Goal: Task Accomplishment & Management: Manage account settings

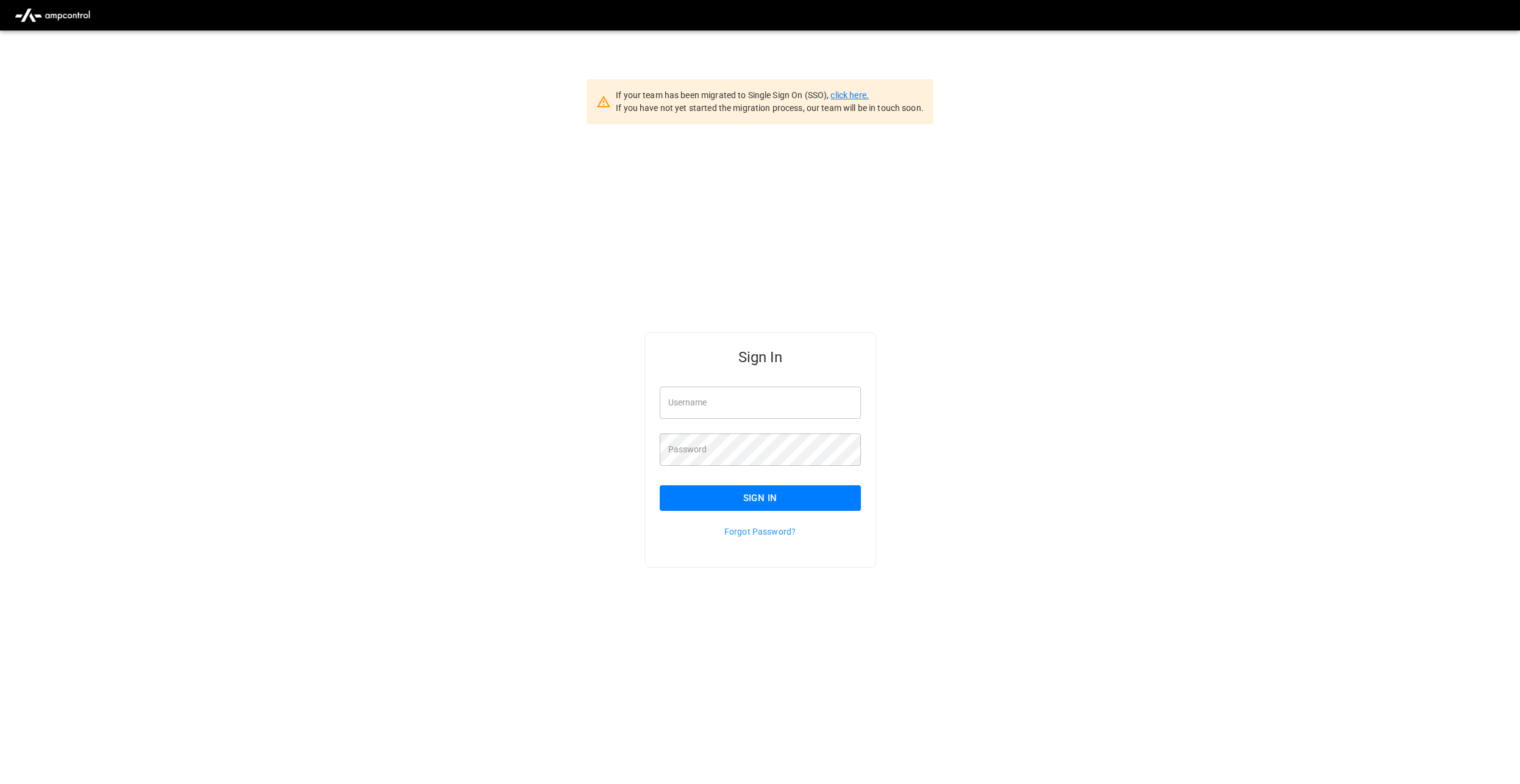
type input "********"
click at [852, 94] on link "click here." at bounding box center [849, 94] width 38 height 9
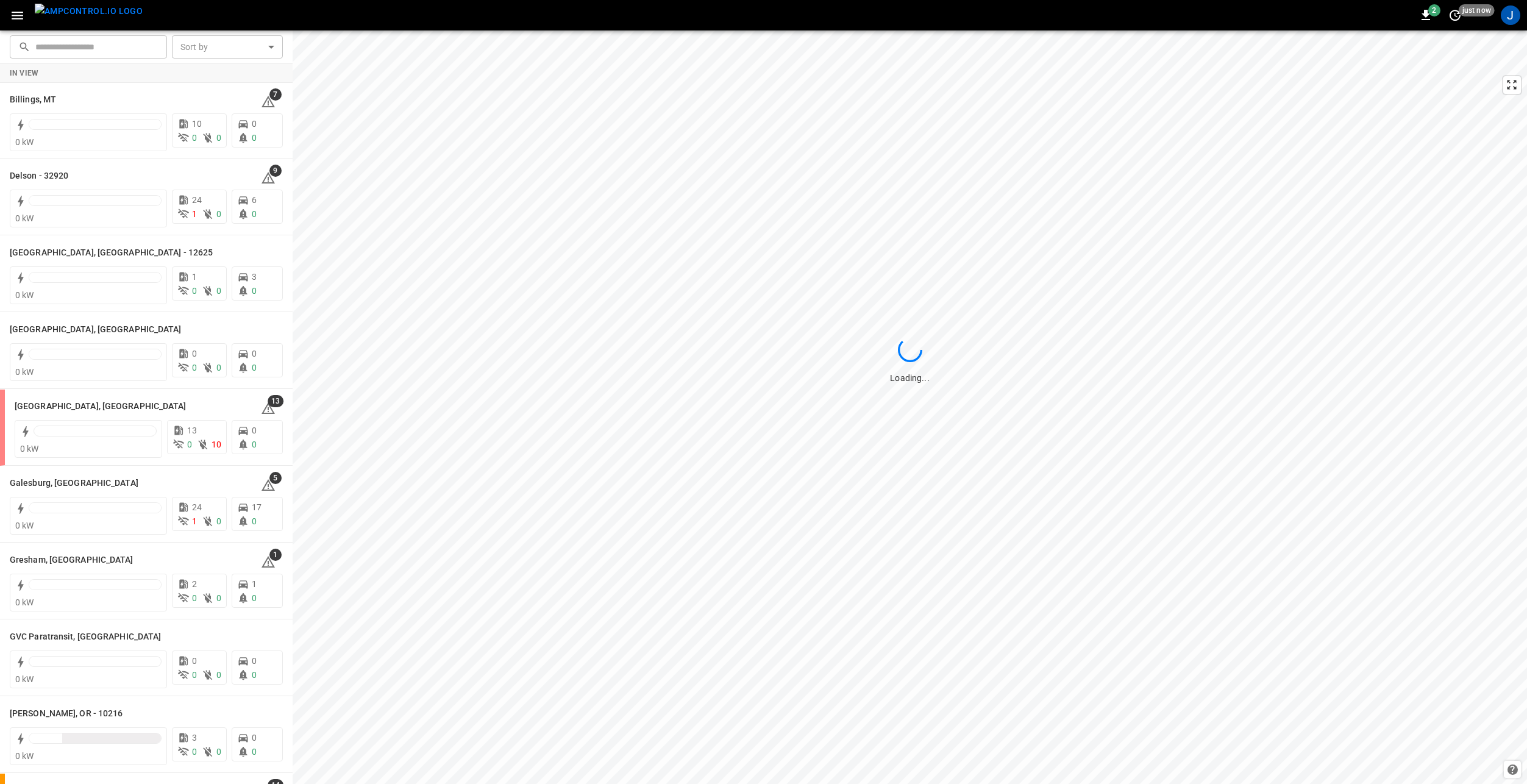
click at [20, 15] on icon "button" at bounding box center [16, 15] width 11 height 8
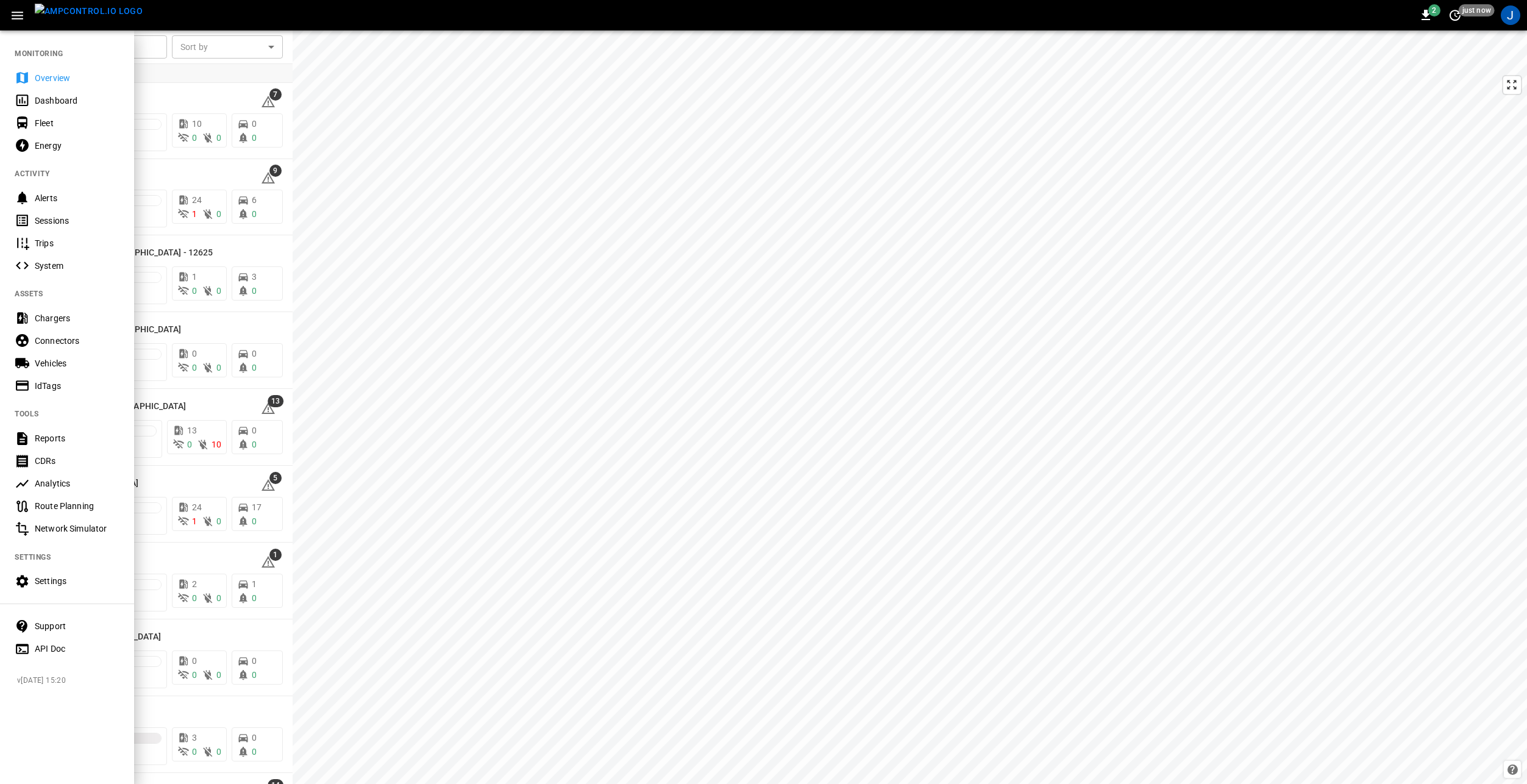
click at [40, 648] on div "API Doc" at bounding box center [77, 648] width 85 height 12
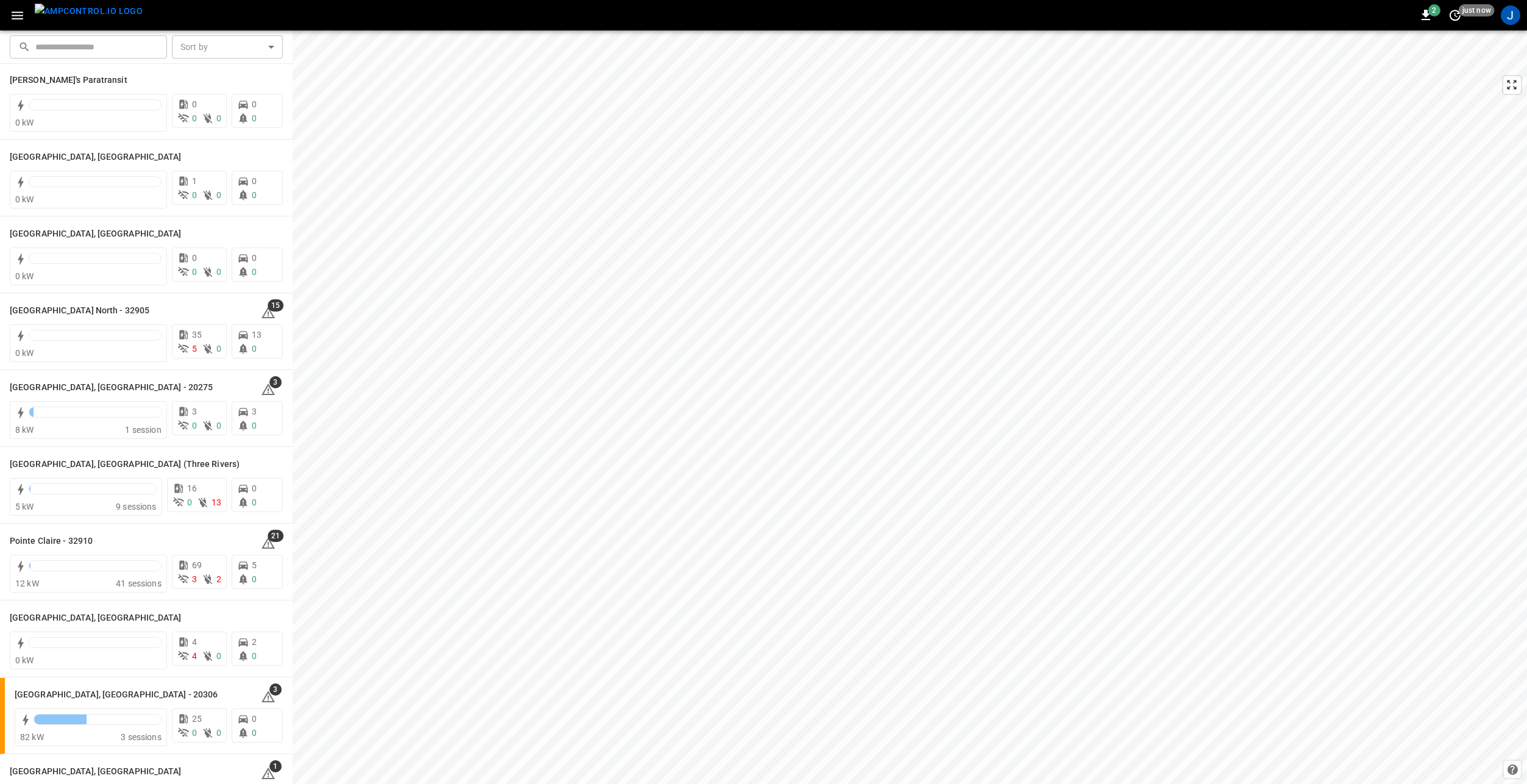
scroll to position [793, 0]
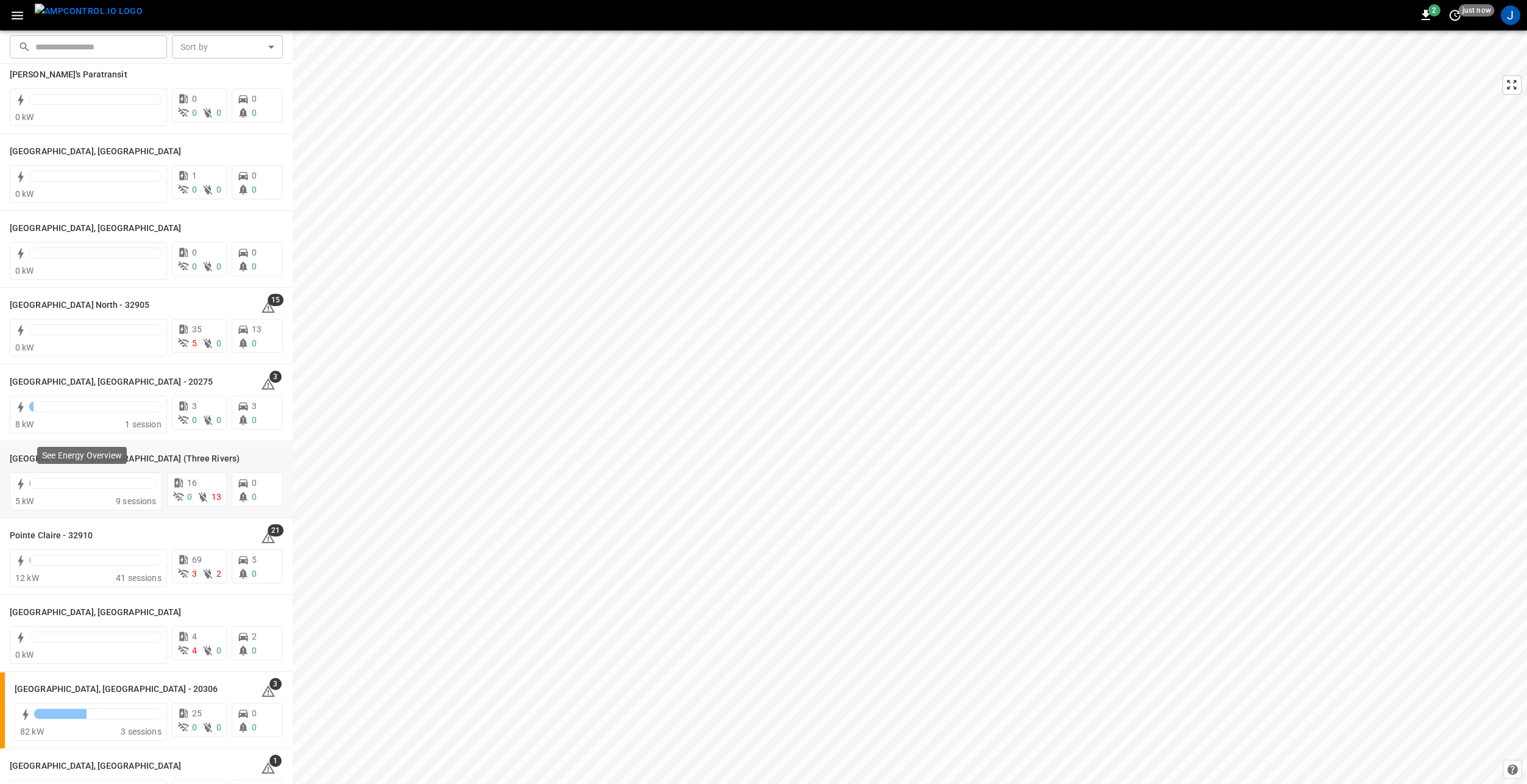
click at [48, 459] on p "See Energy Overview" at bounding box center [82, 455] width 79 height 12
click at [21, 454] on h6 "[GEOGRAPHIC_DATA], [GEOGRAPHIC_DATA] (Three Rivers)" at bounding box center [124, 459] width 230 height 14
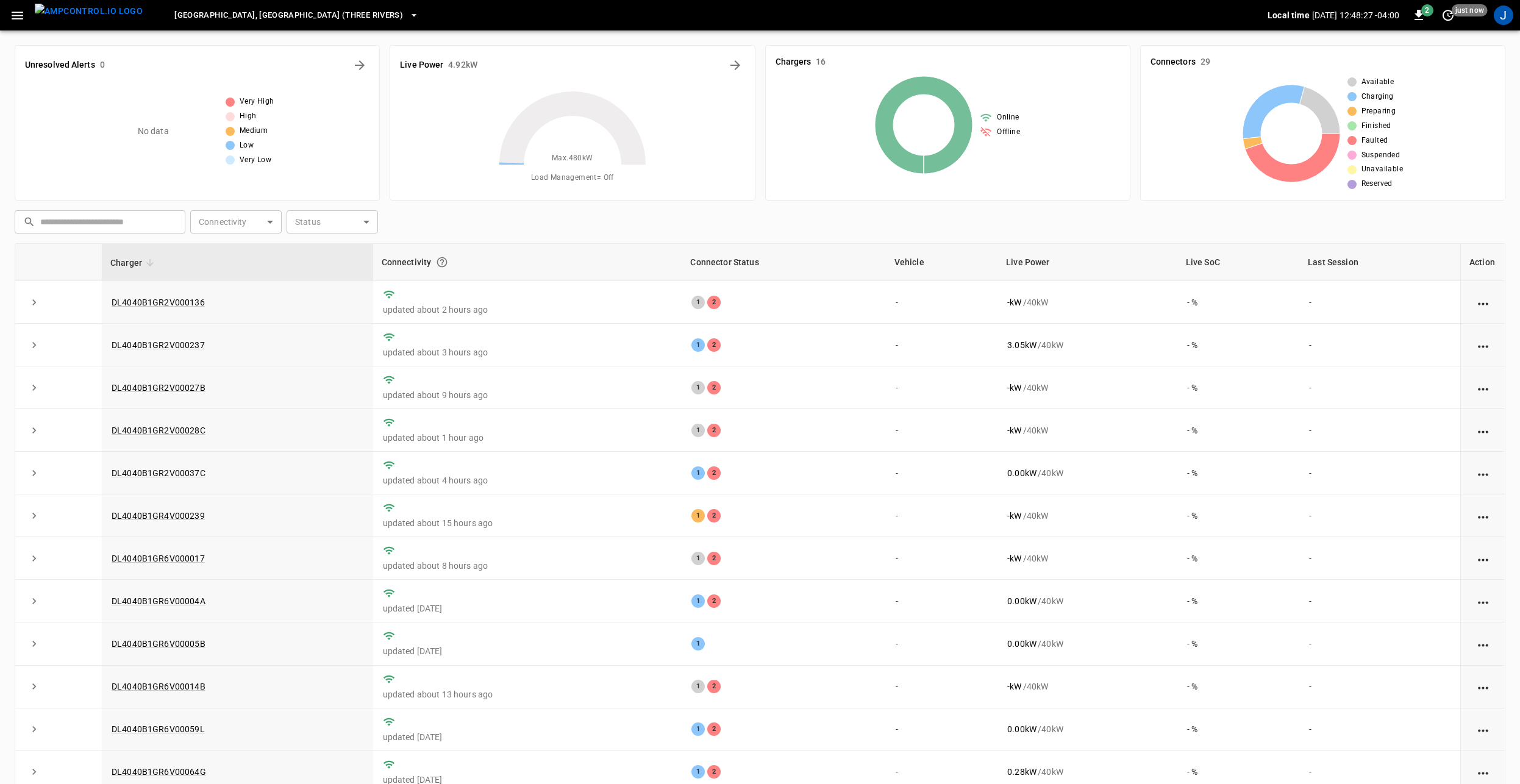
click at [408, 16] on icon "button" at bounding box center [414, 16] width 12 height 12
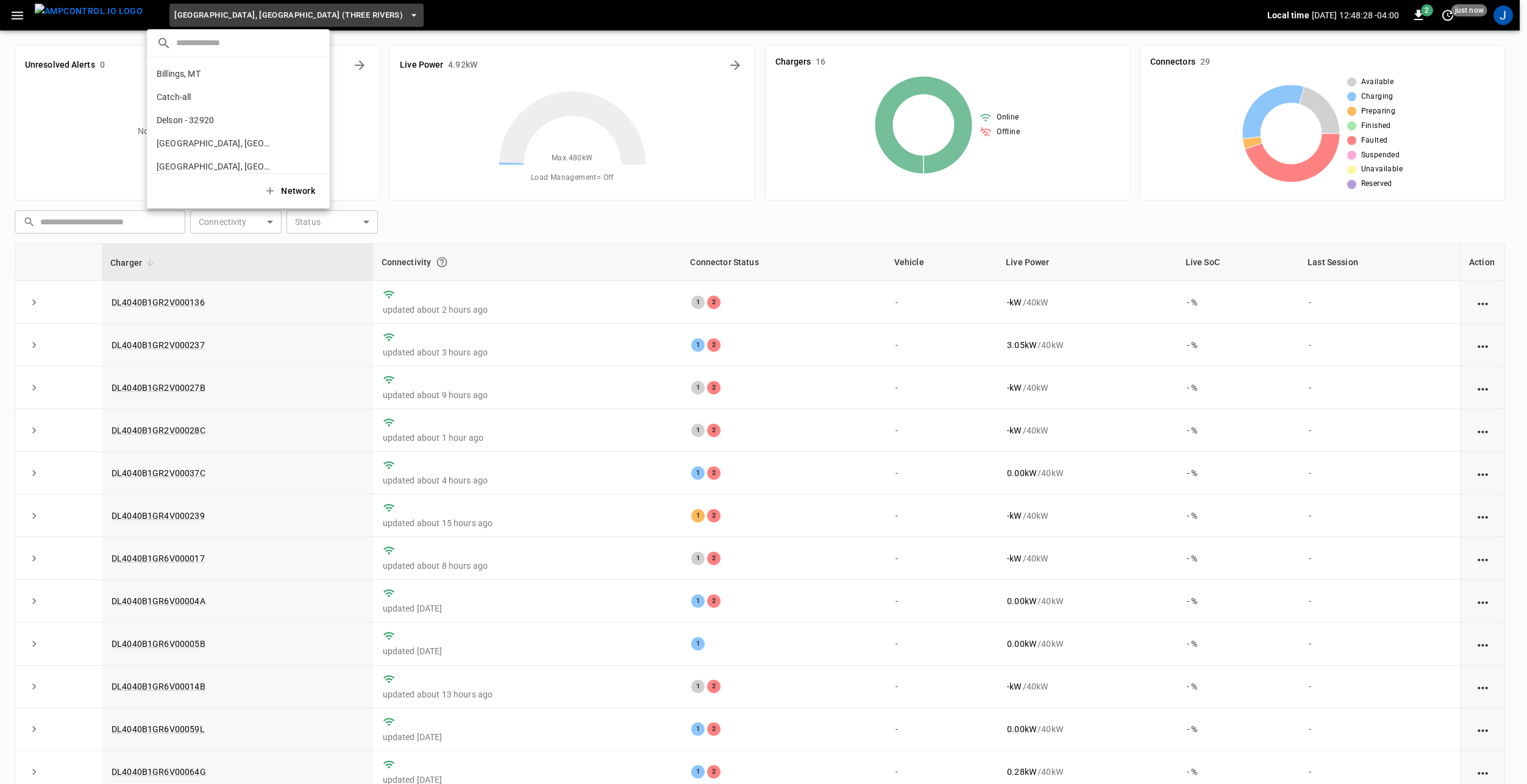
scroll to position [367, 0]
click at [307, 77] on icon "copy" at bounding box center [313, 77] width 11 height 11
click at [475, 14] on div at bounding box center [764, 392] width 1527 height 784
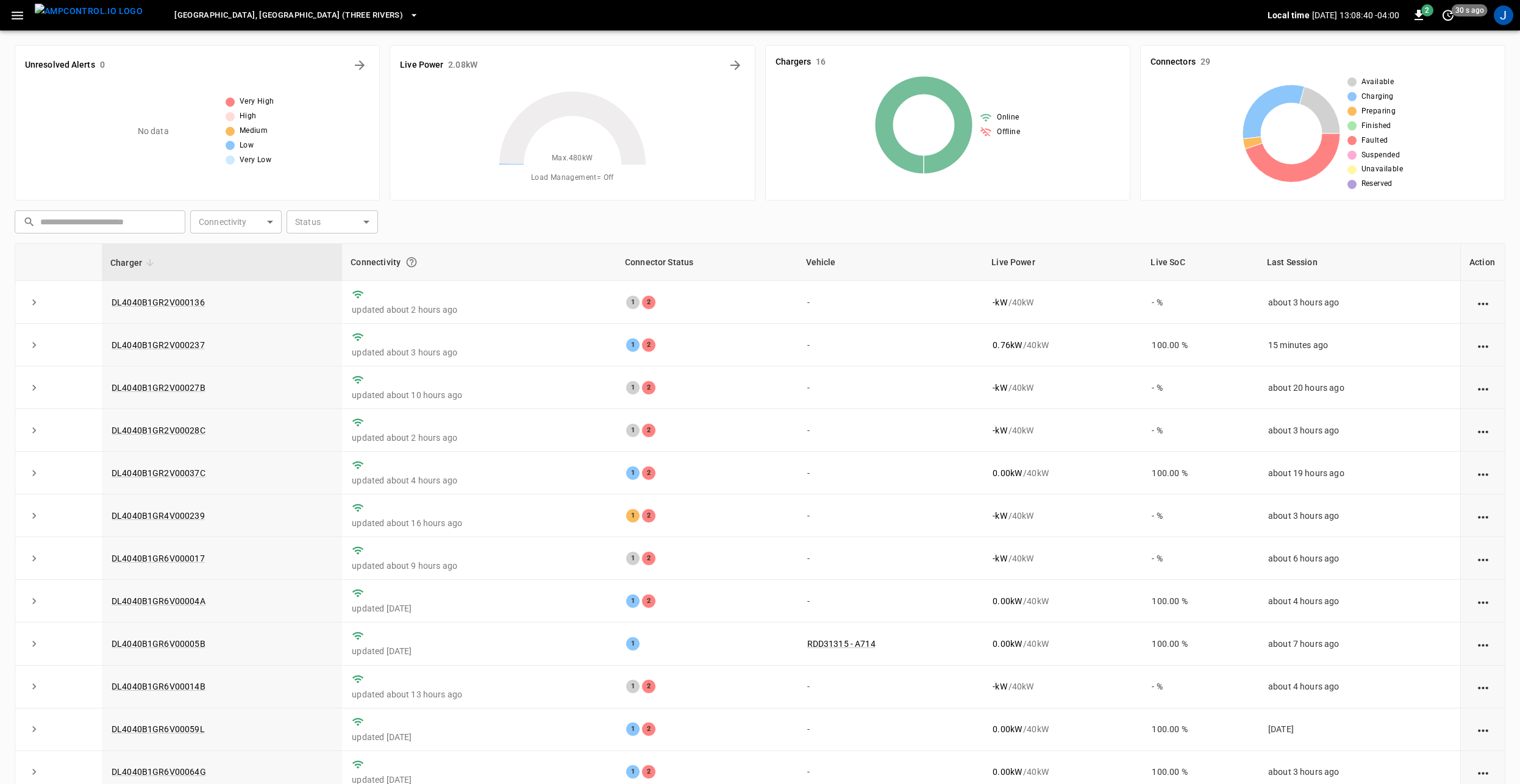
click at [408, 17] on icon "button" at bounding box center [414, 16] width 12 height 12
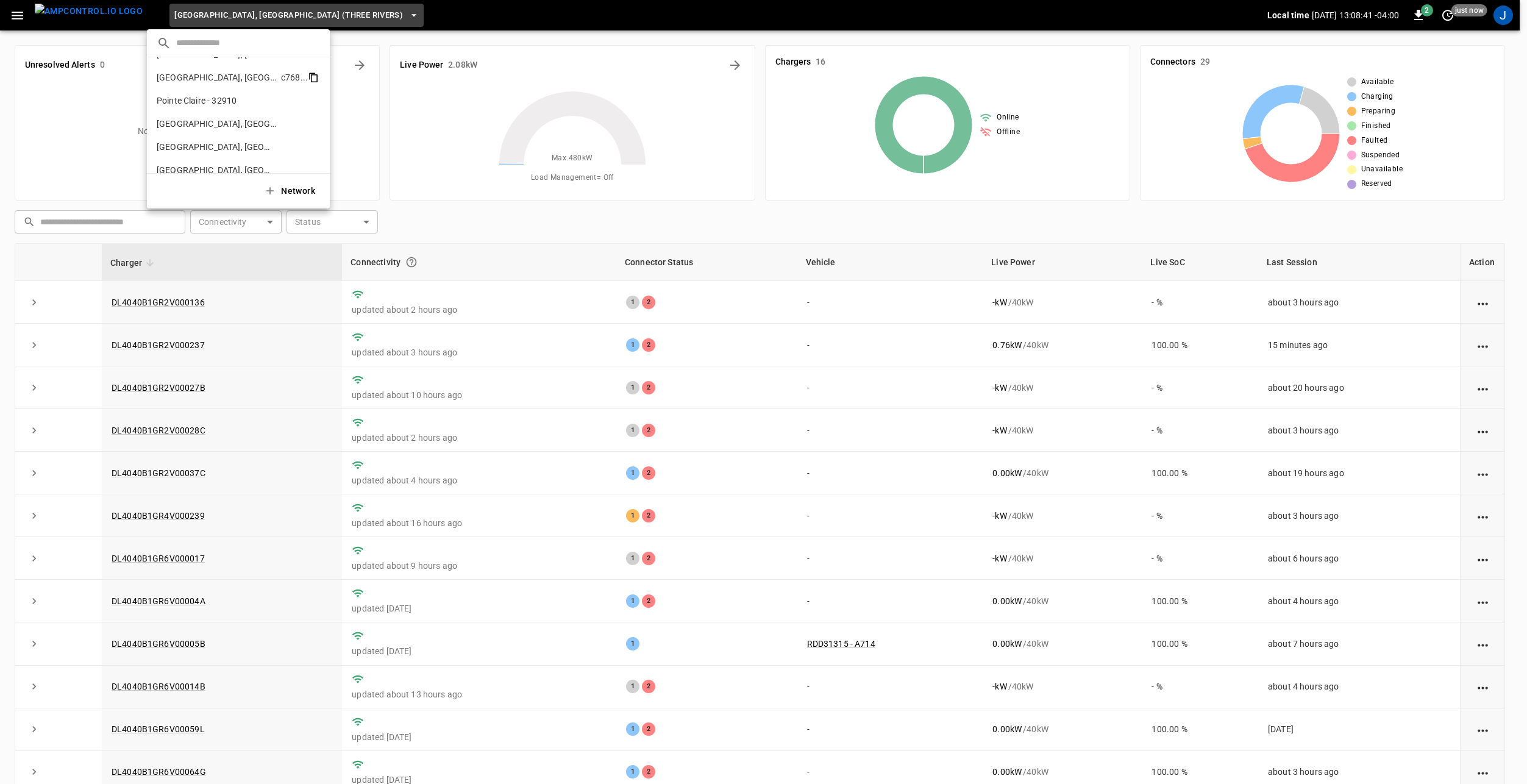
click at [307, 76] on icon "copy" at bounding box center [313, 77] width 11 height 11
click at [301, 374] on div at bounding box center [764, 392] width 1527 height 784
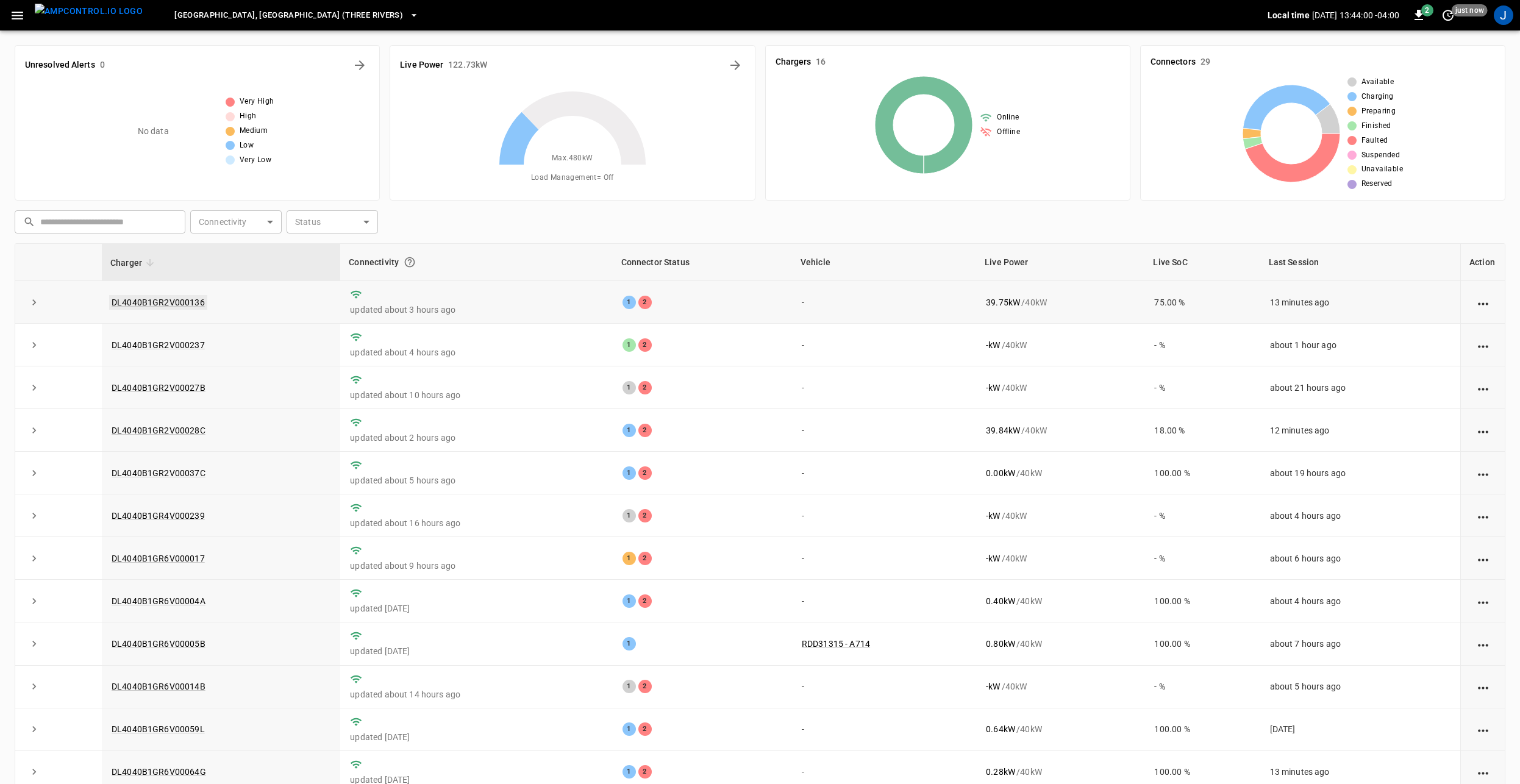
click at [175, 301] on link "DL4040B1GR2V000136" at bounding box center [158, 302] width 98 height 15
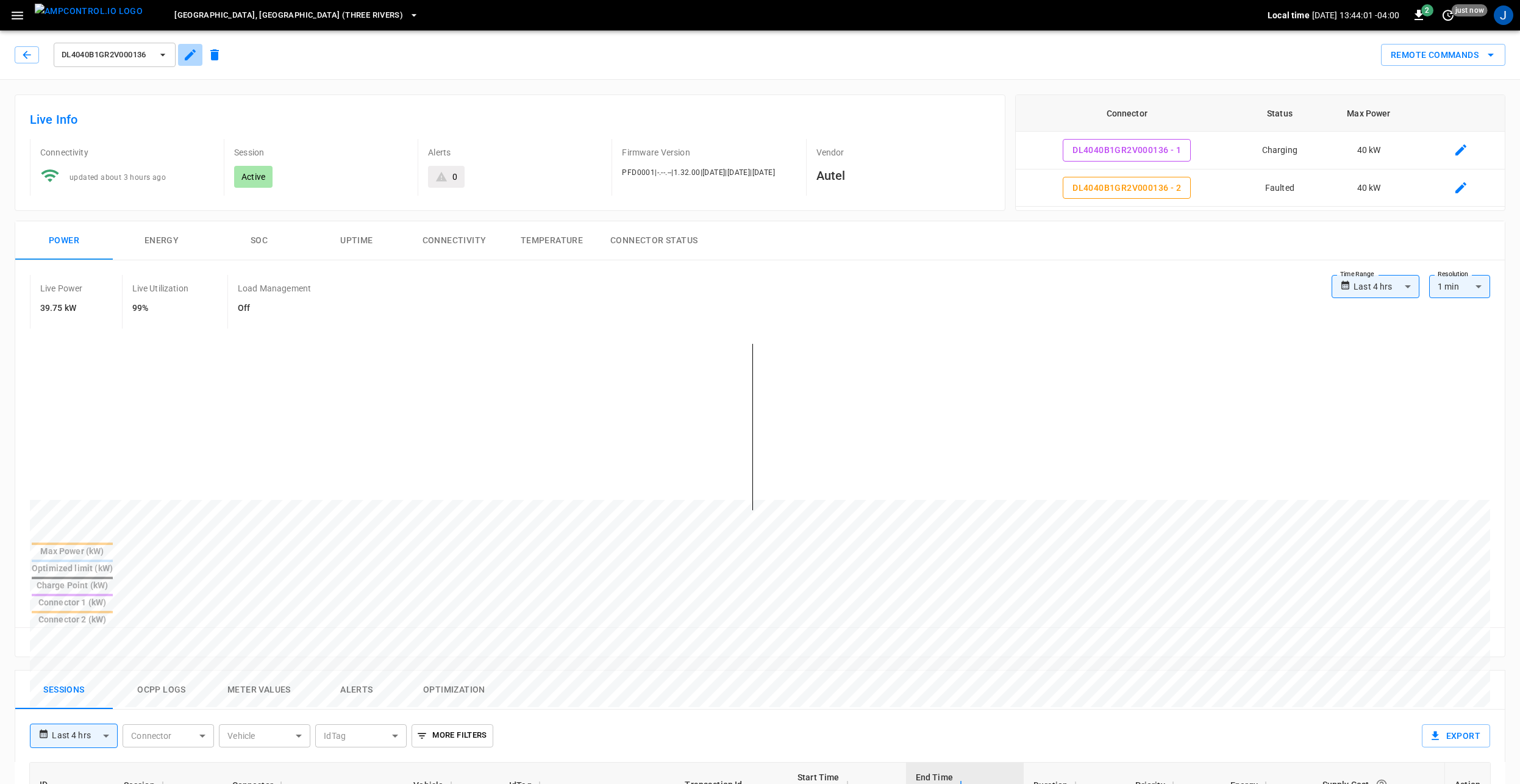
click at [190, 56] on icon "button" at bounding box center [190, 54] width 11 height 11
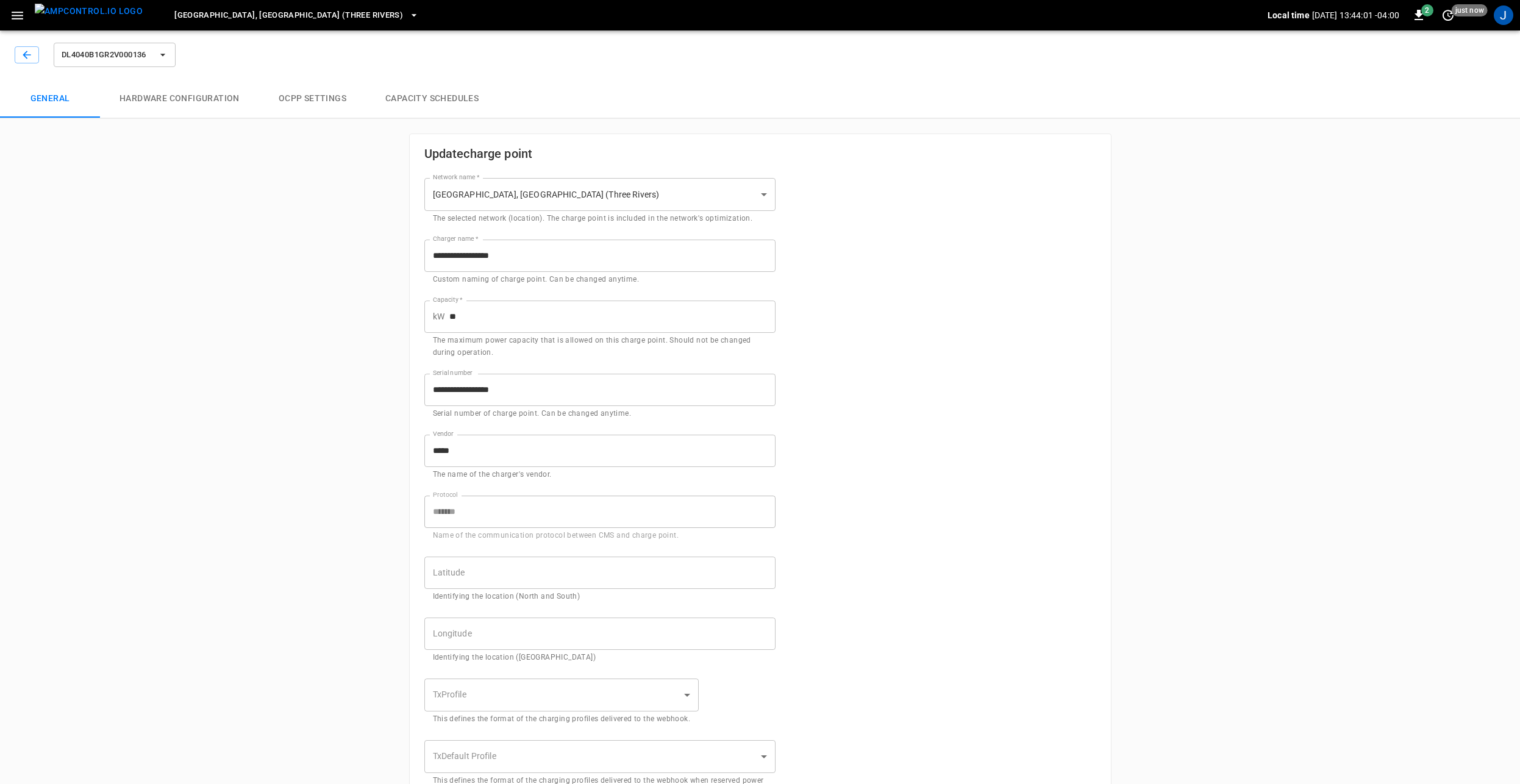
type input "**********"
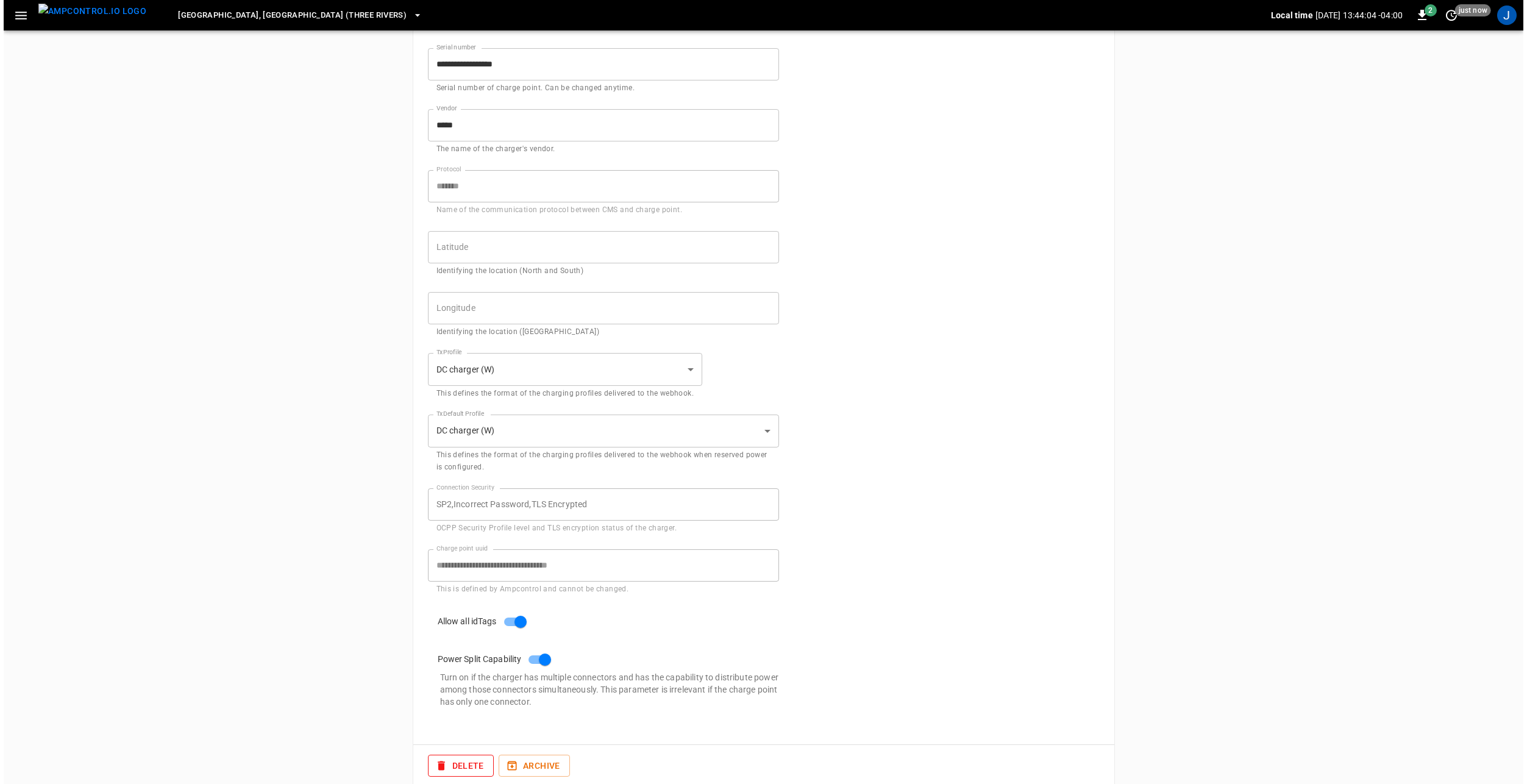
scroll to position [343, 0]
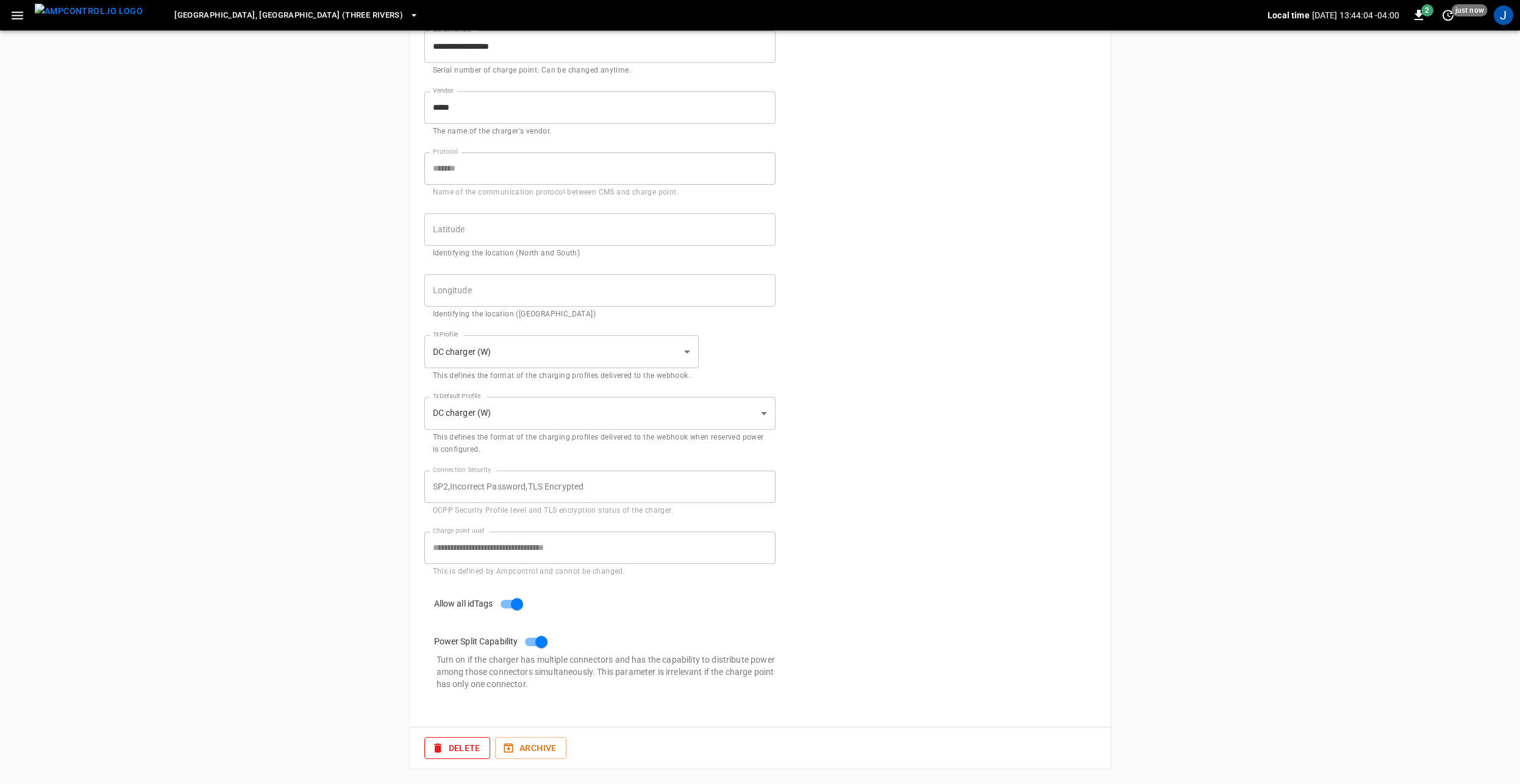
click at [423, 555] on div "**********" at bounding box center [592, 547] width 366 height 61
drag, startPoint x: 233, startPoint y: 300, endPoint x: 186, endPoint y: 156, distance: 151.5
click at [232, 296] on div "**********" at bounding box center [760, 233] width 1520 height 1102
click at [185, 16] on span "[GEOGRAPHIC_DATA], [GEOGRAPHIC_DATA] (Three Rivers)" at bounding box center [288, 16] width 229 height 14
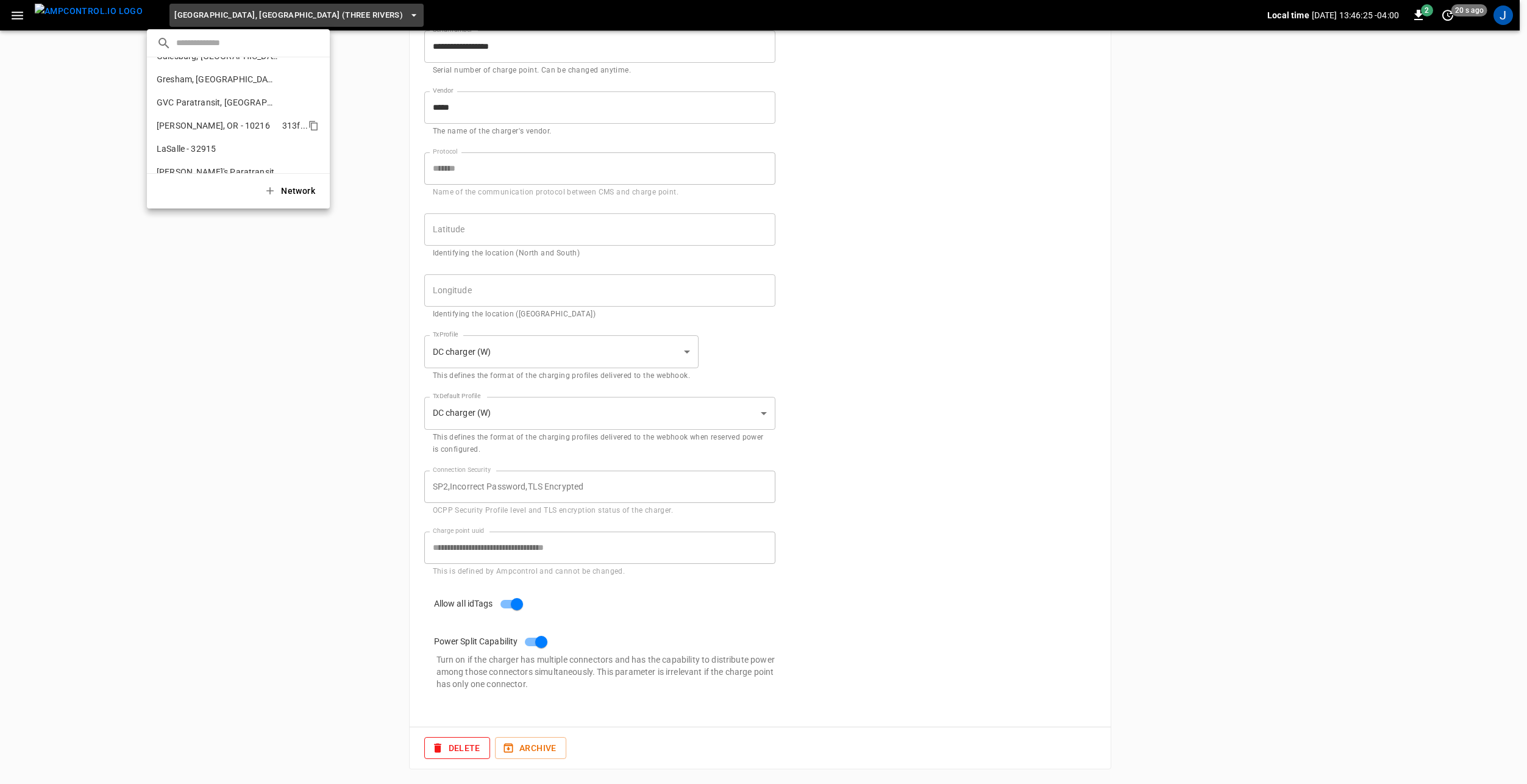
scroll to position [116, 0]
click at [213, 97] on p "Galesburg, [GEOGRAPHIC_DATA]" at bounding box center [217, 97] width 121 height 12
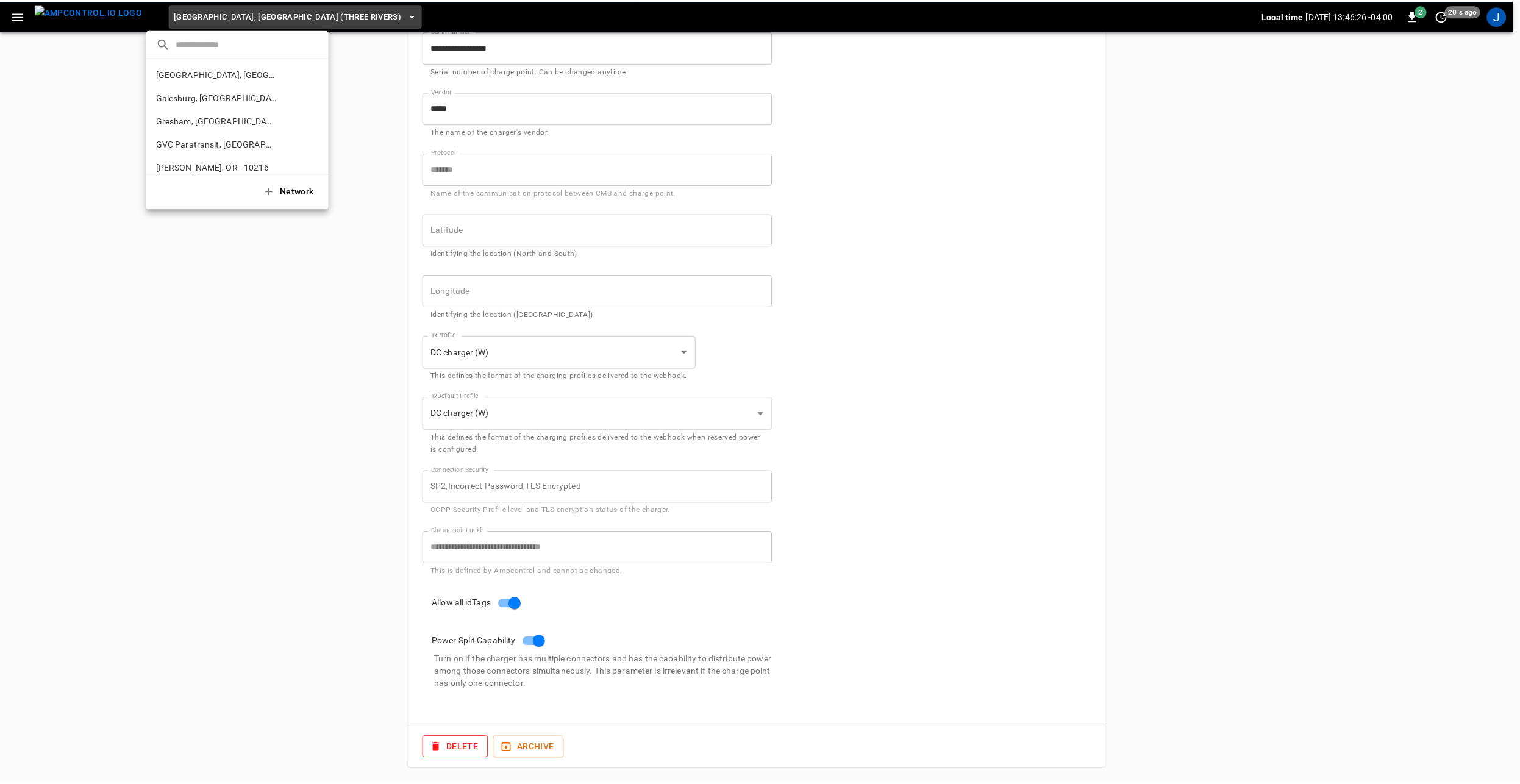
scroll to position [55, 0]
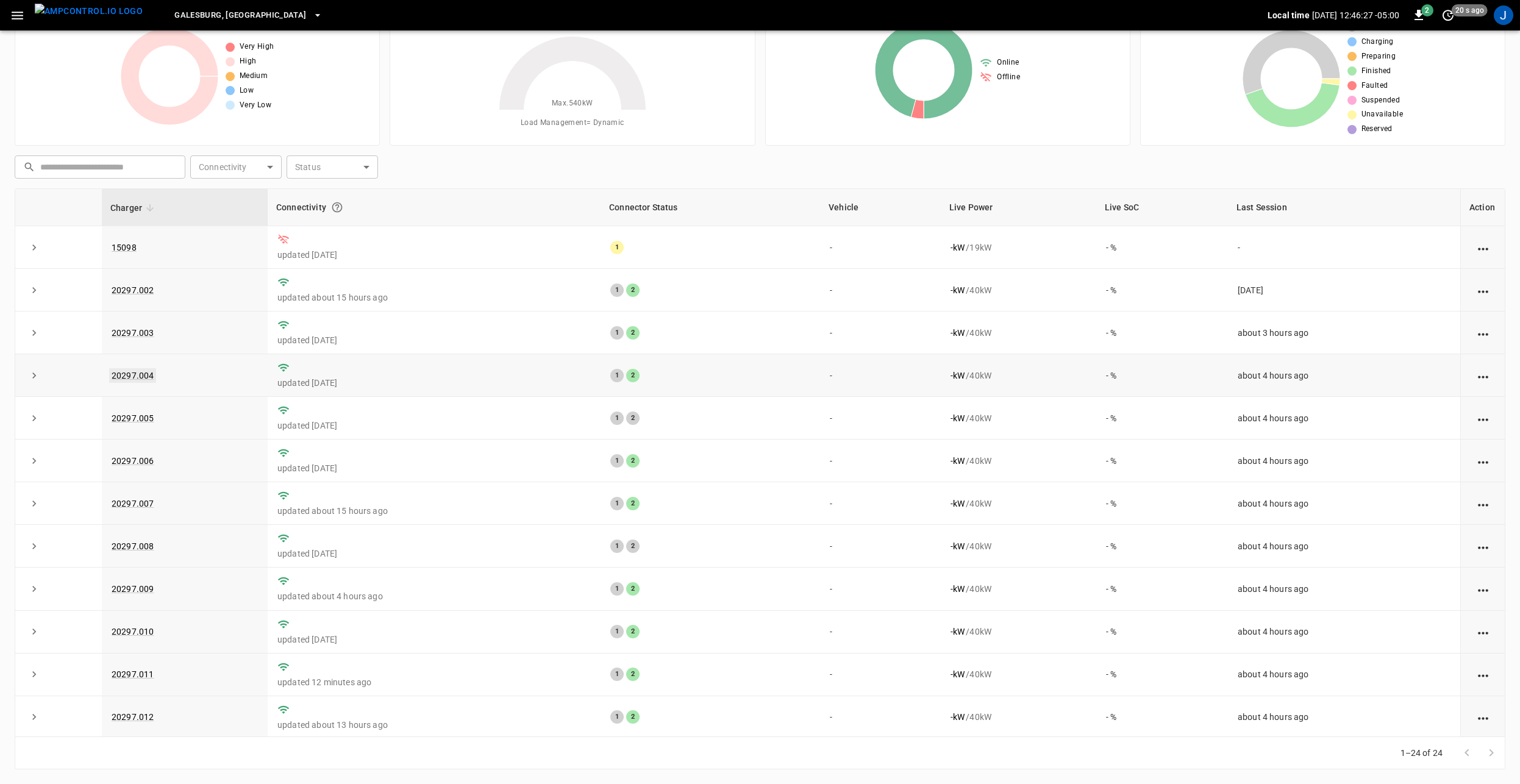
click at [136, 372] on link "20297.004" at bounding box center [132, 375] width 47 height 15
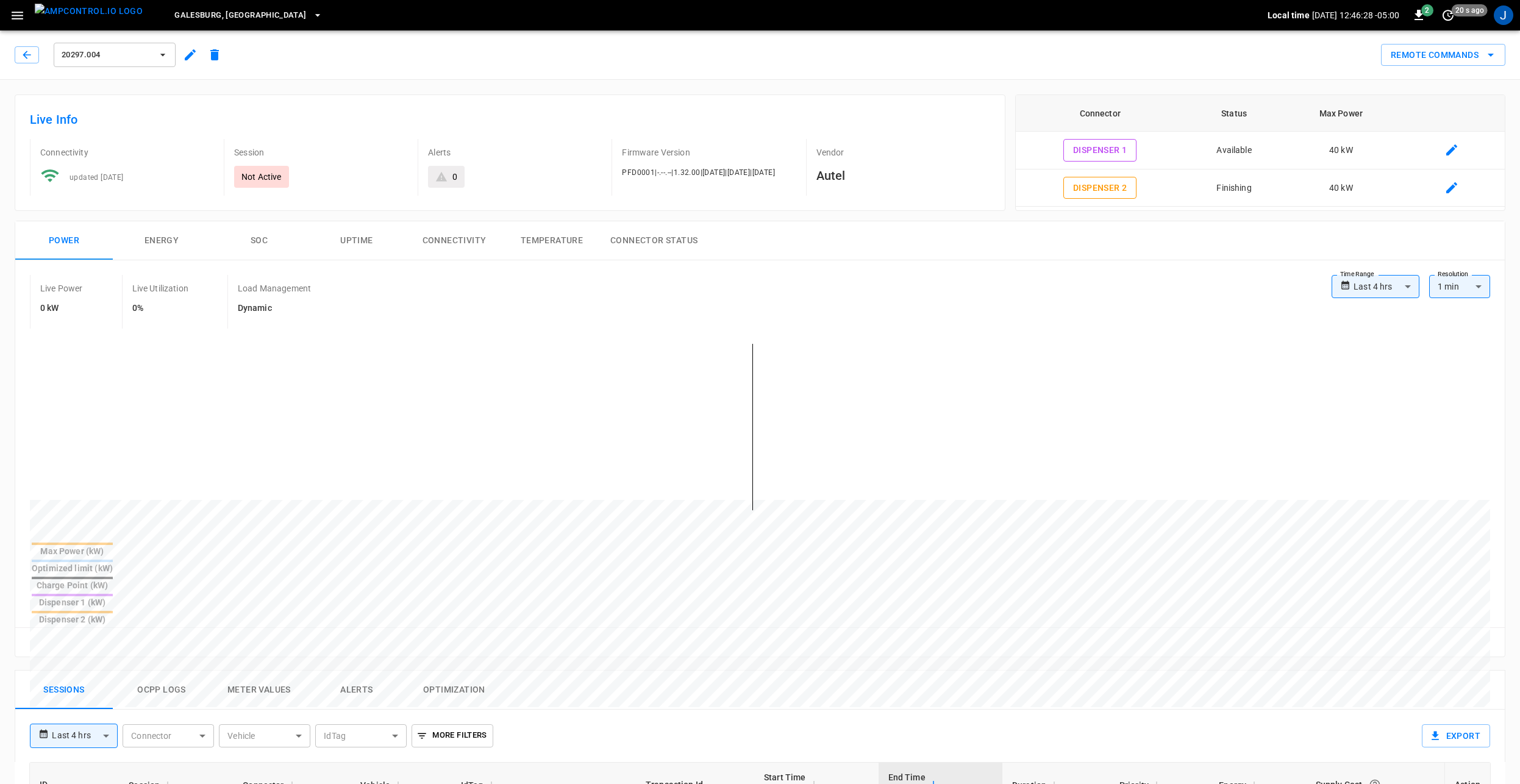
click at [192, 57] on icon "button" at bounding box center [190, 54] width 15 height 15
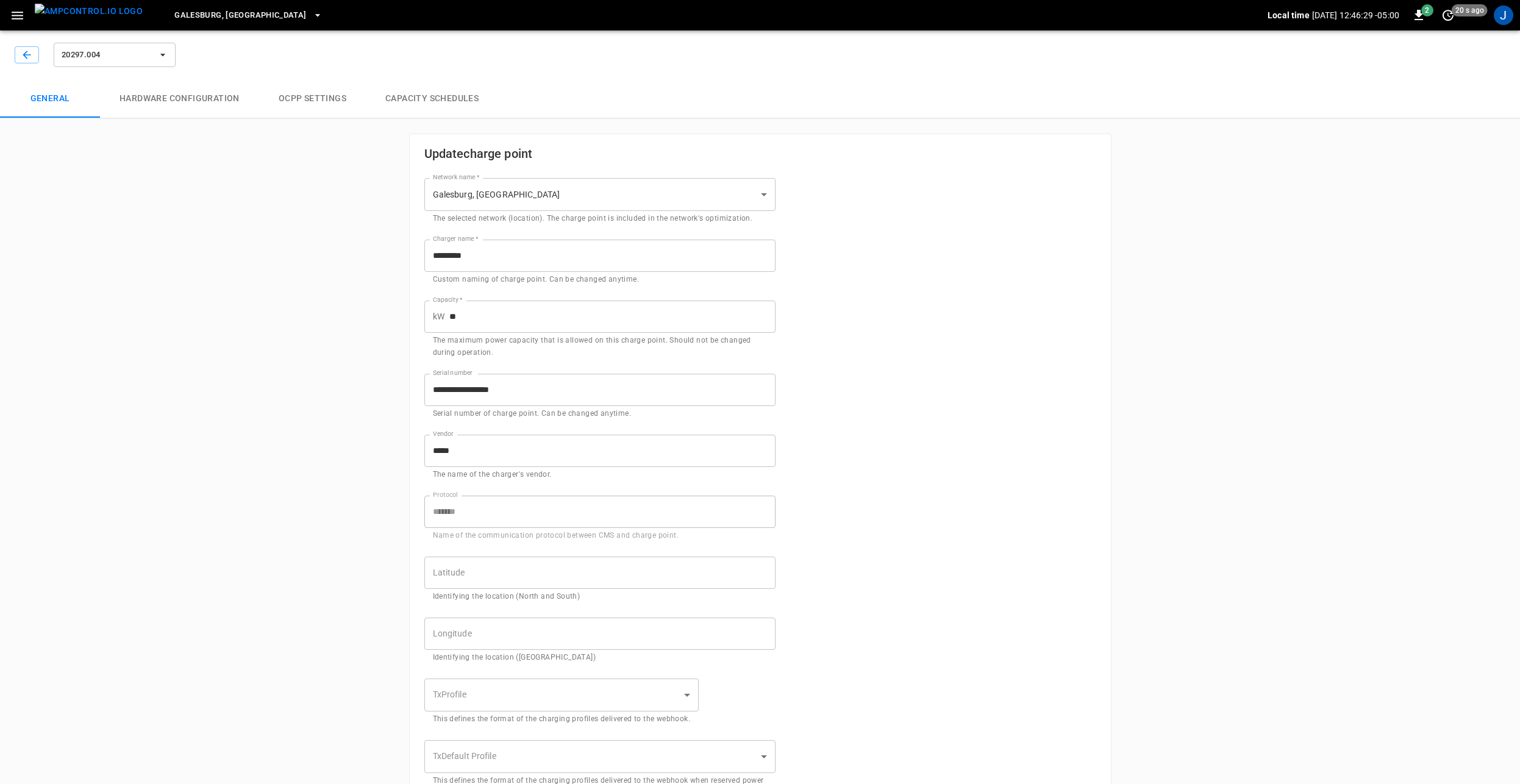
type input "**********"
click at [24, 48] on icon "button" at bounding box center [27, 54] width 12 height 12
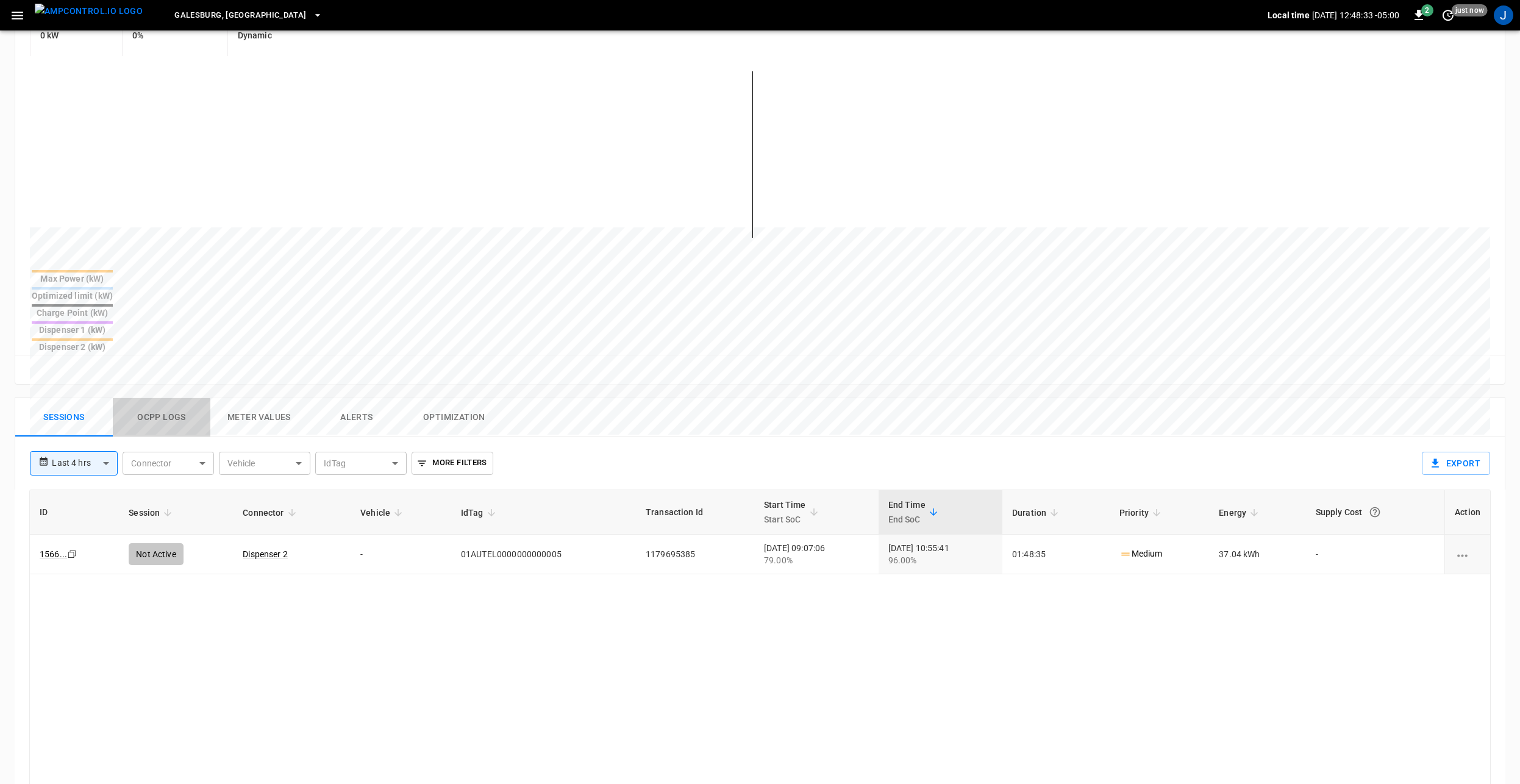
click at [167, 398] on button "Ocpp logs" at bounding box center [162, 417] width 98 height 39
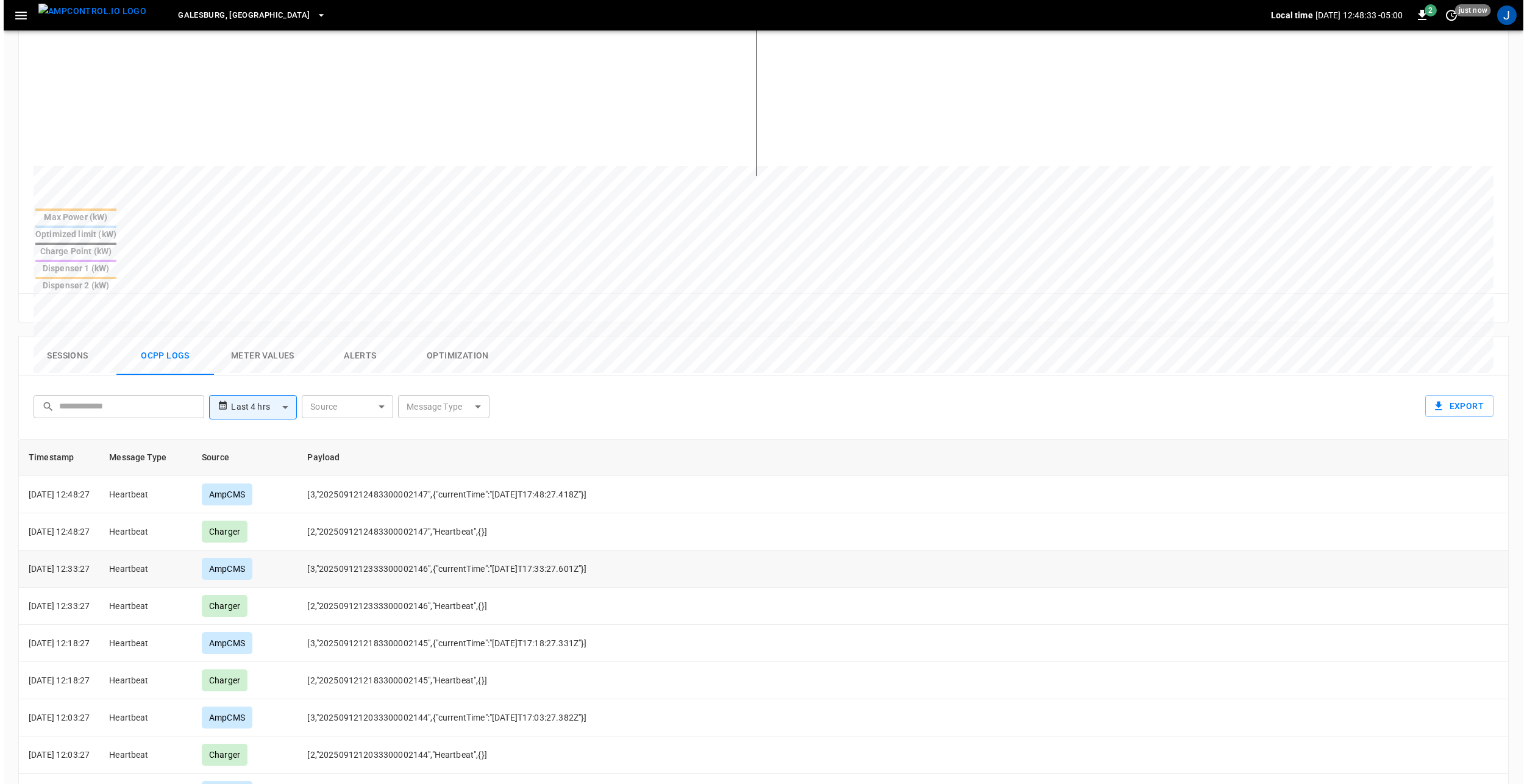
scroll to position [516, 0]
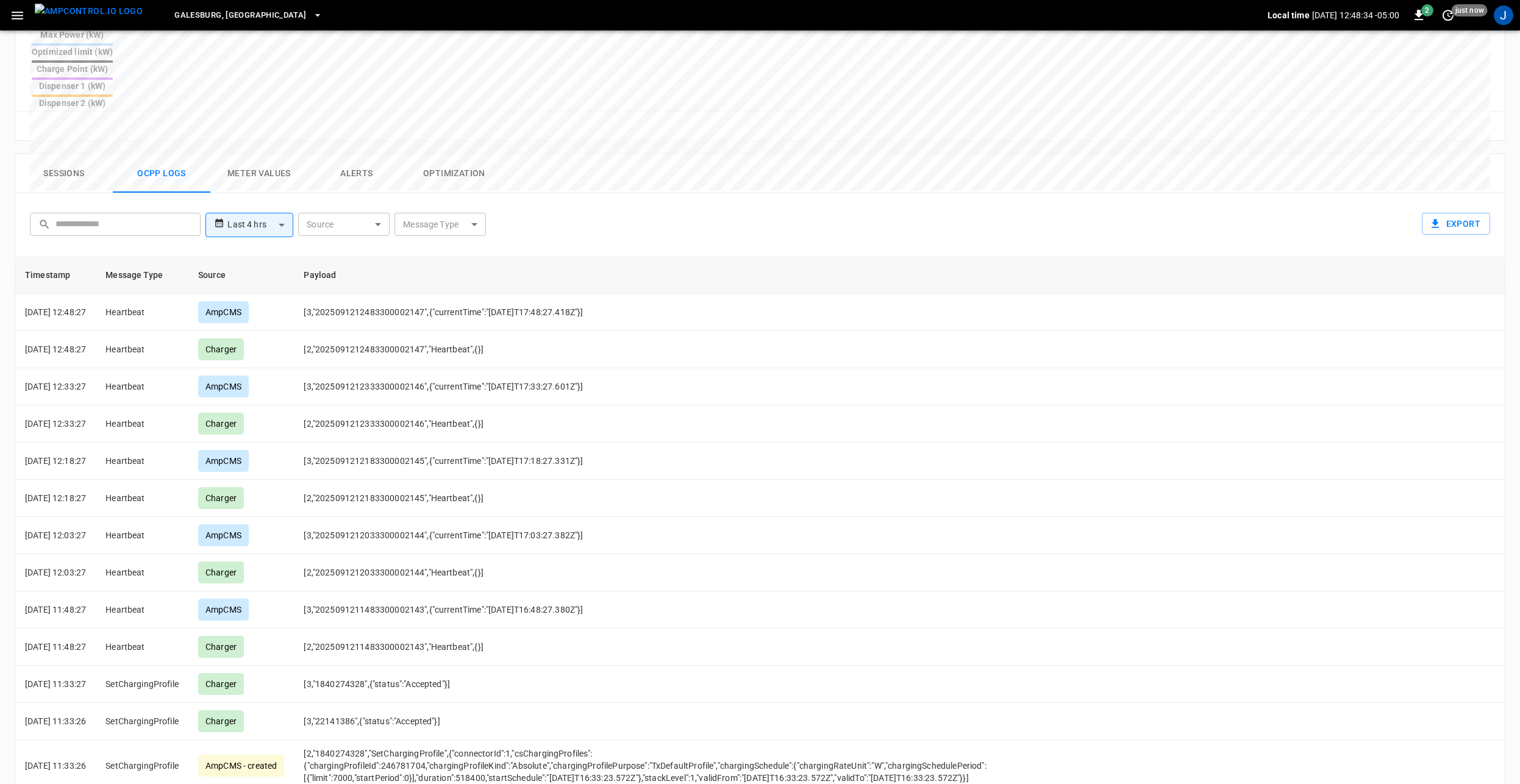
click at [441, 163] on body "**********" at bounding box center [760, 168] width 1520 height 1369
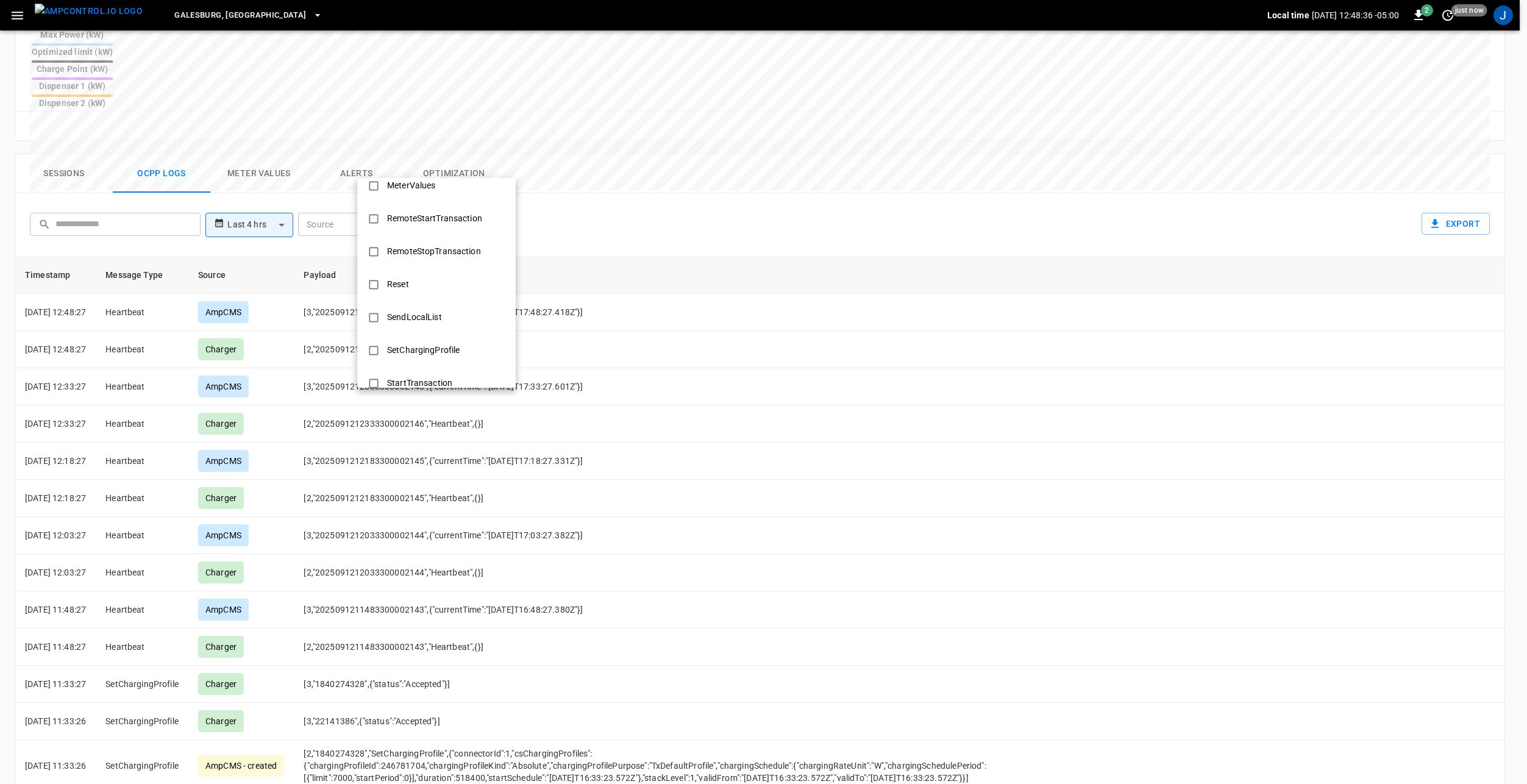
scroll to position [590, 0]
type input "**********"
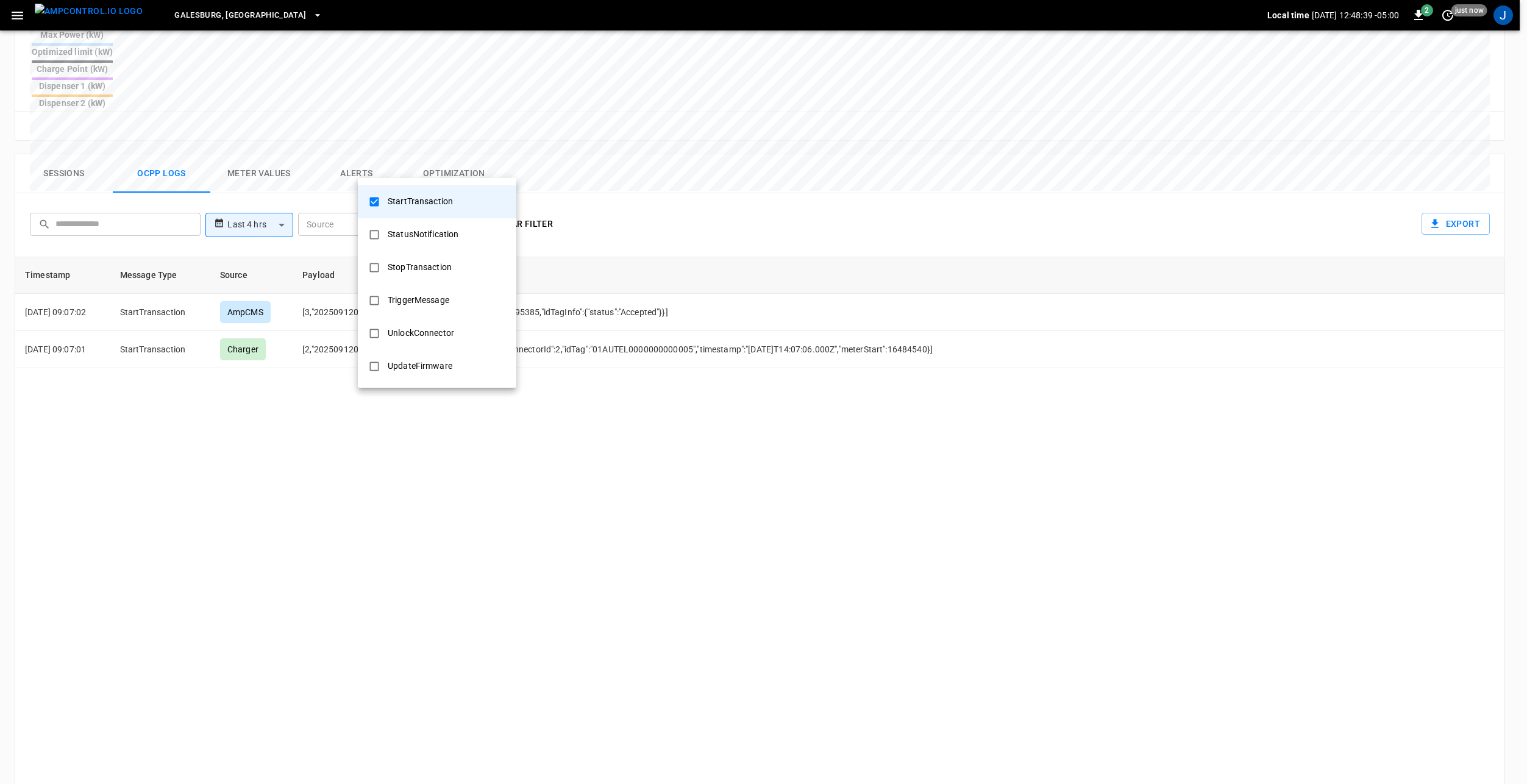
click at [753, 168] on div at bounding box center [764, 392] width 1527 height 784
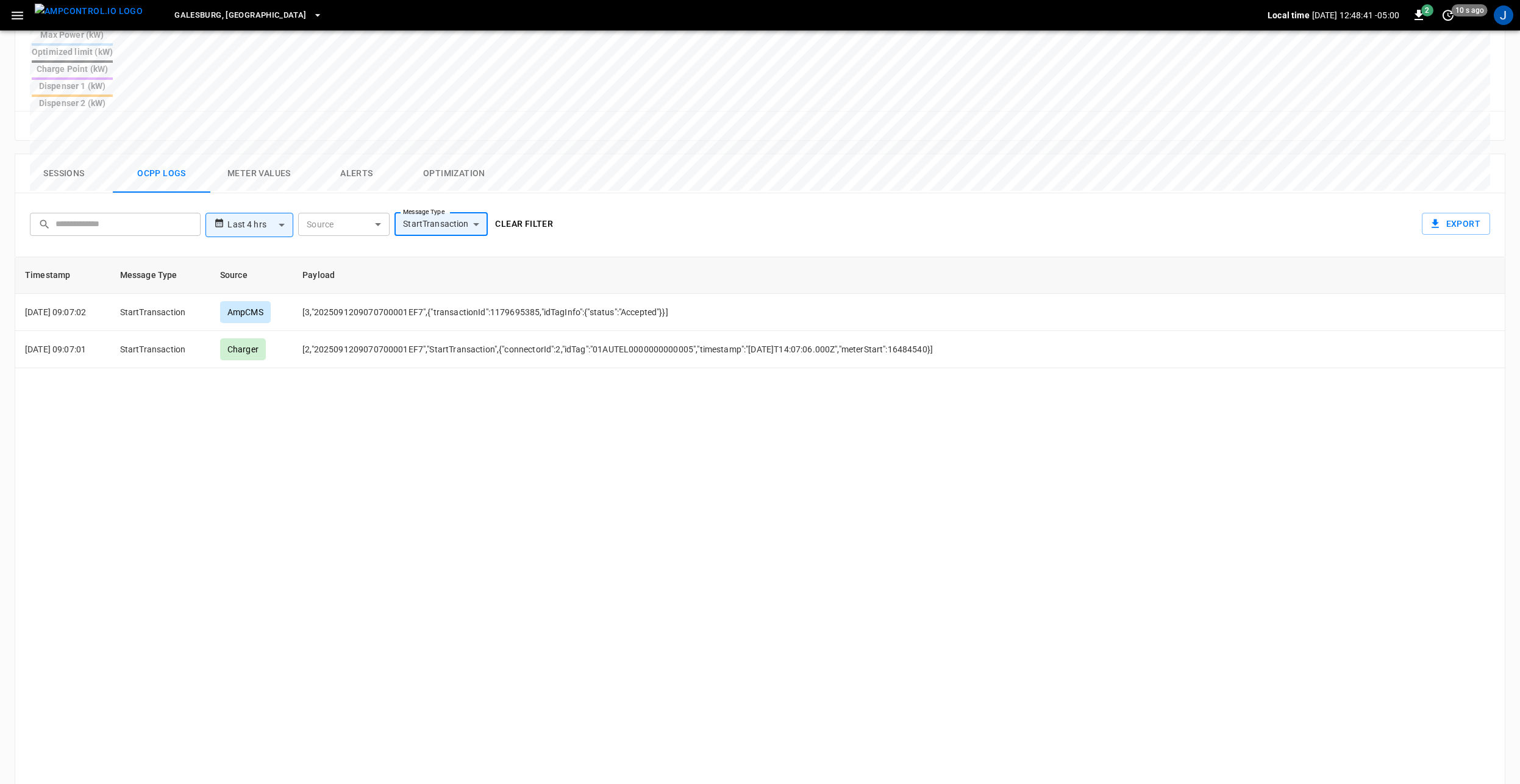
click at [478, 168] on body "**********" at bounding box center [760, 168] width 1520 height 1369
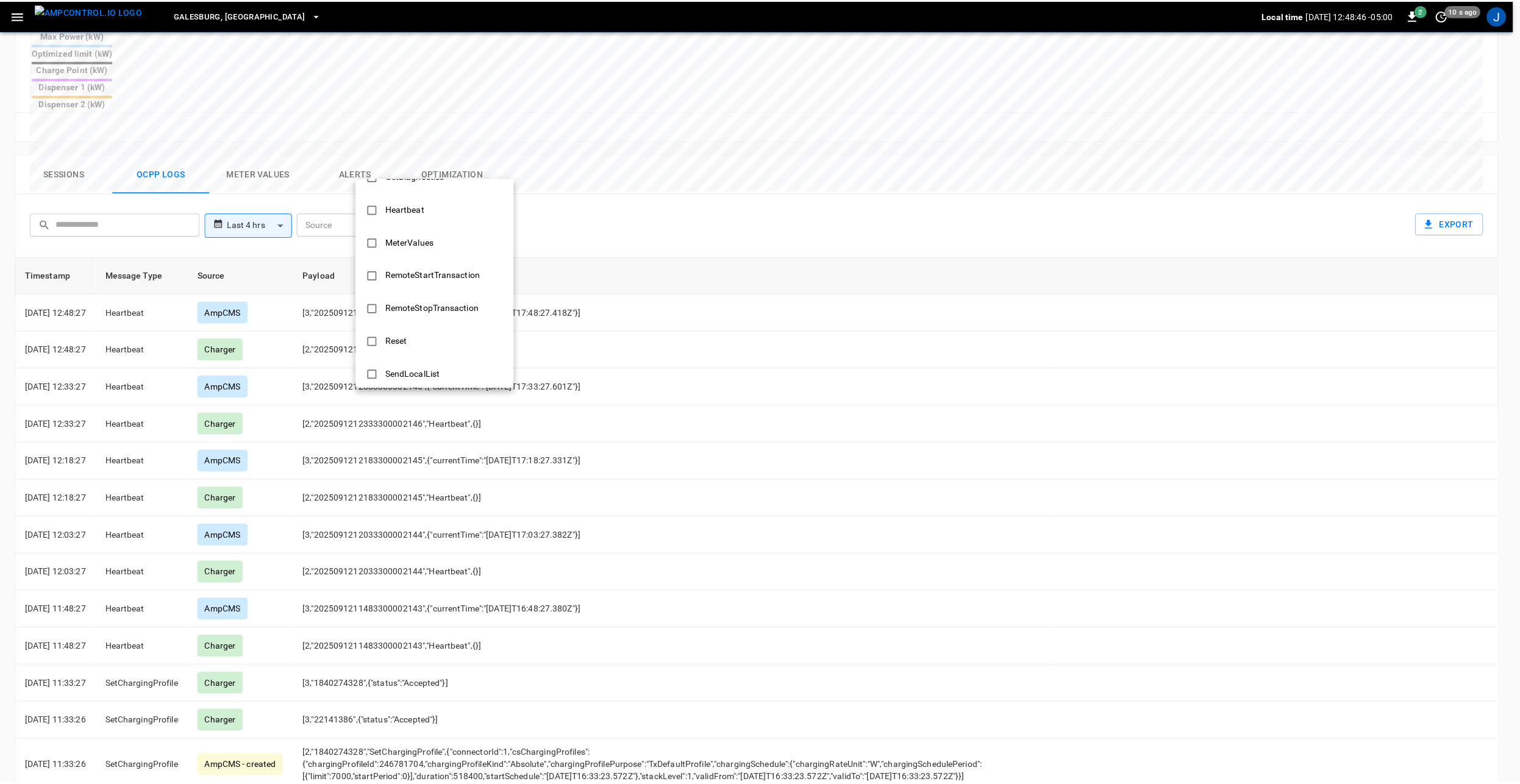
scroll to position [346, 0]
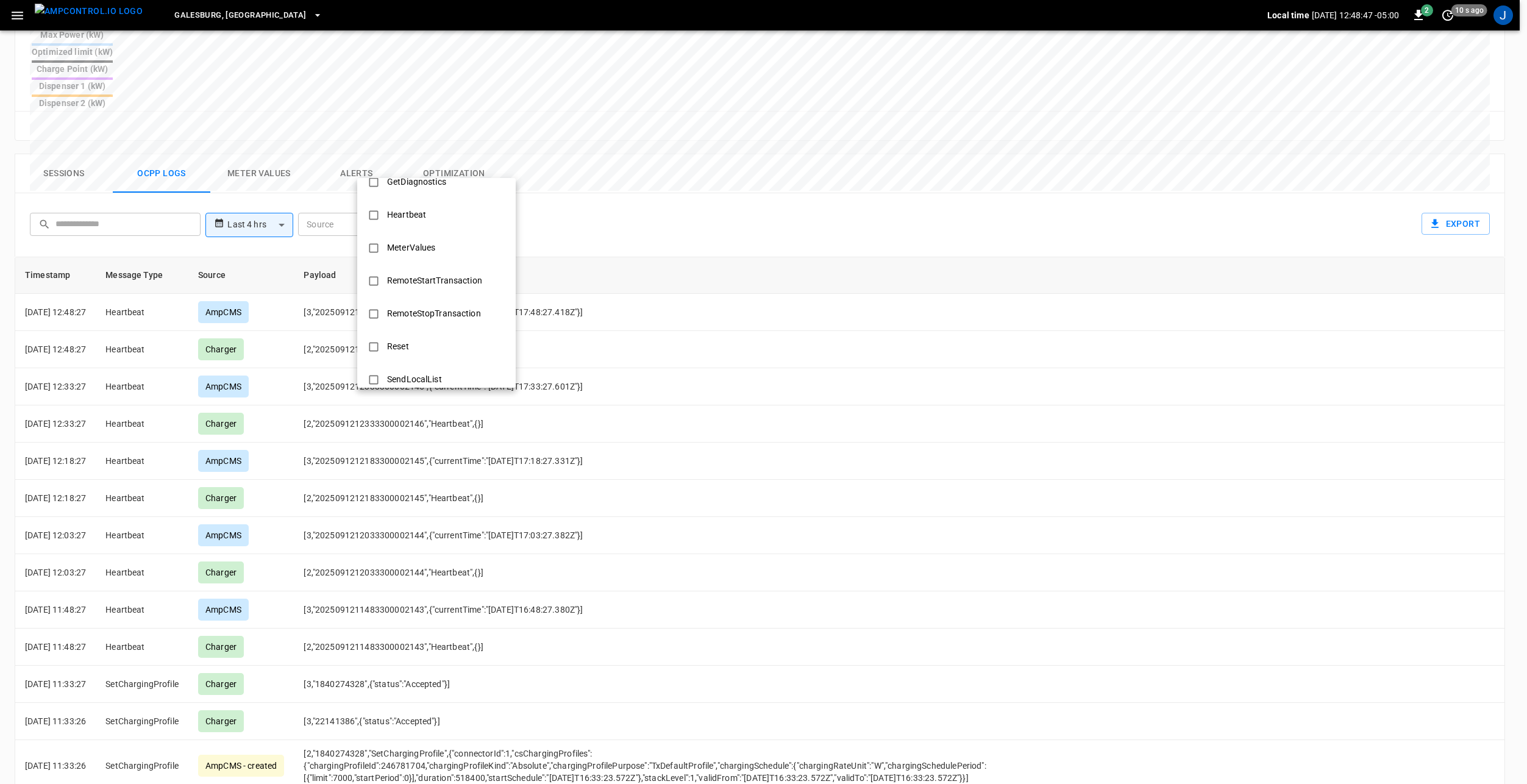
click at [395, 245] on div "MeterValues" at bounding box center [411, 248] width 63 height 22
type input "**********"
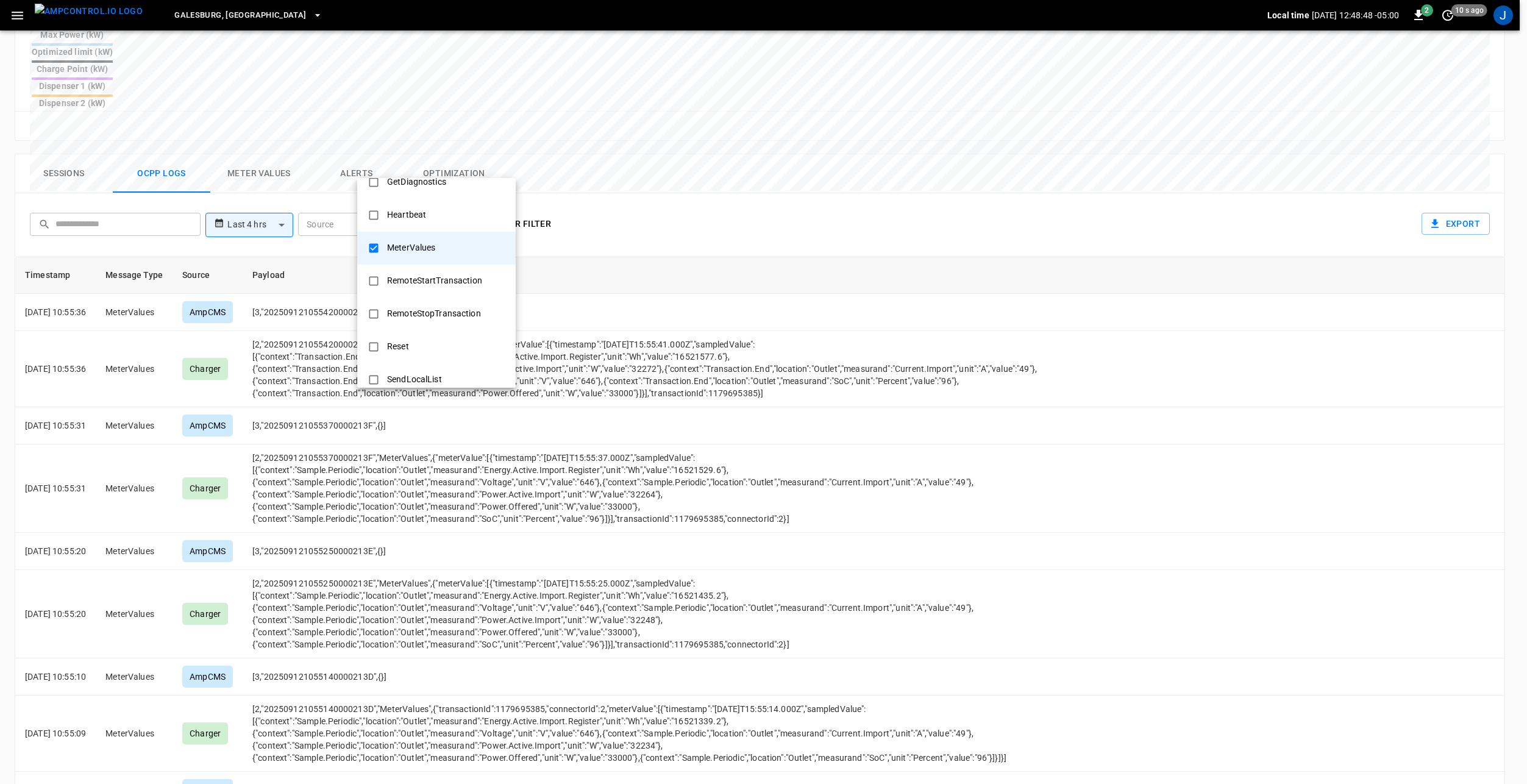
click at [673, 169] on div at bounding box center [764, 392] width 1527 height 784
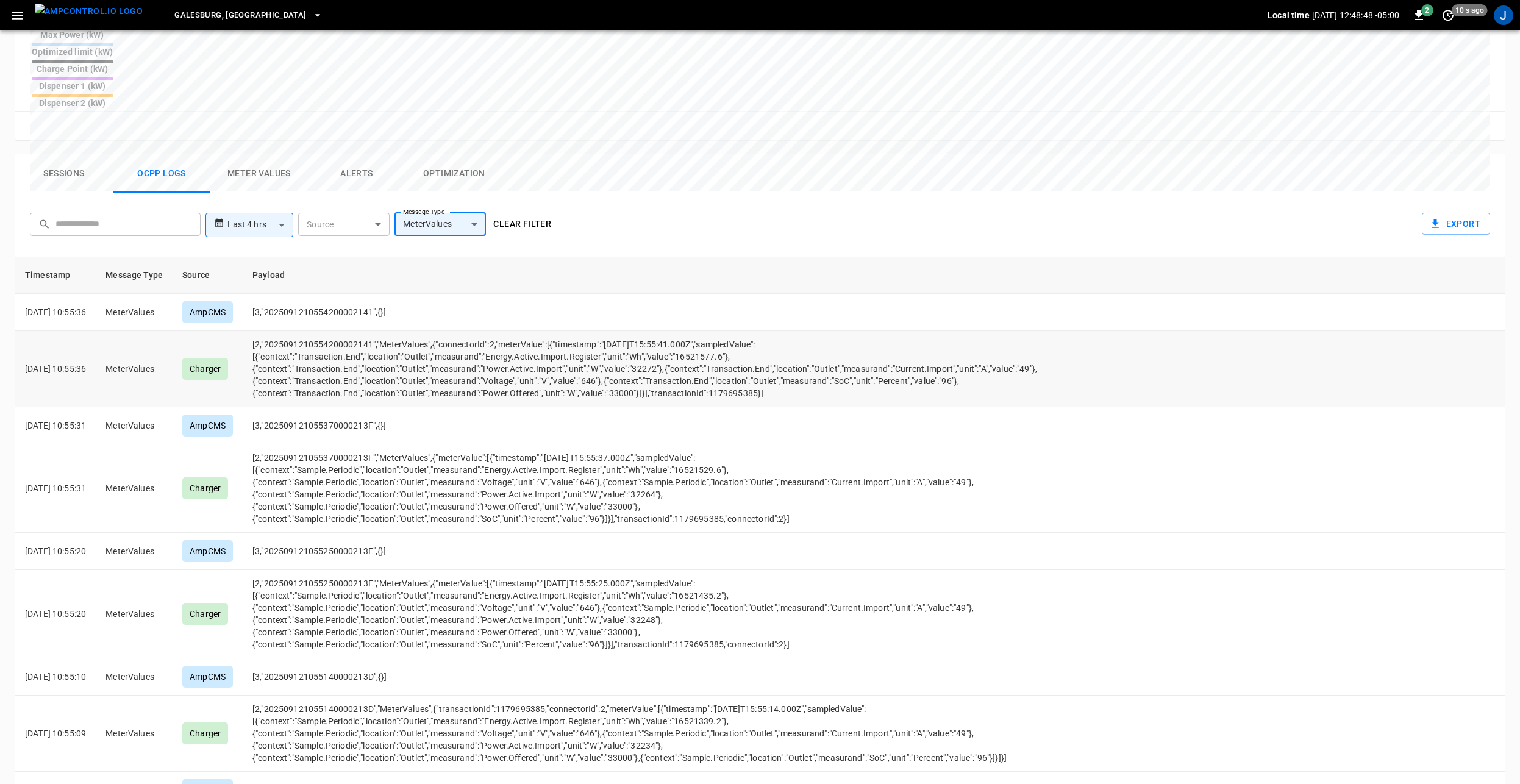
click at [456, 331] on td "[2,"2025091210554200002141","MeterValues",{"connectorId":2,"meterValue":[{"time…" at bounding box center [650, 369] width 815 height 76
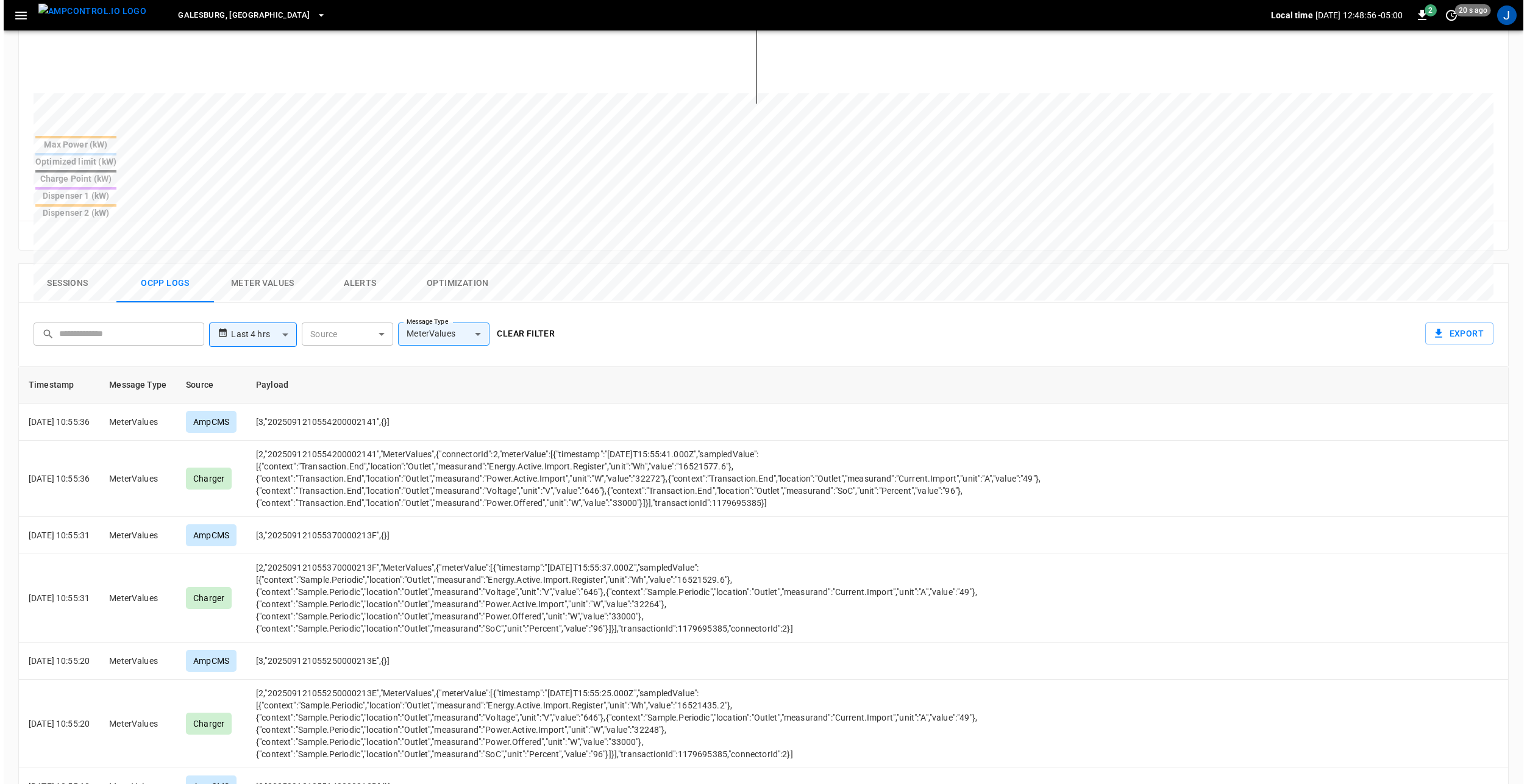
scroll to position [395, 0]
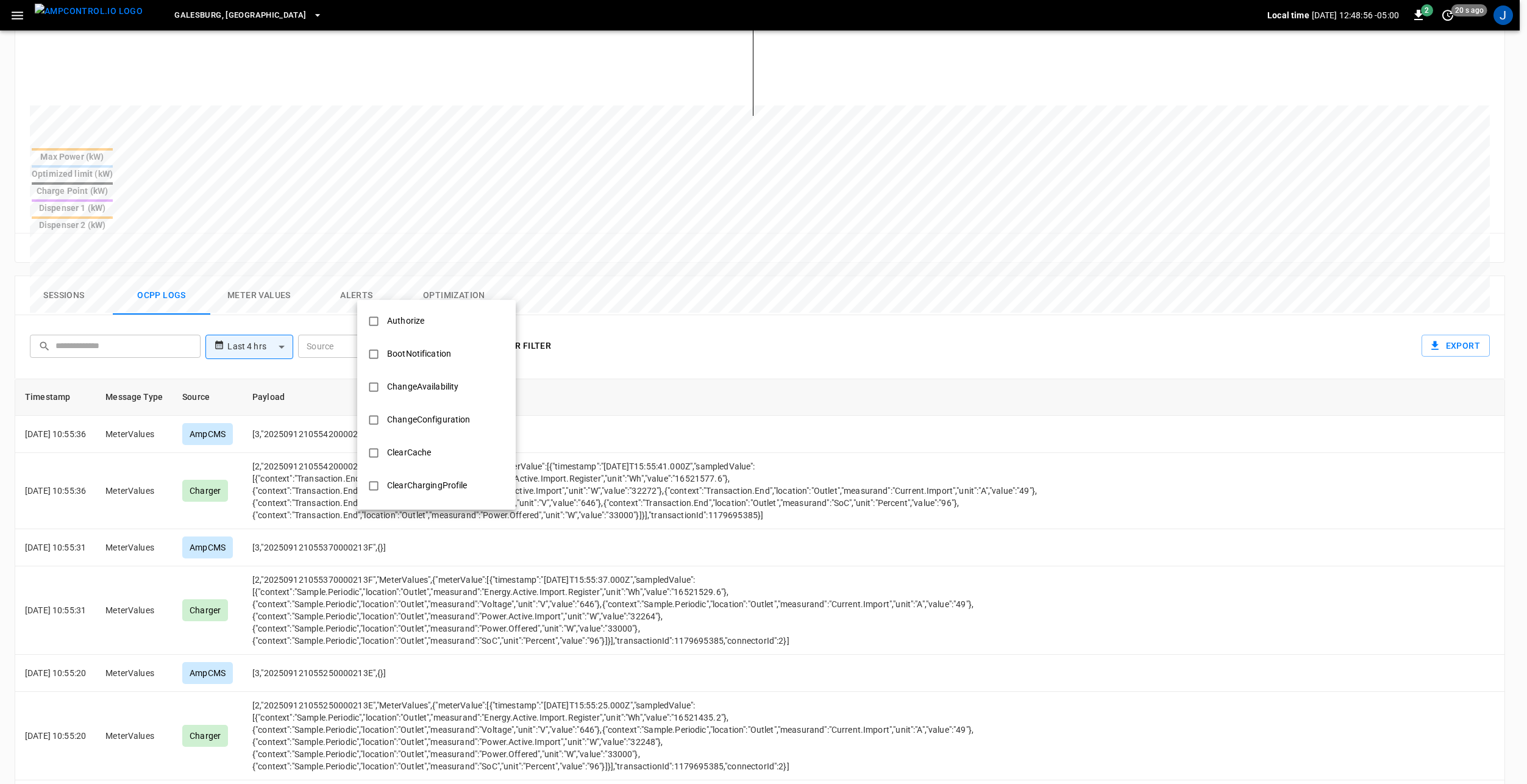
click at [447, 289] on body "**********" at bounding box center [764, 289] width 1527 height 1369
click at [389, 408] on div "MeterValues" at bounding box center [411, 404] width 63 height 22
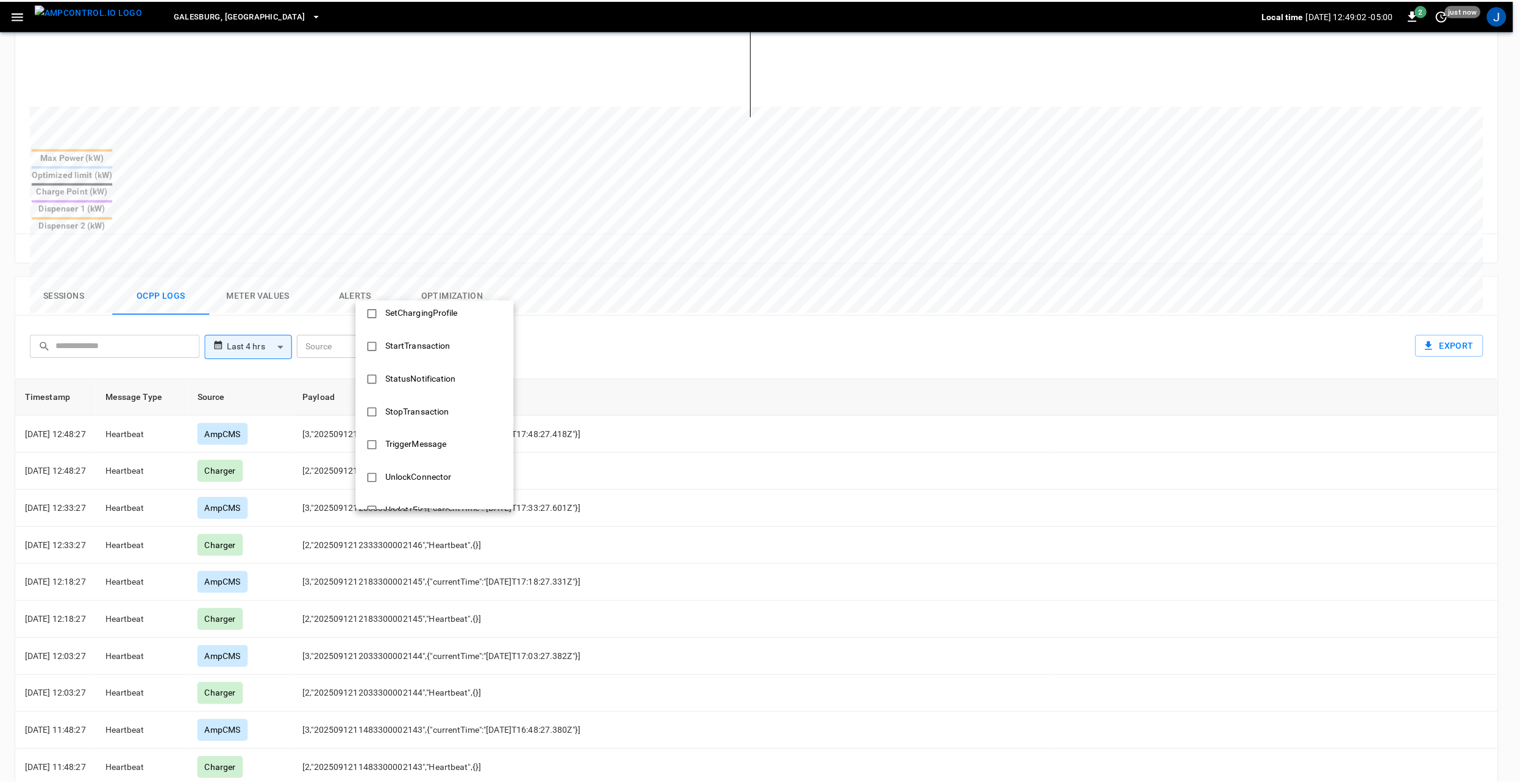
scroll to position [590, 0]
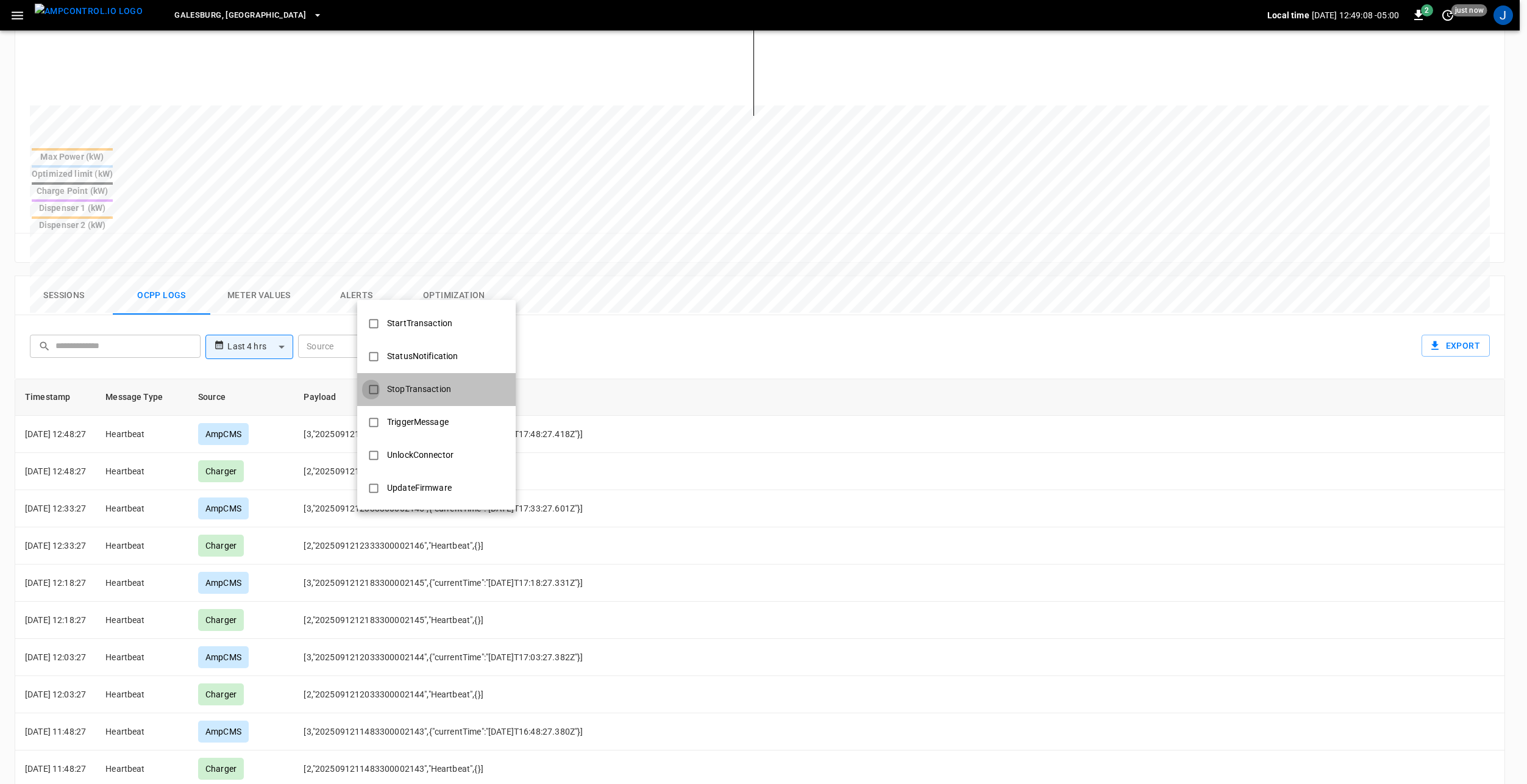
type input "**********"
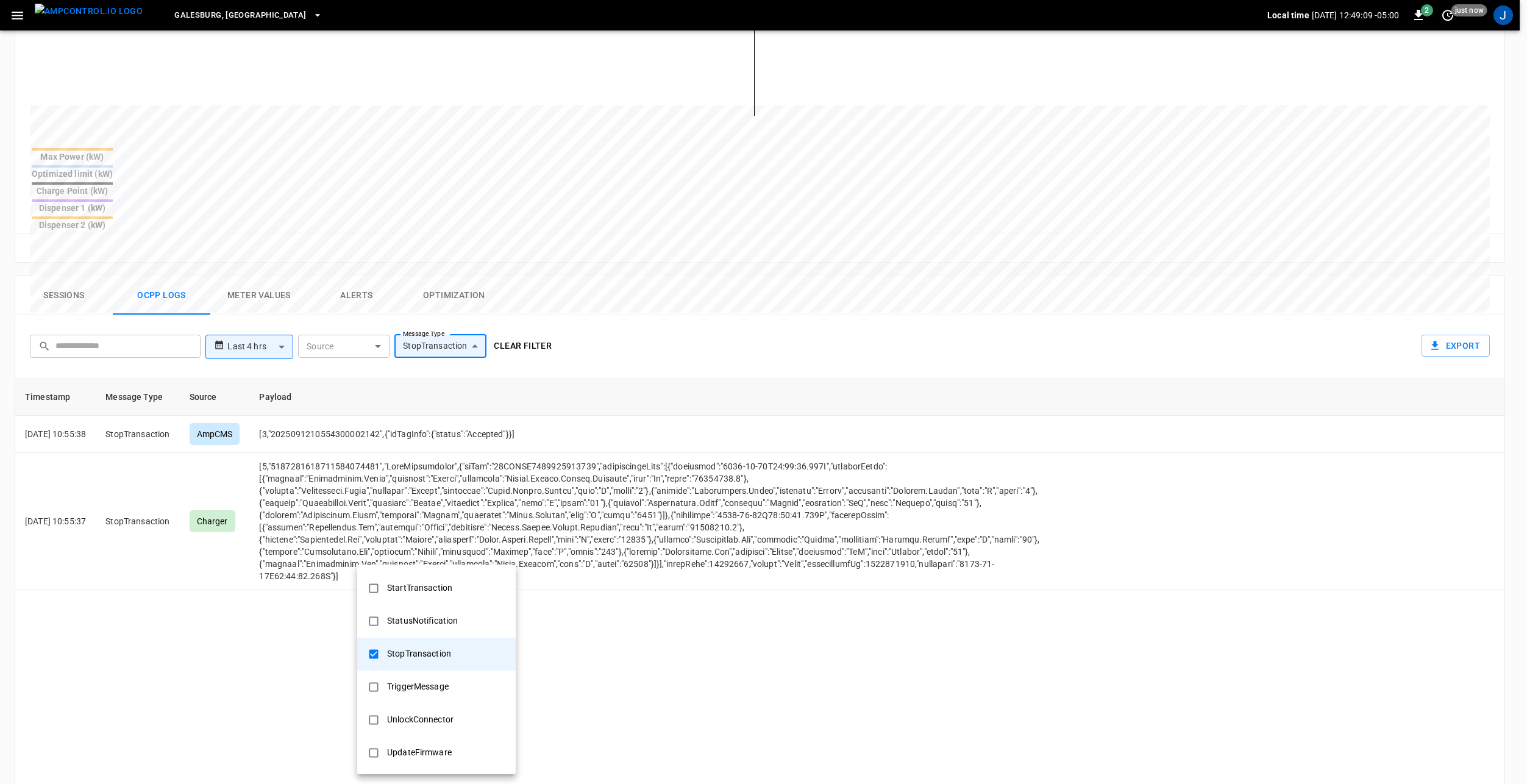
click at [685, 296] on div at bounding box center [764, 392] width 1527 height 784
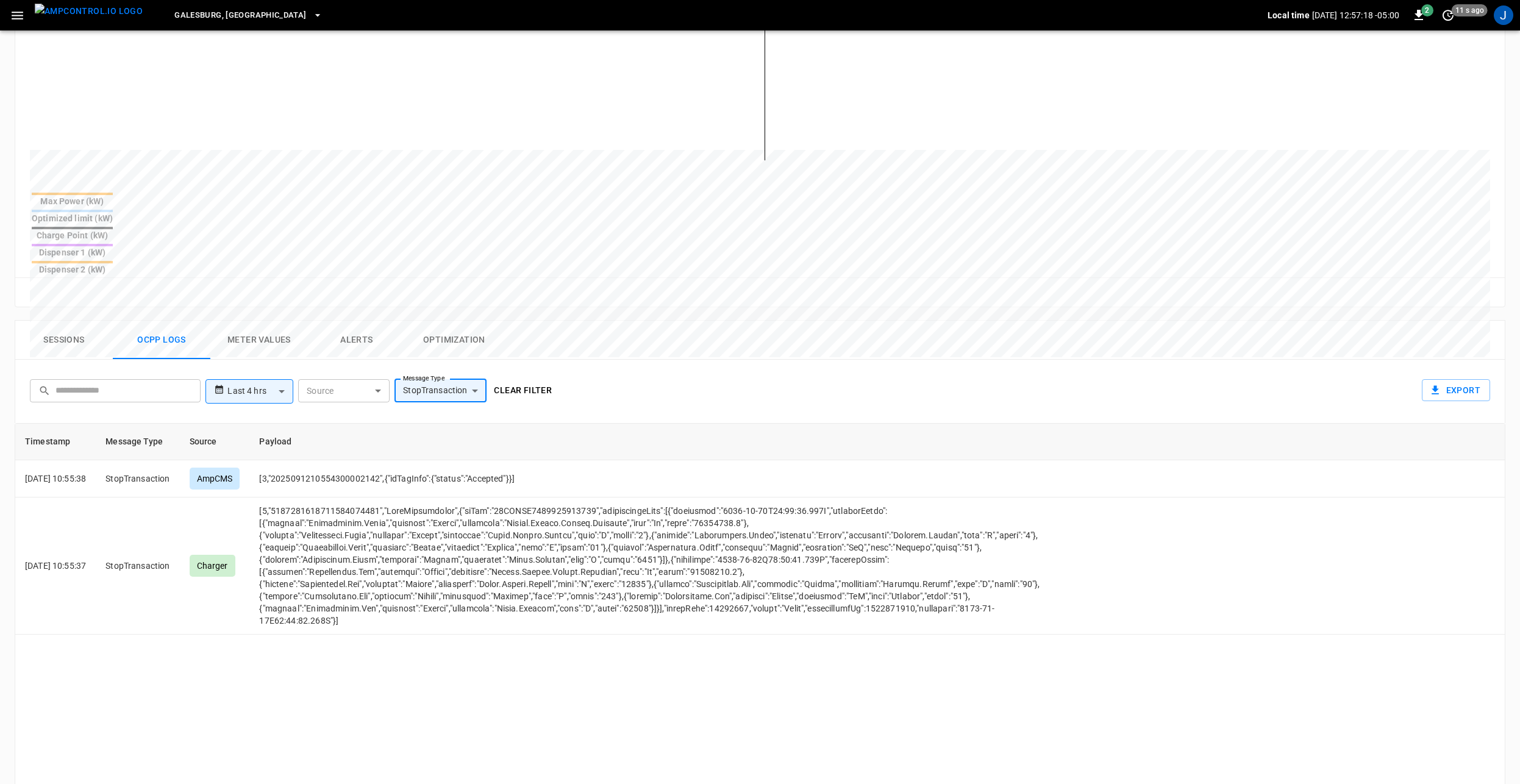
scroll to position [0, 0]
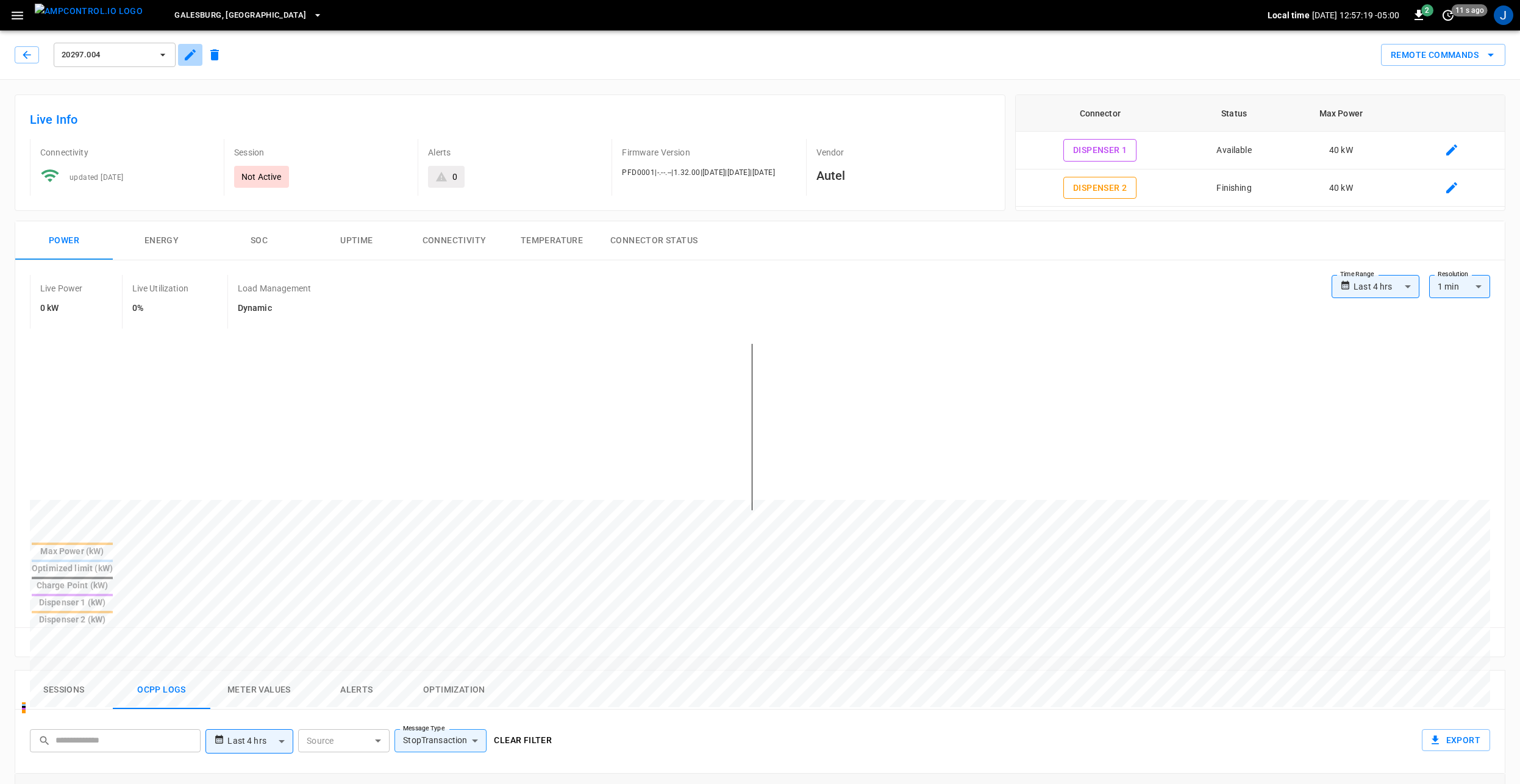
click at [193, 53] on icon "button" at bounding box center [190, 54] width 11 height 11
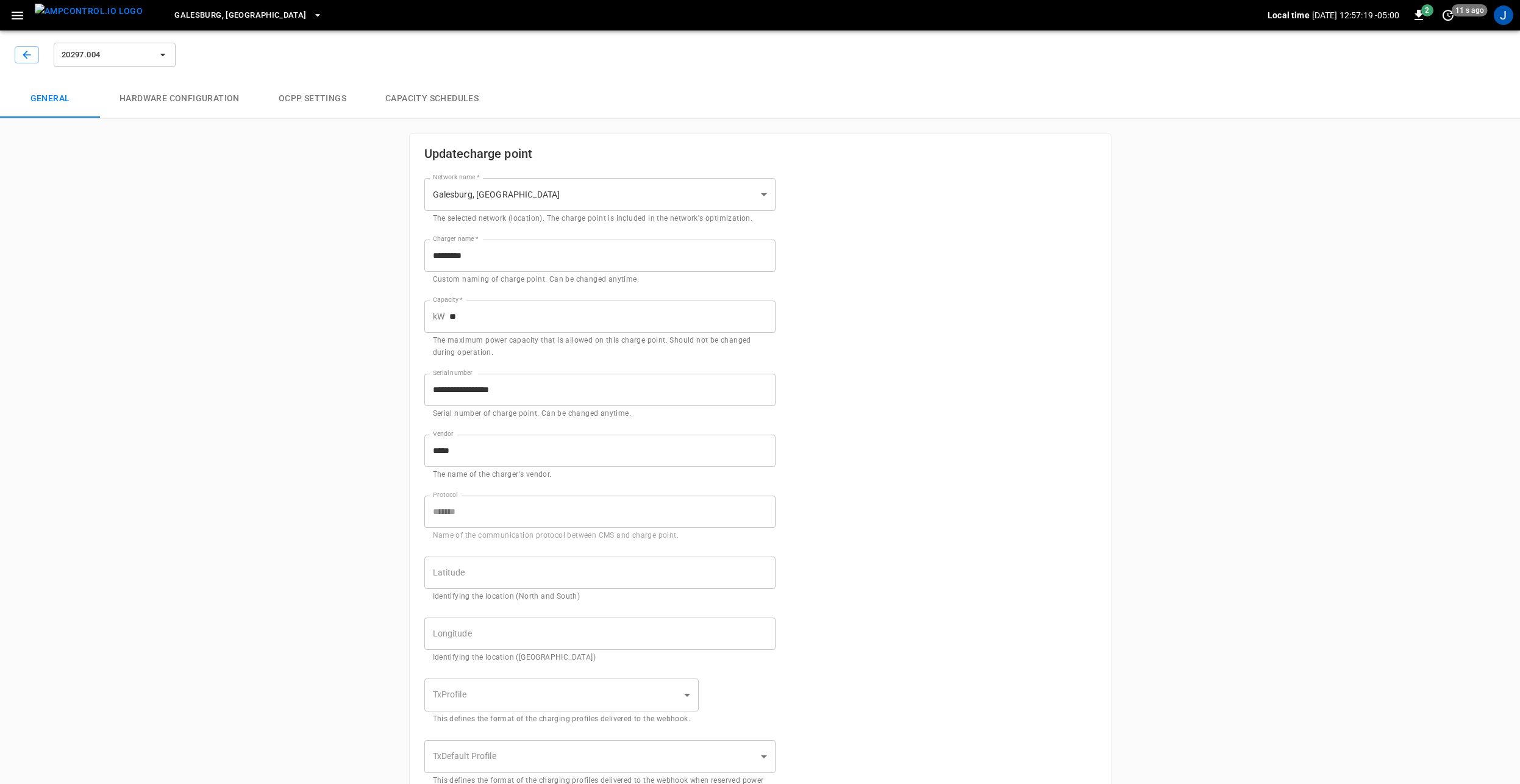
type input "**********"
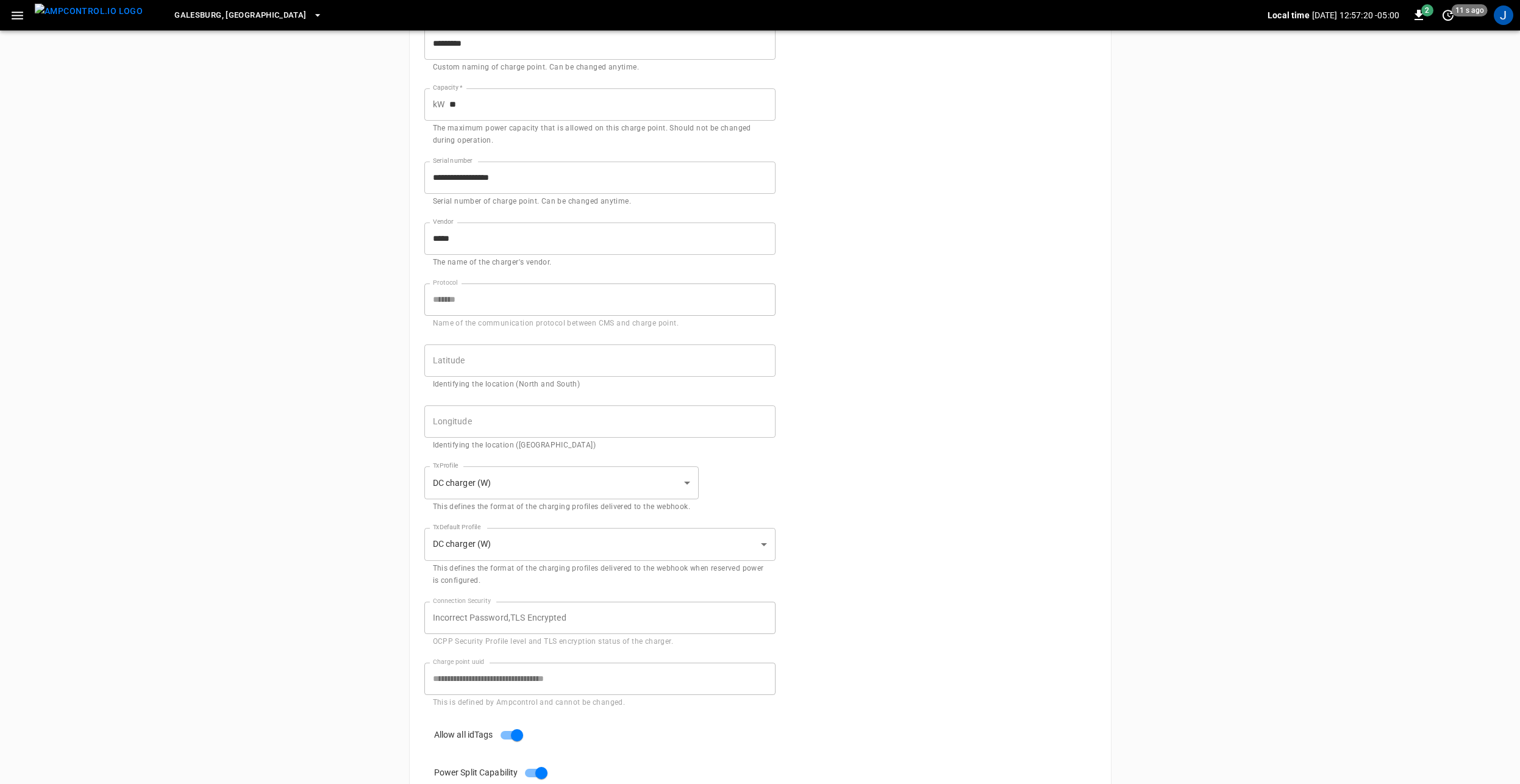
scroll to position [343, 0]
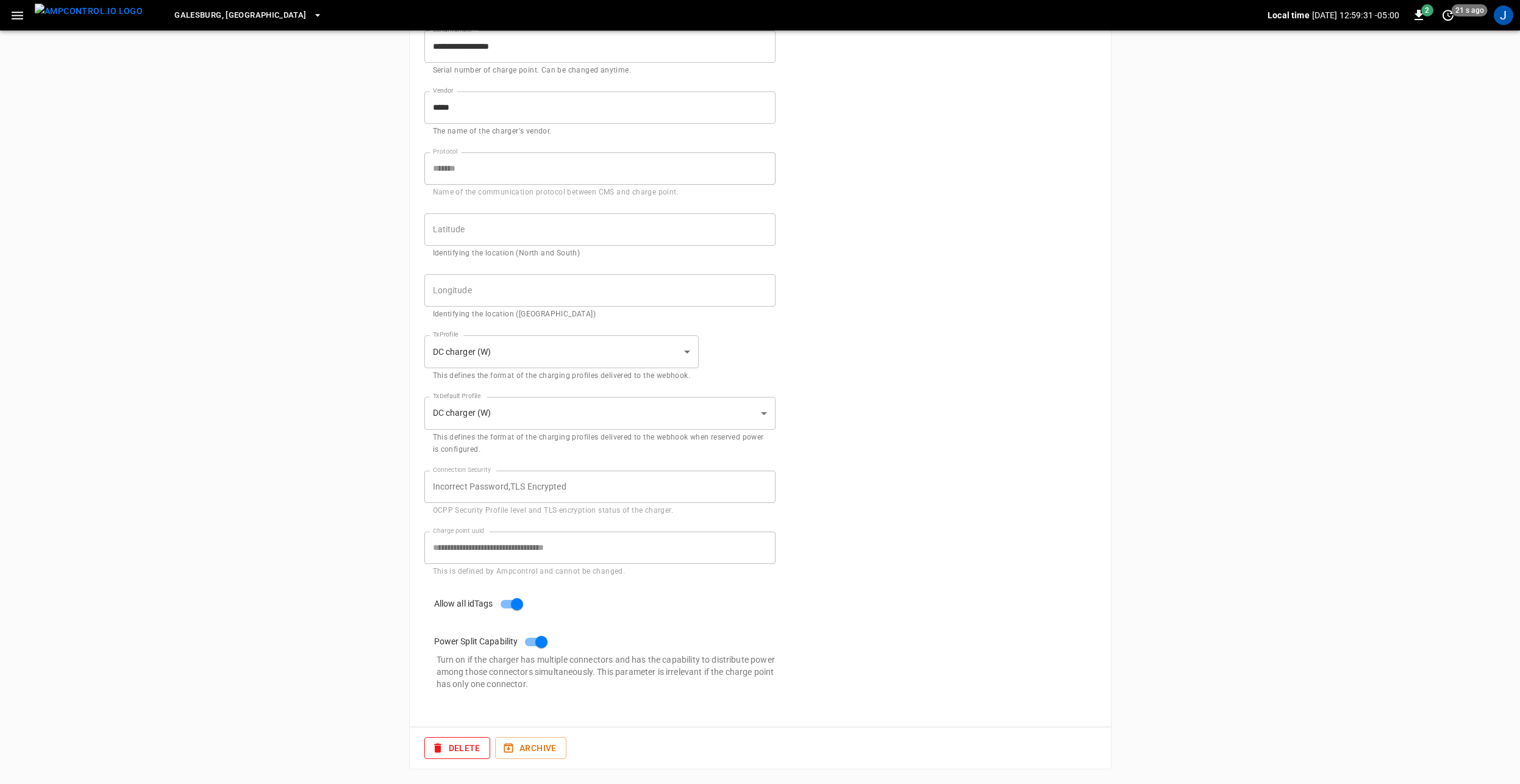
click at [72, 14] on img "menu" at bounding box center [88, 11] width 108 height 16
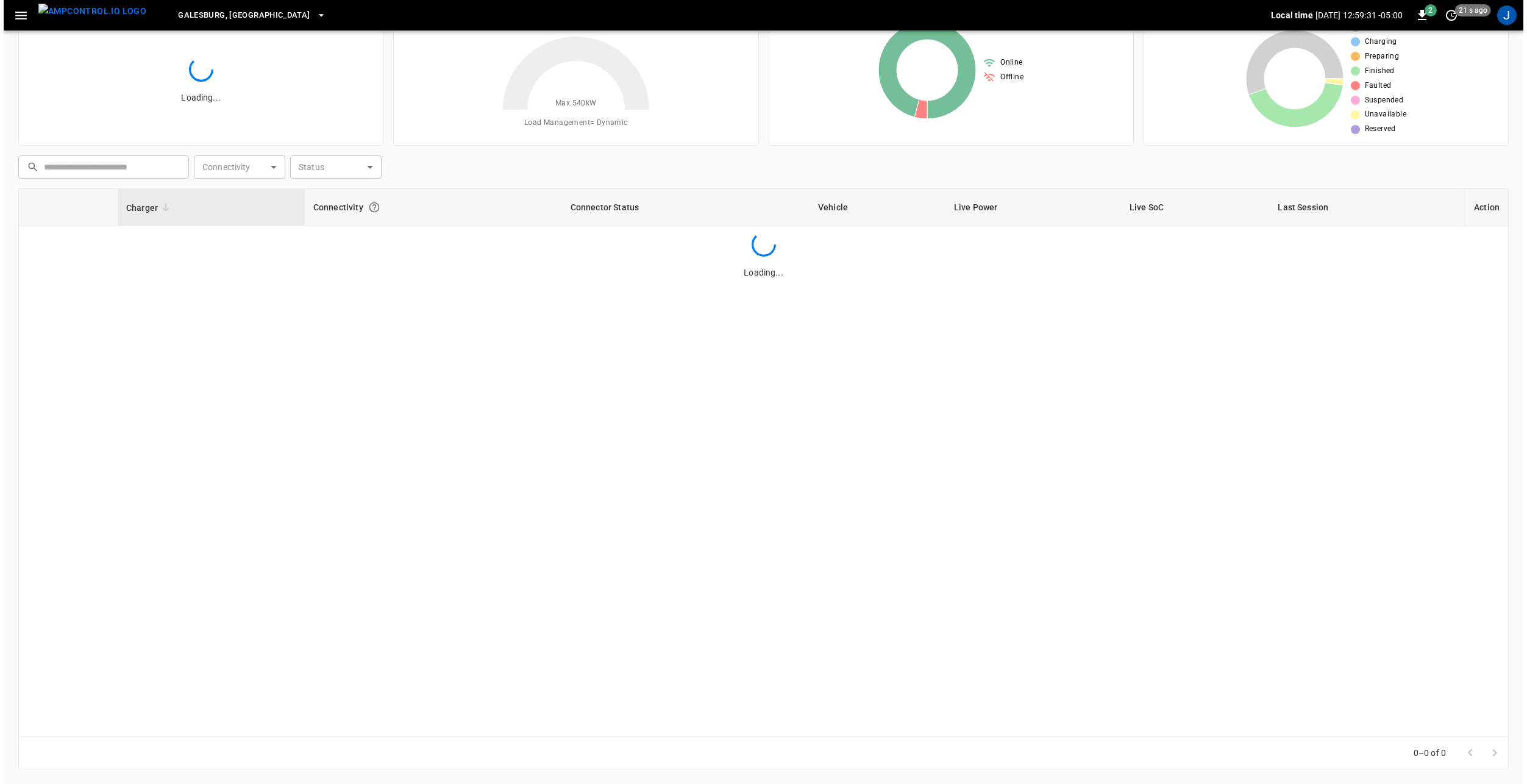
scroll to position [55, 0]
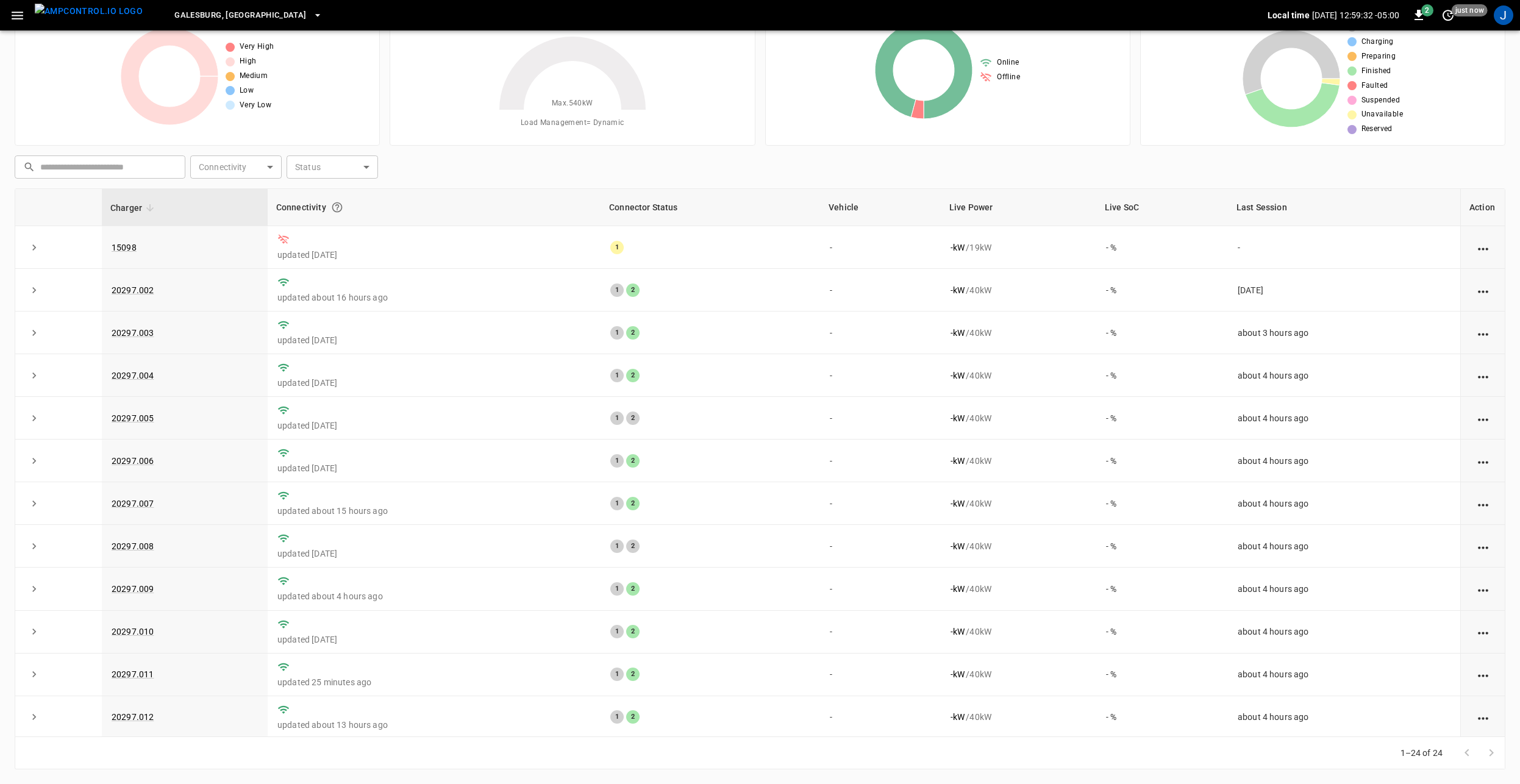
click at [199, 22] on span "Galesburg, [GEOGRAPHIC_DATA]" at bounding box center [240, 16] width 131 height 14
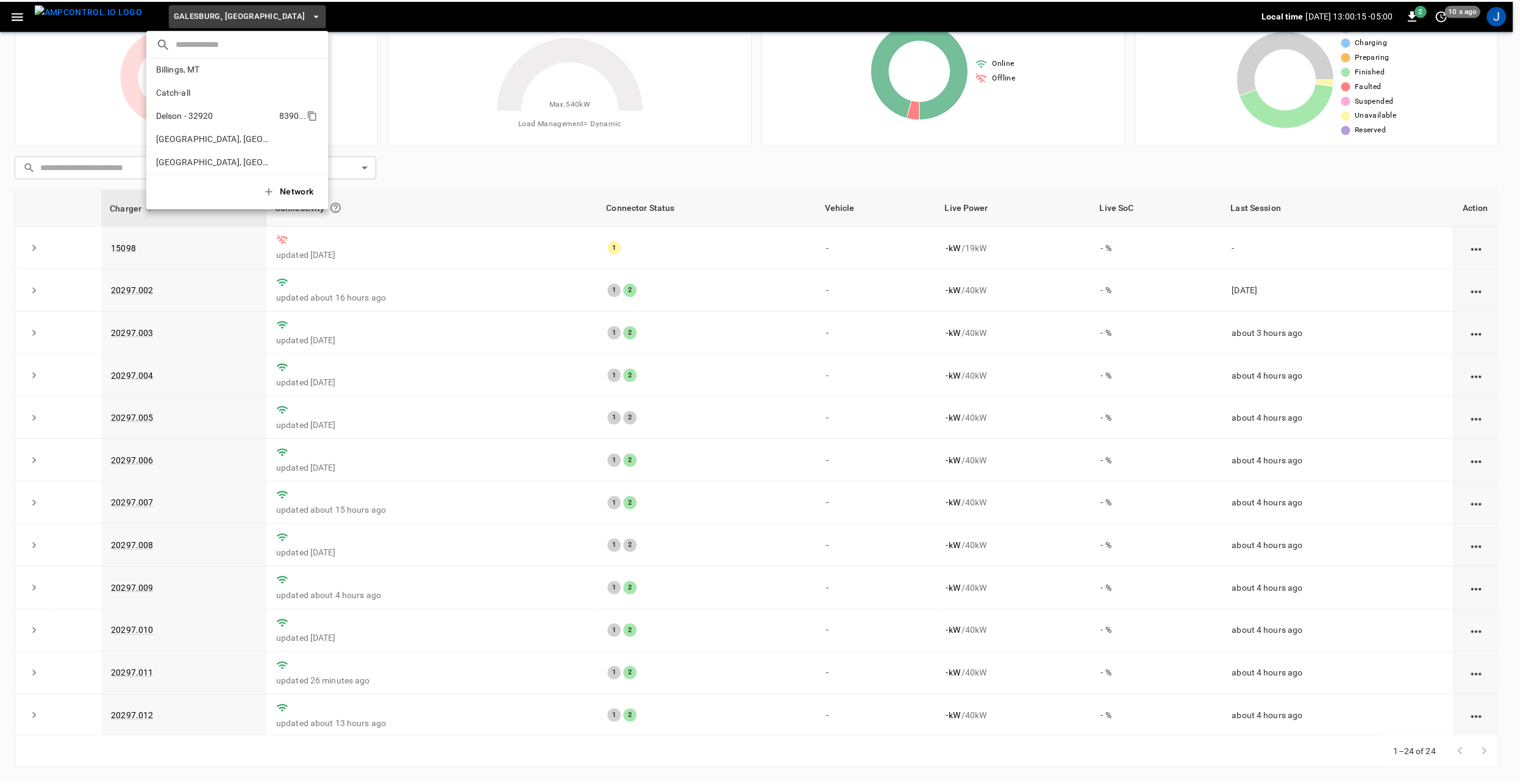
scroll to position [0, 0]
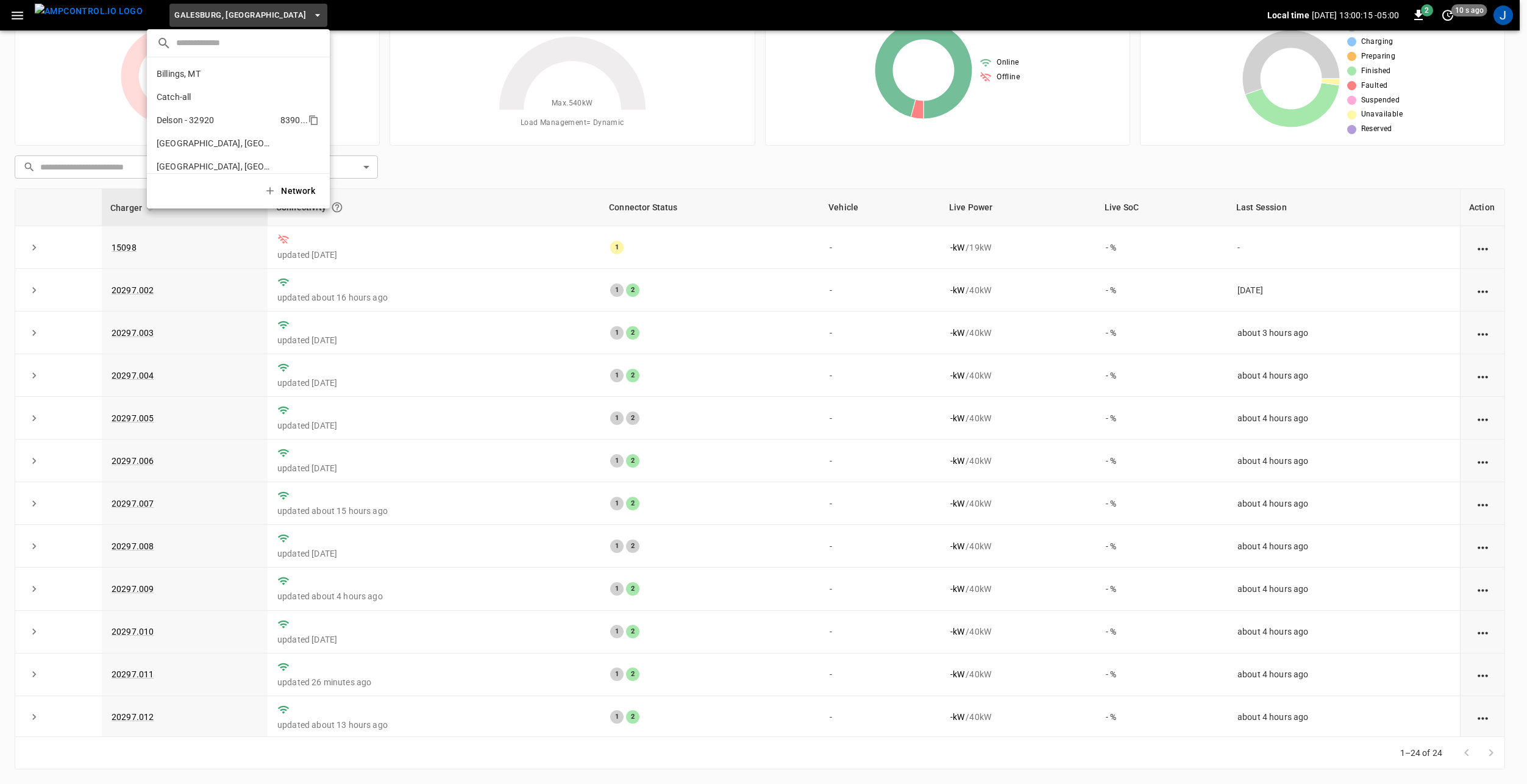
drag, startPoint x: 204, startPoint y: 115, endPoint x: 374, endPoint y: 117, distance: 170.0
click at [204, 115] on p "Delson - 32920" at bounding box center [216, 120] width 119 height 12
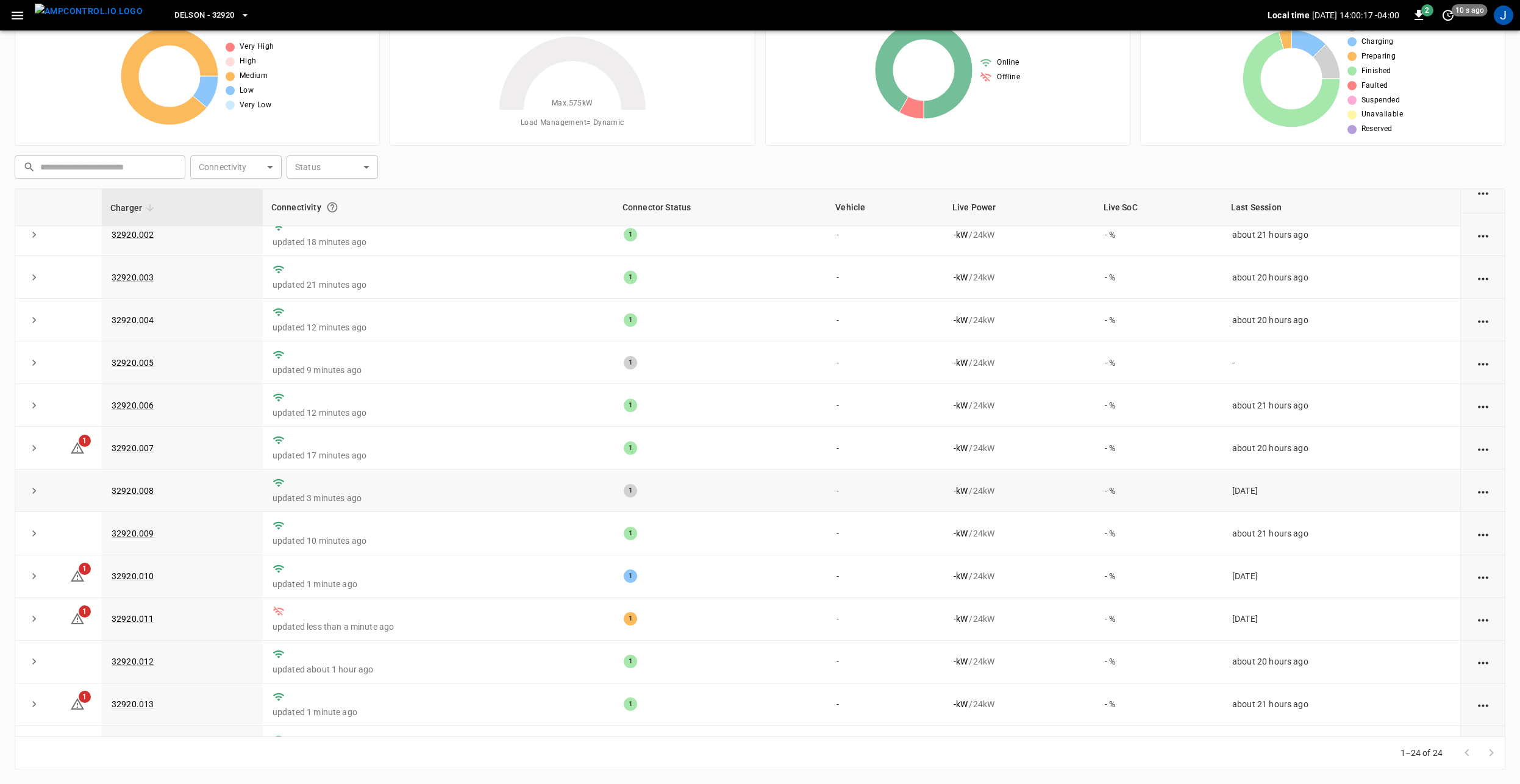
scroll to position [61, 0]
click at [124, 577] on link "32920.010" at bounding box center [132, 570] width 47 height 15
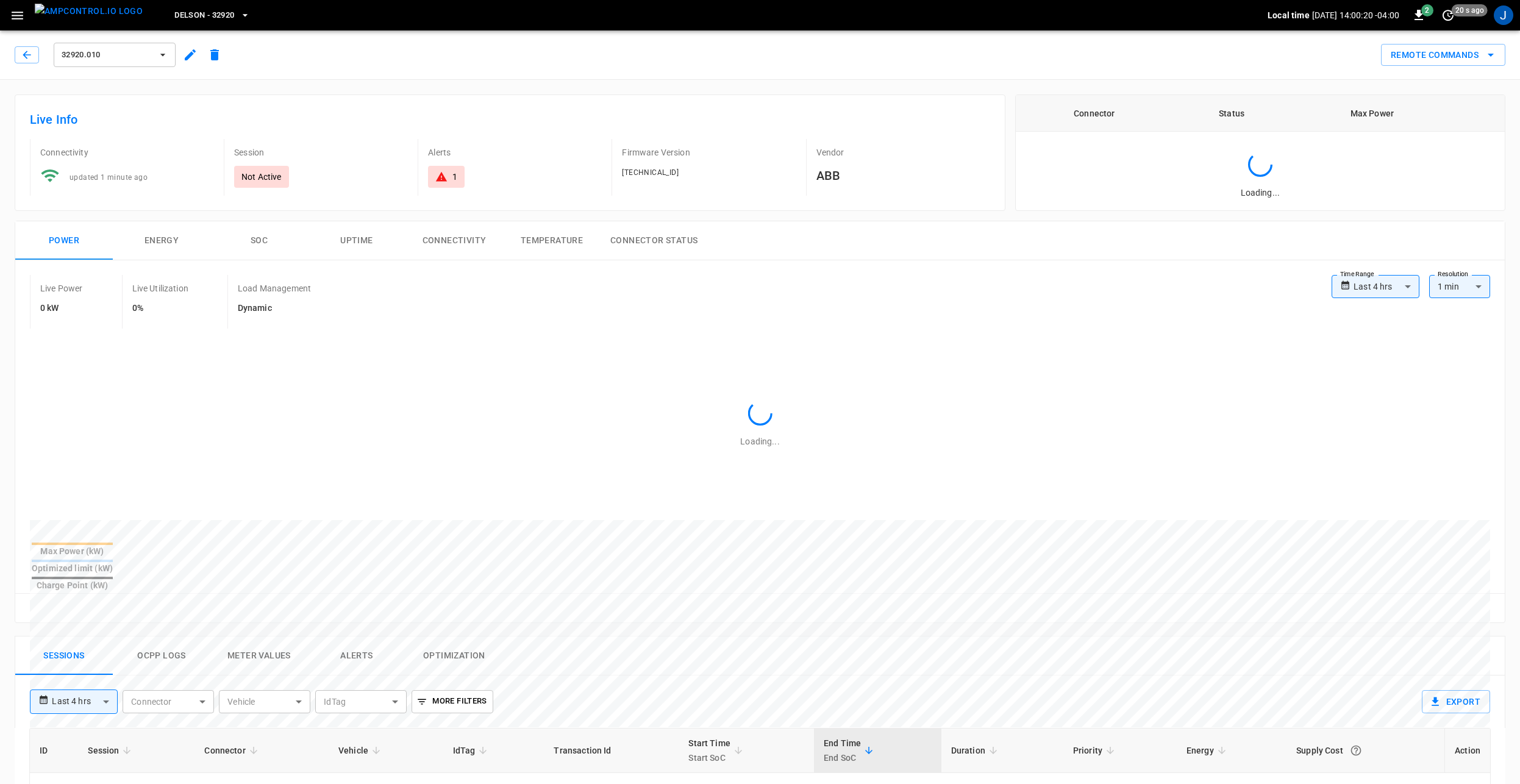
click at [195, 53] on icon "button" at bounding box center [190, 54] width 15 height 15
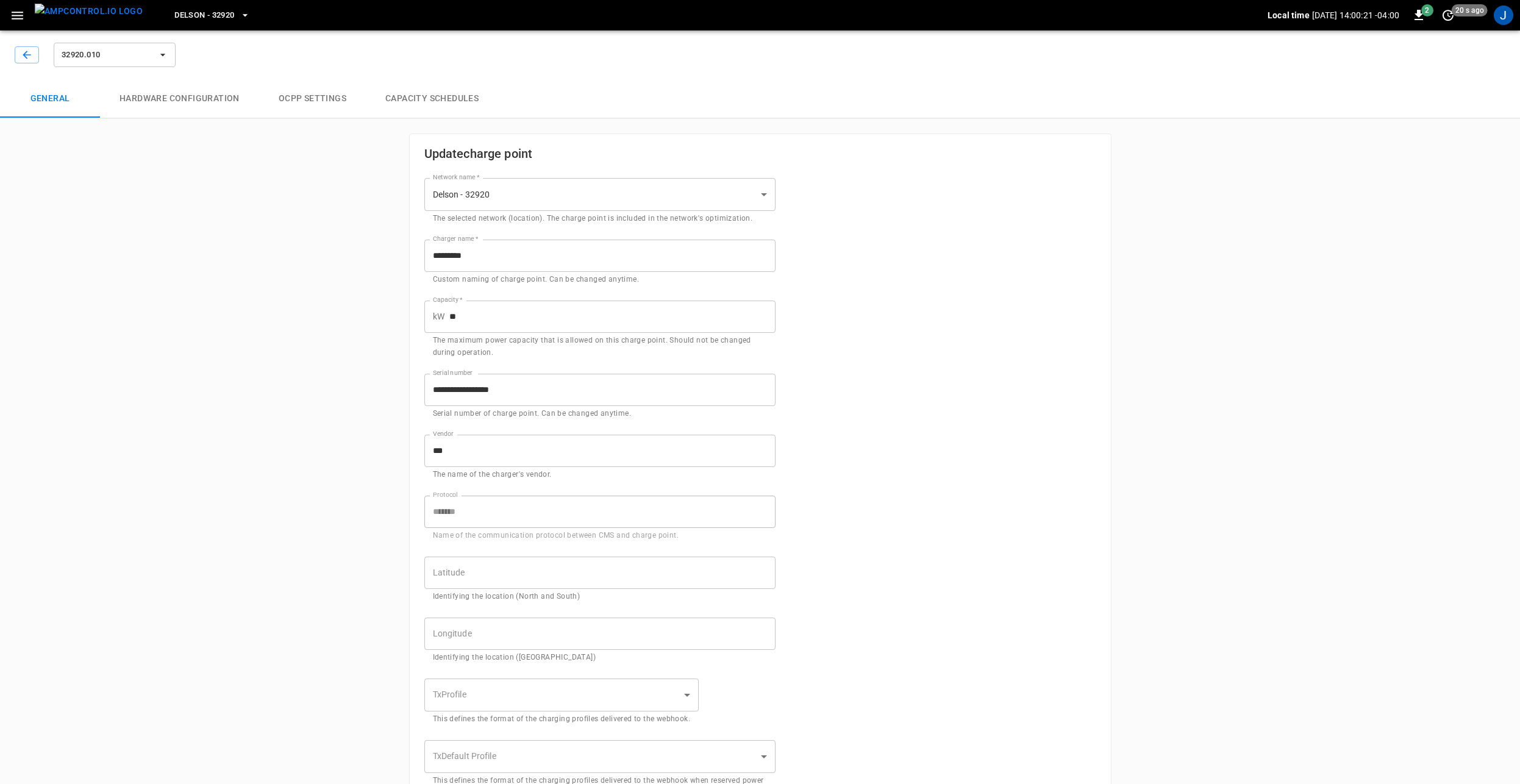
type input "**********"
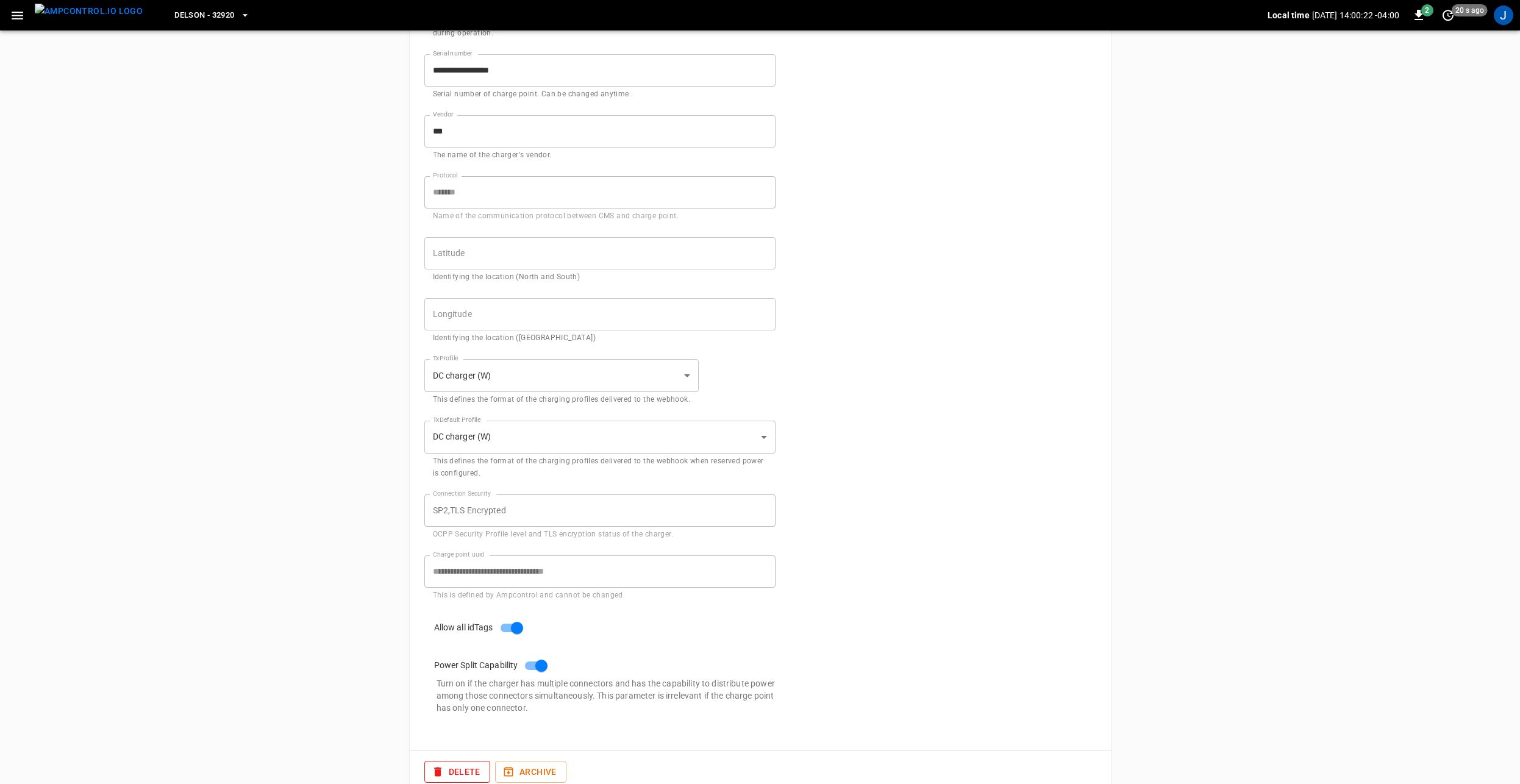
scroll to position [343, 0]
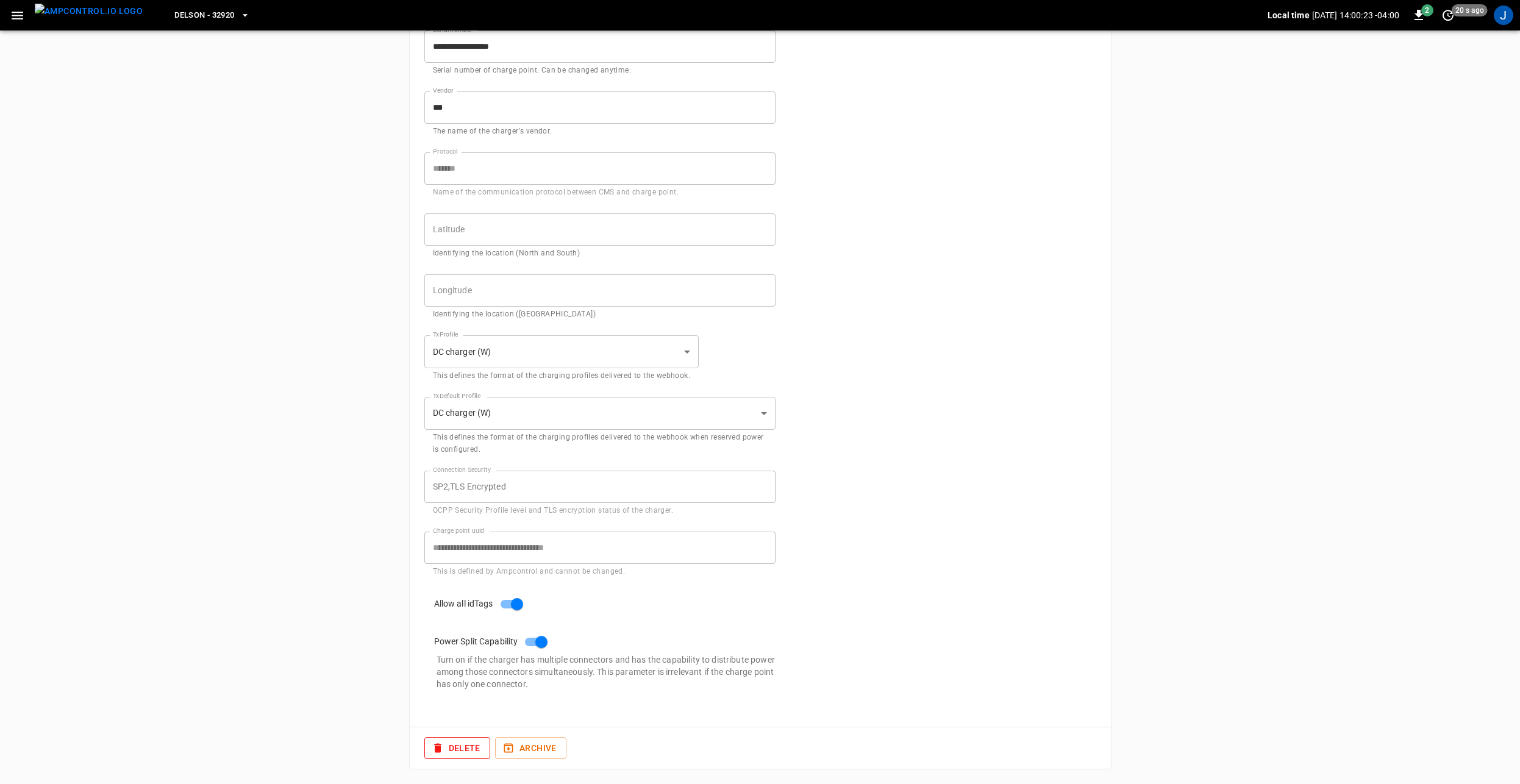
click at [417, 547] on div "**********" at bounding box center [592, 547] width 366 height 61
click at [986, 515] on div "**********" at bounding box center [760, 259] width 701 height 936
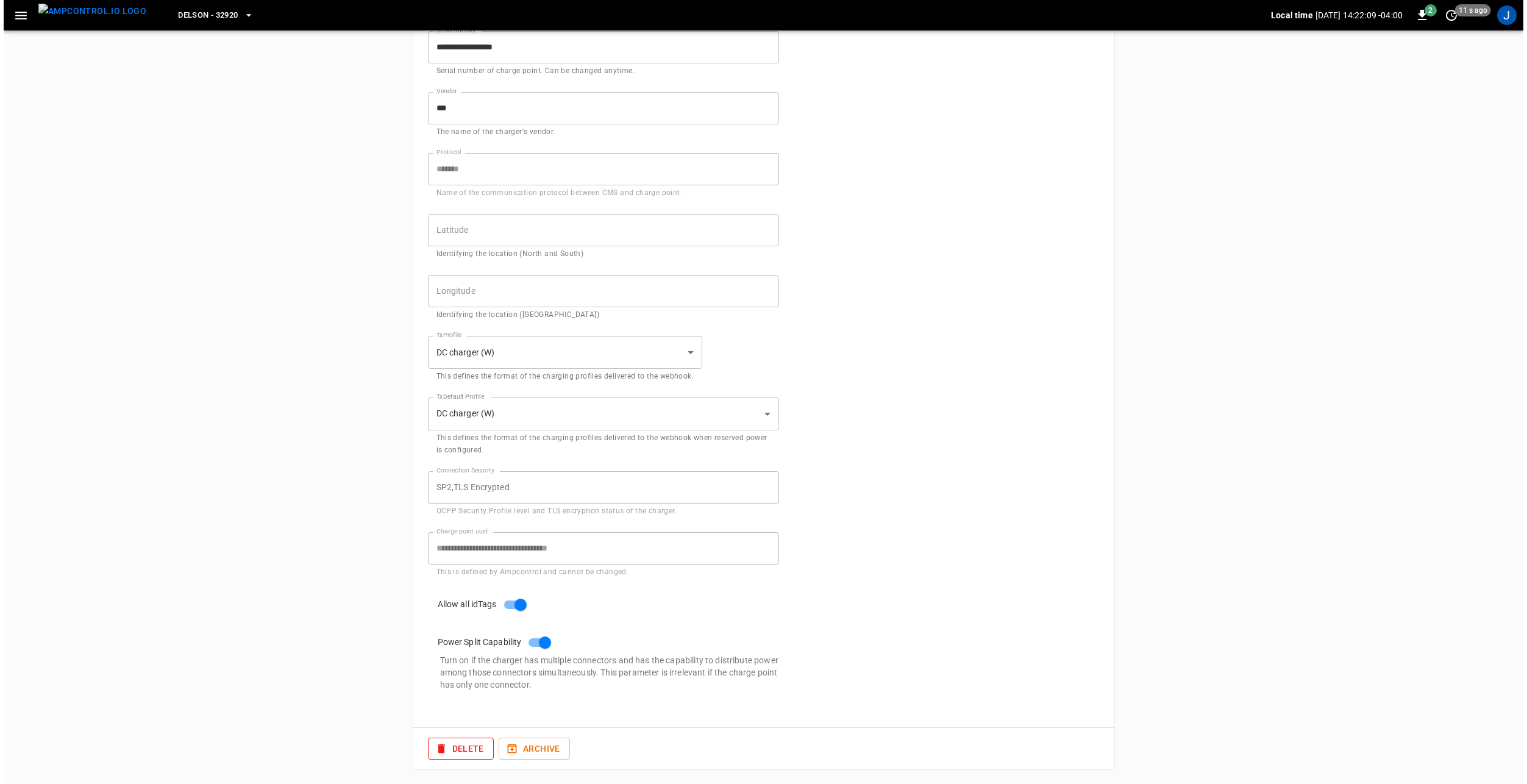
scroll to position [0, 0]
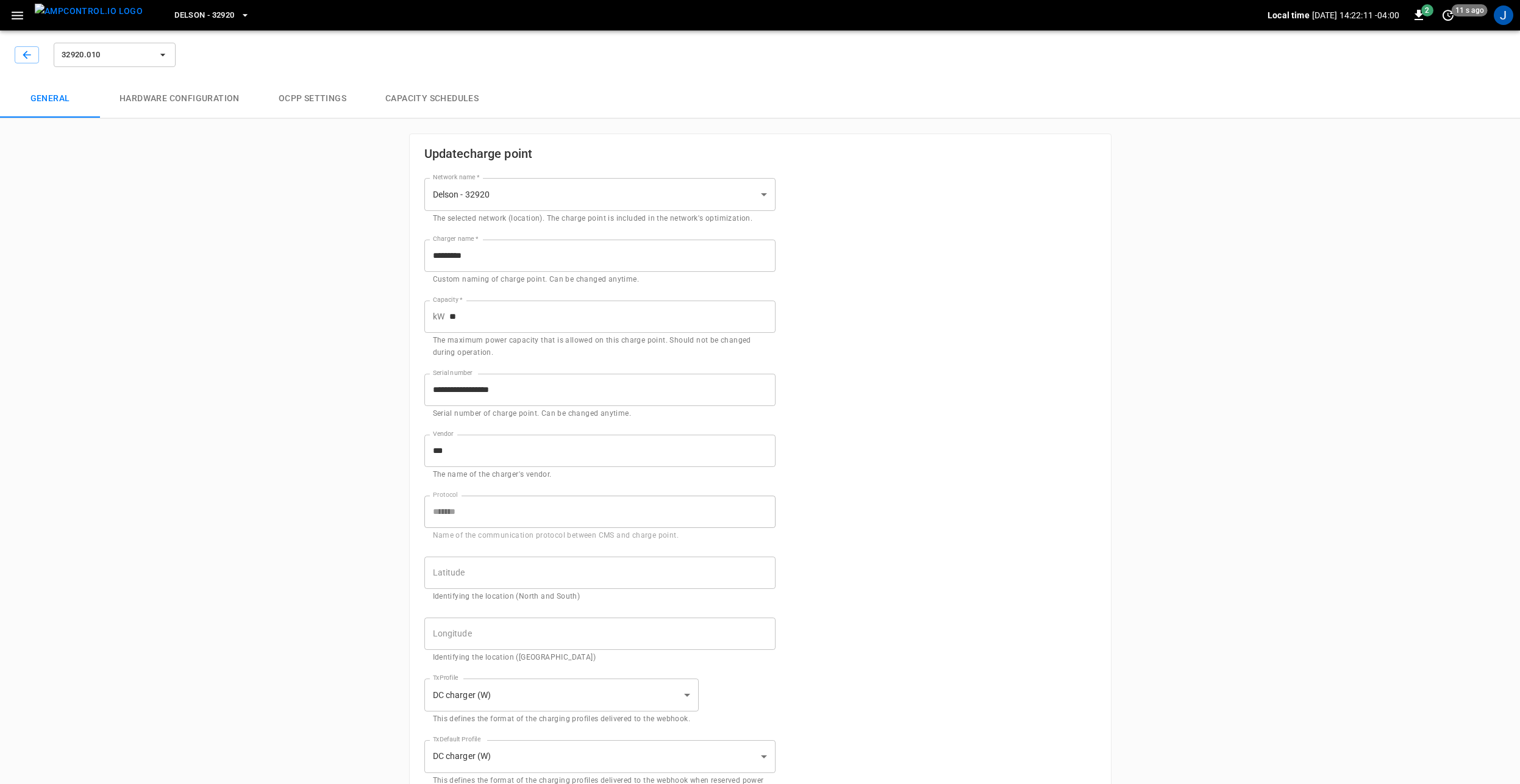
click at [211, 16] on span "Delson - 32920" at bounding box center [204, 16] width 60 height 14
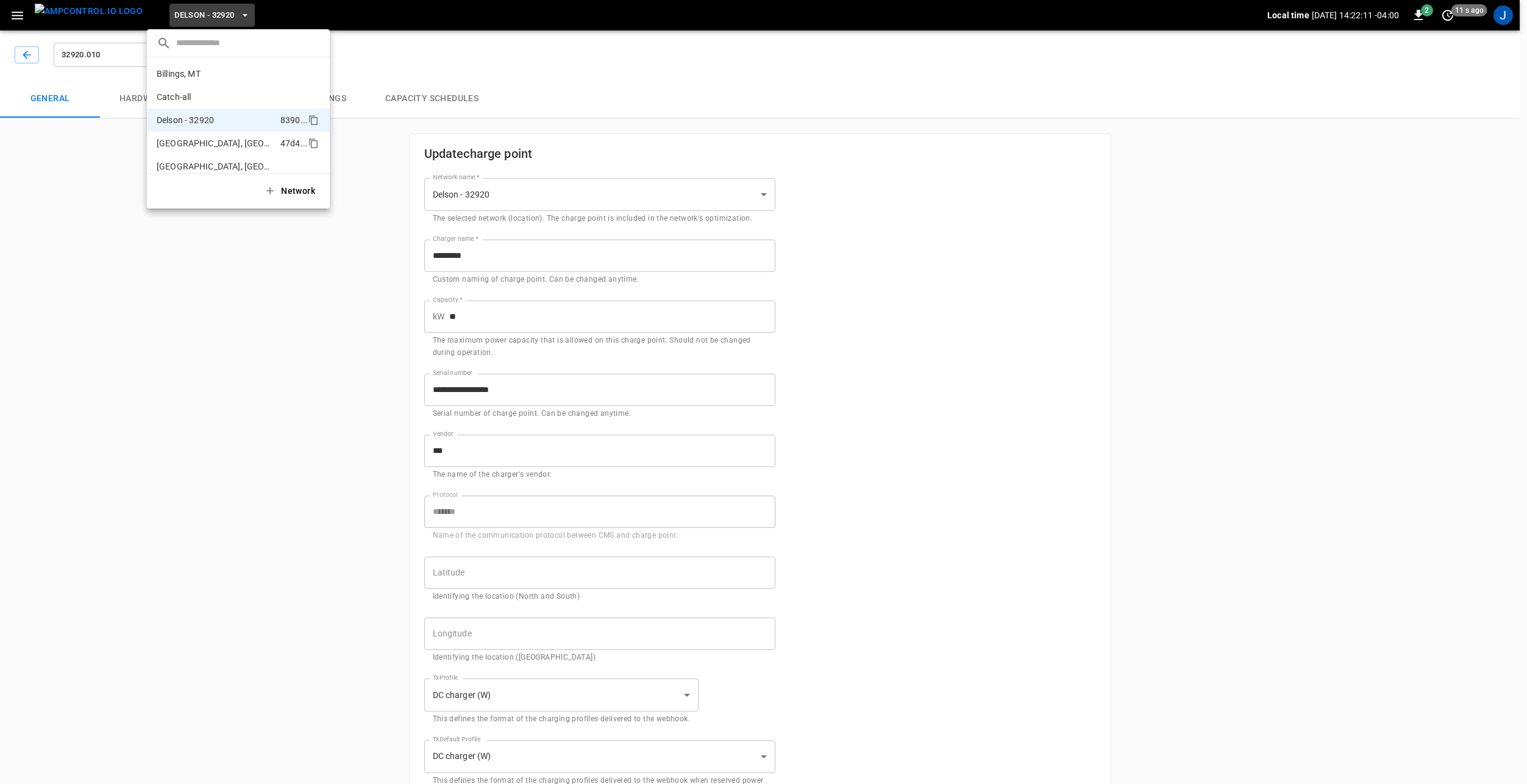
scroll to position [42, 0]
click at [311, 77] on icon "copy" at bounding box center [314, 78] width 7 height 8
click at [194, 11] on div at bounding box center [764, 392] width 1527 height 784
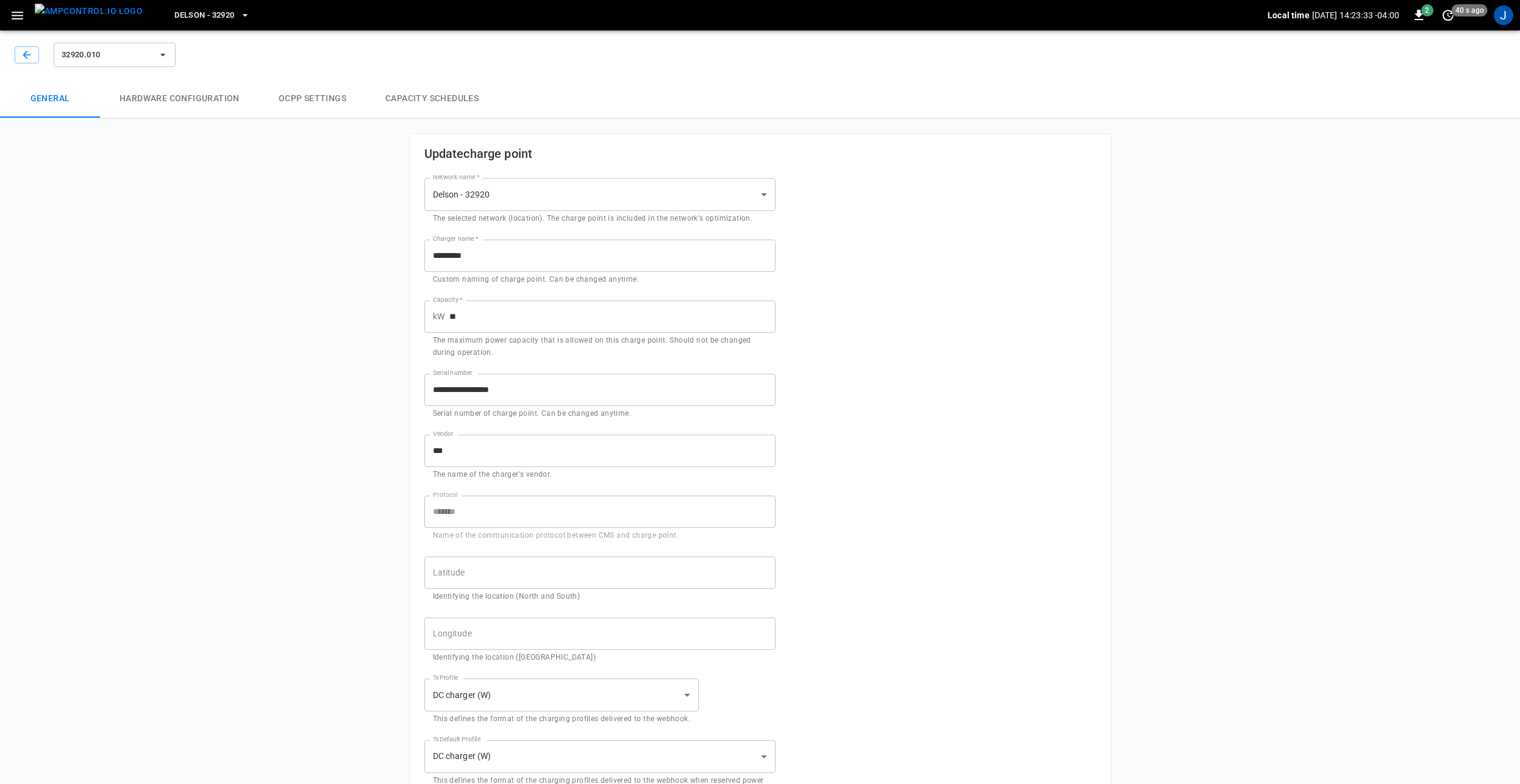
click at [191, 13] on span "Delson - 32920" at bounding box center [204, 16] width 60 height 14
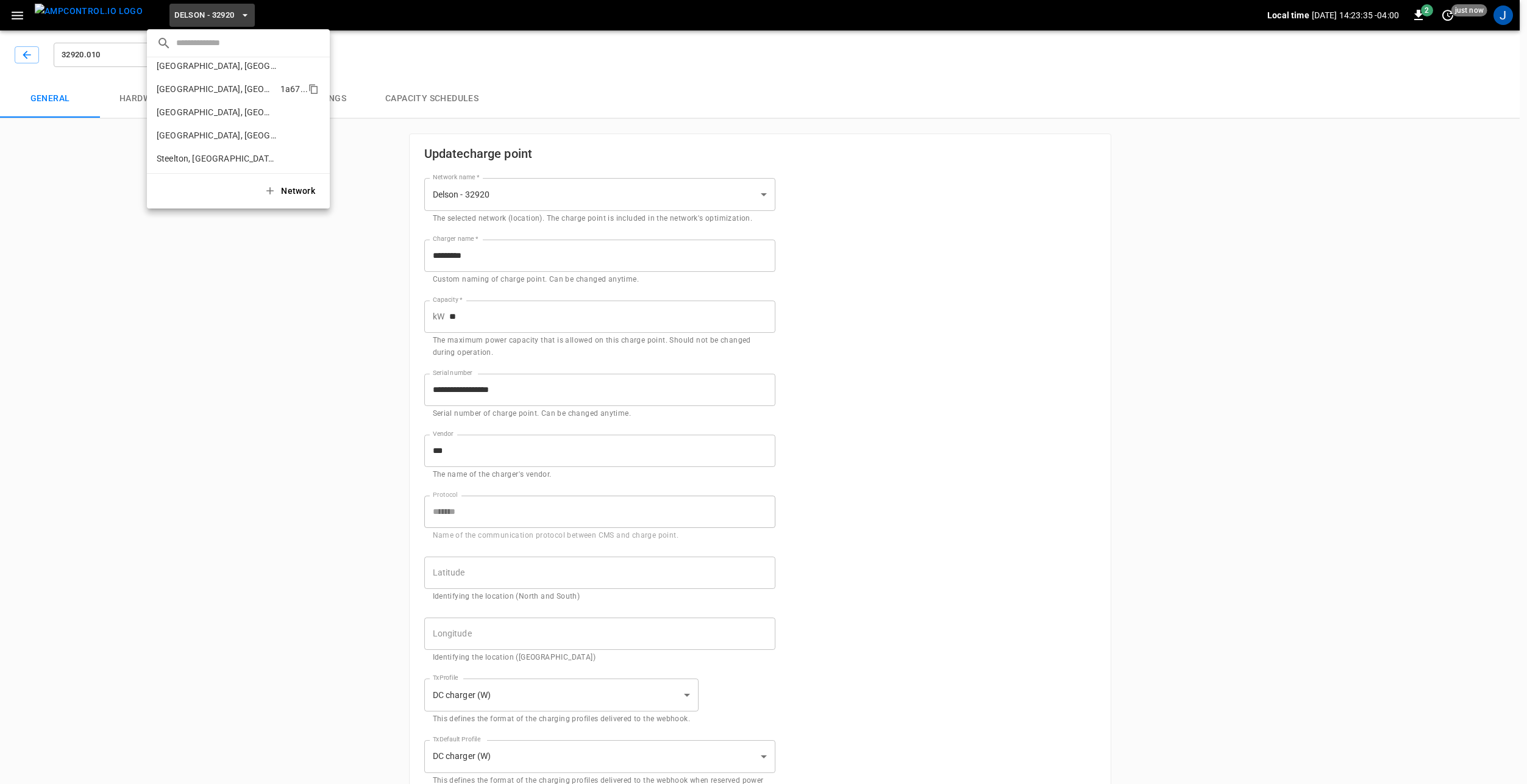
scroll to position [420, 0]
click at [214, 89] on p "[GEOGRAPHIC_DATA], [GEOGRAPHIC_DATA] - 20306" at bounding box center [216, 93] width 119 height 12
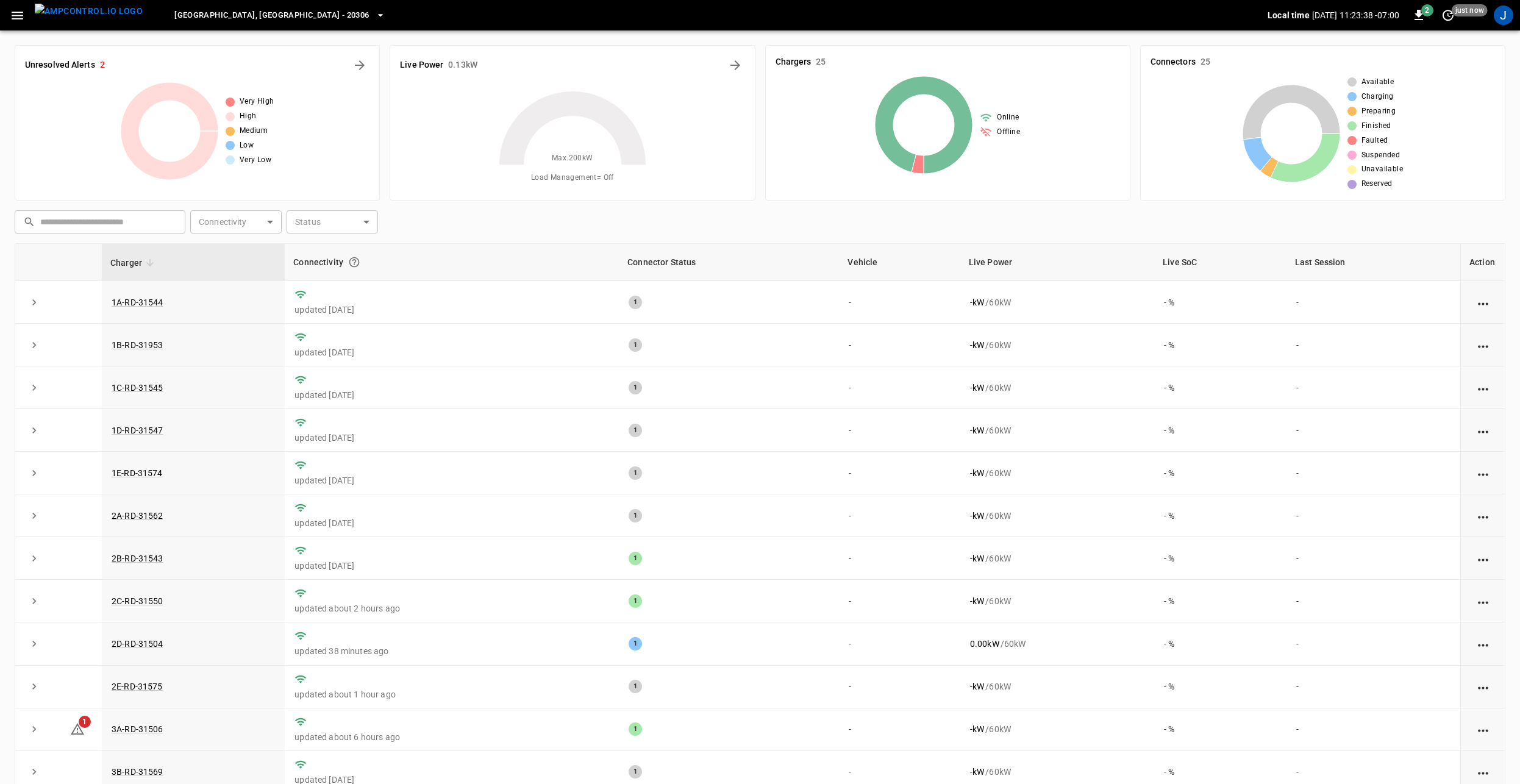
click at [374, 13] on icon "button" at bounding box center [380, 16] width 12 height 12
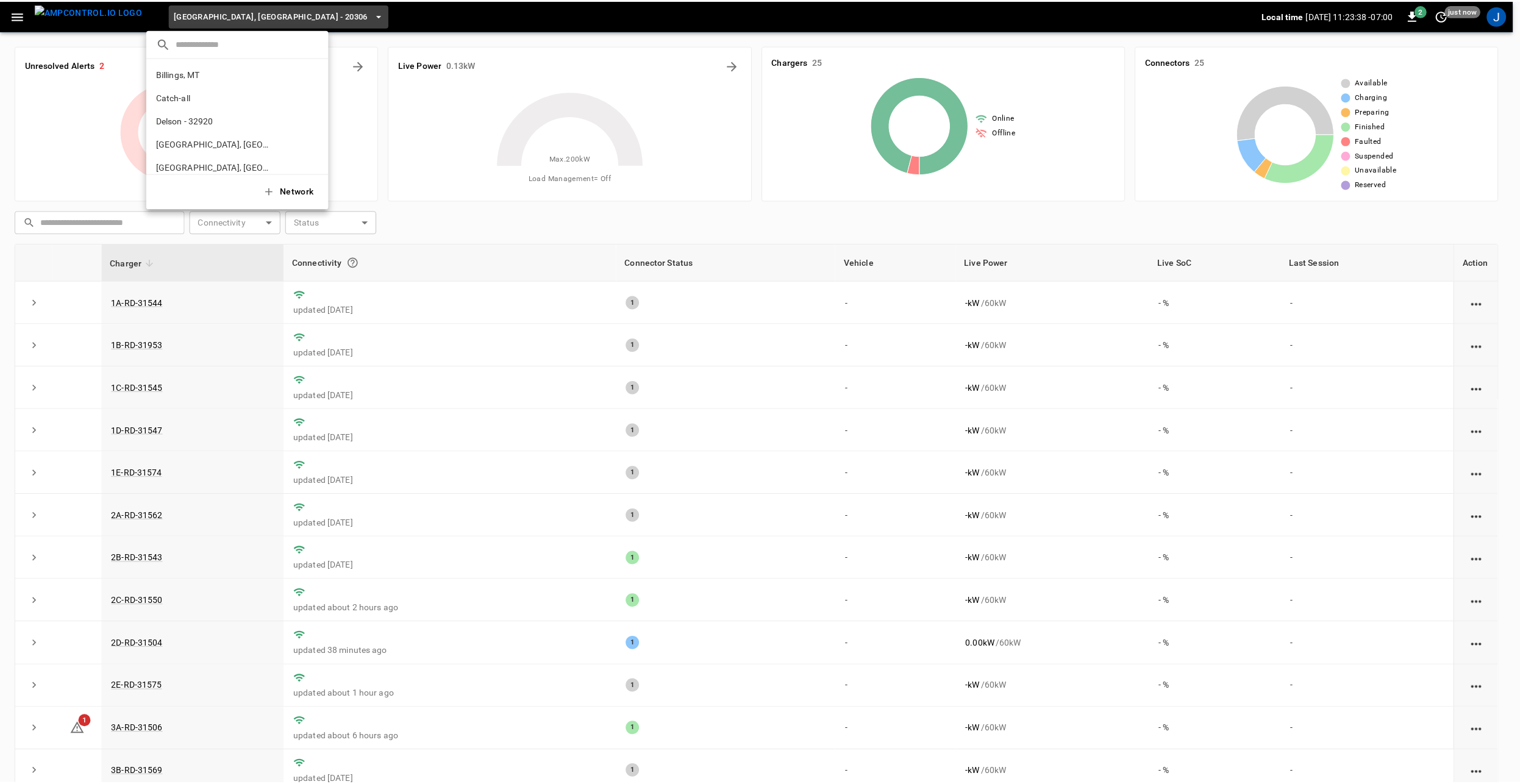
scroll to position [436, 0]
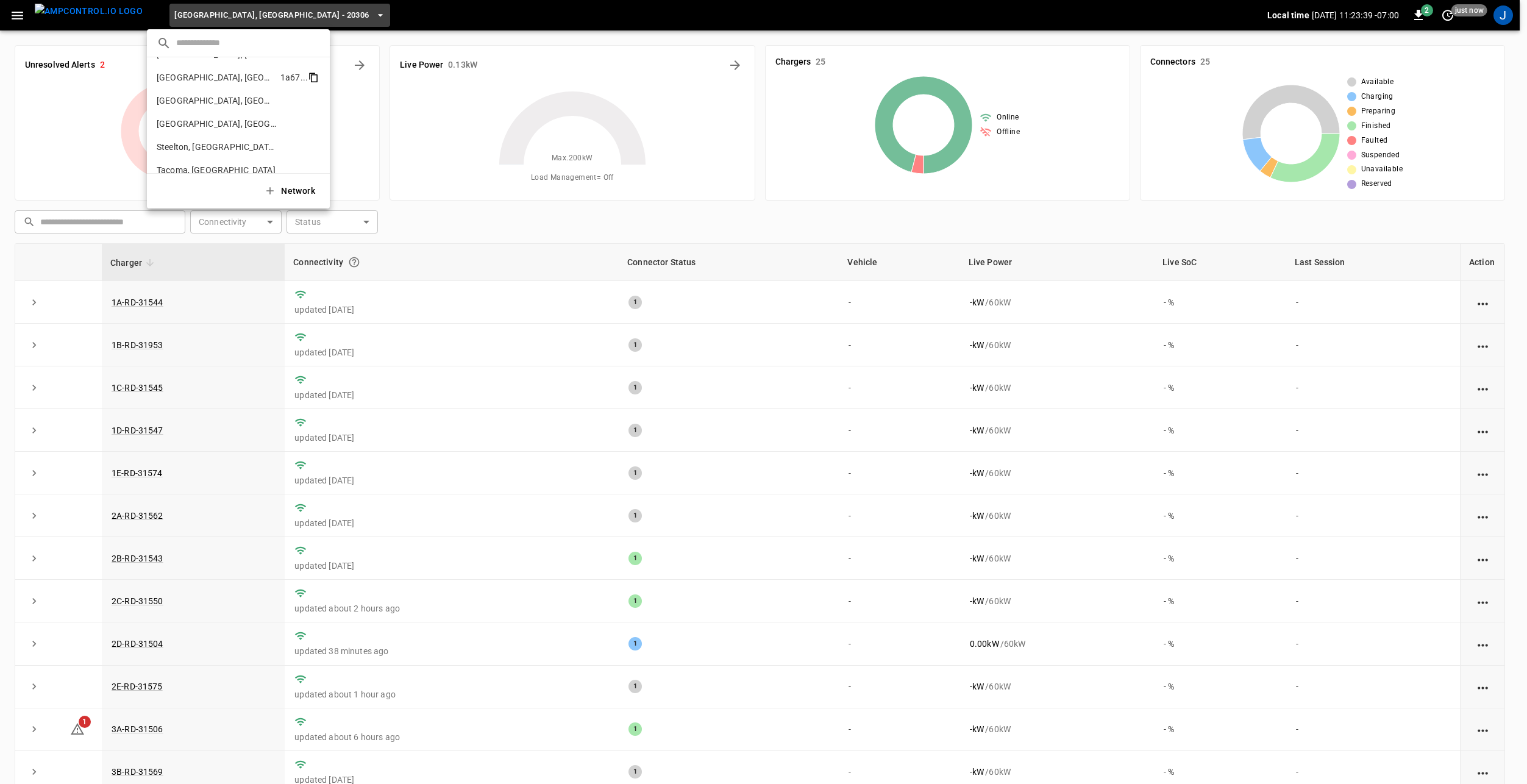
click at [309, 73] on icon "copy" at bounding box center [312, 77] width 6 height 7
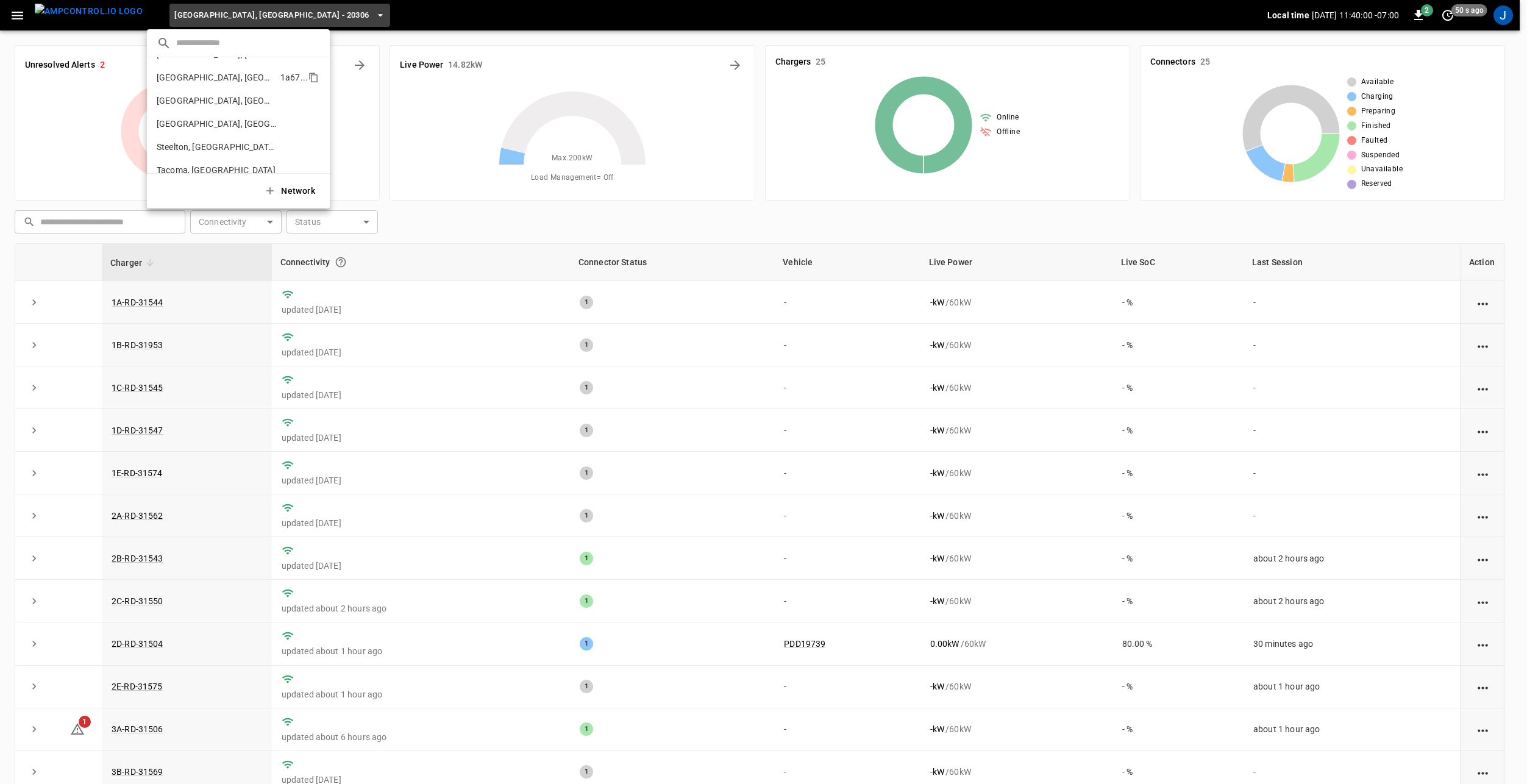
click at [200, 16] on div at bounding box center [764, 392] width 1527 height 784
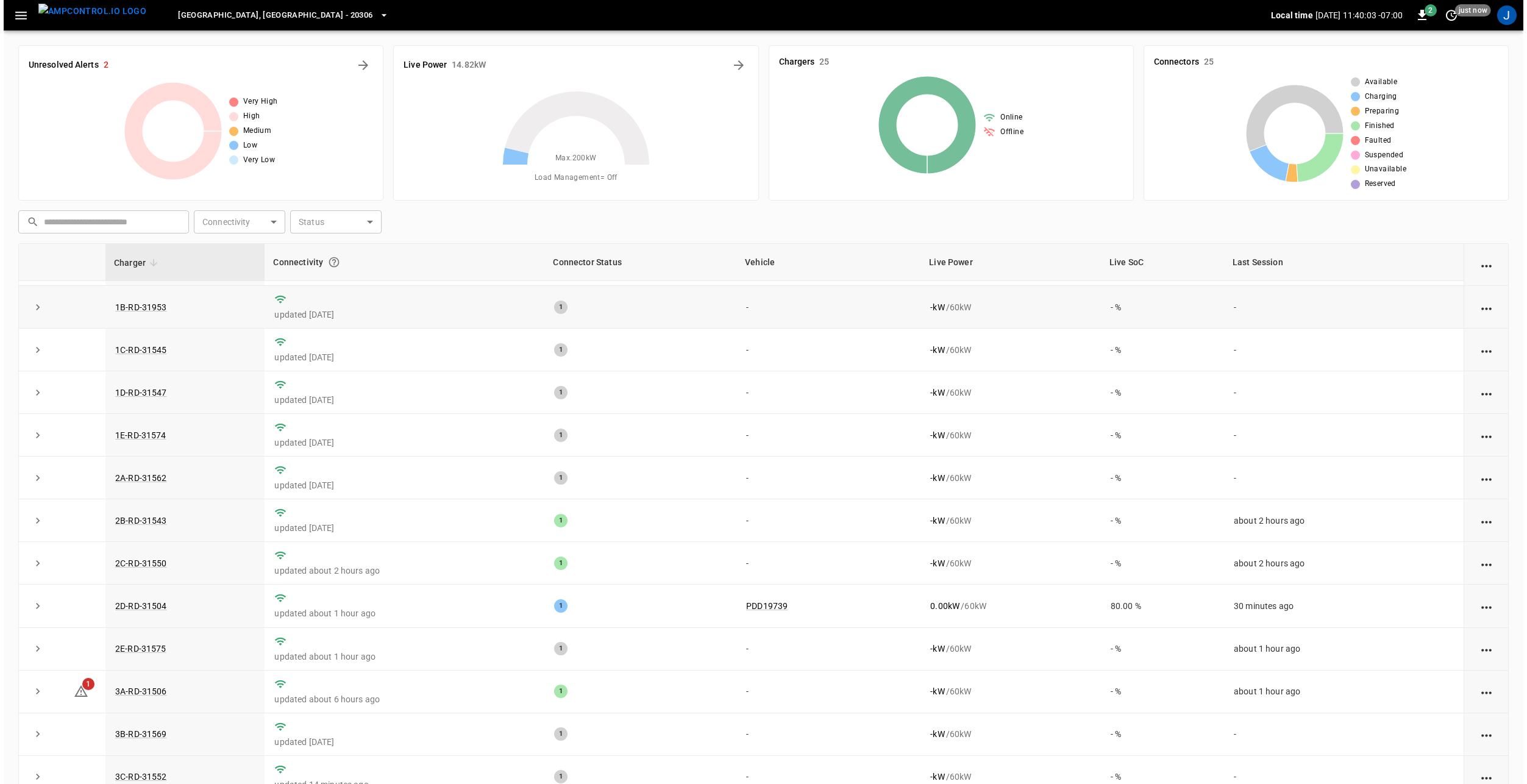
scroll to position [0, 0]
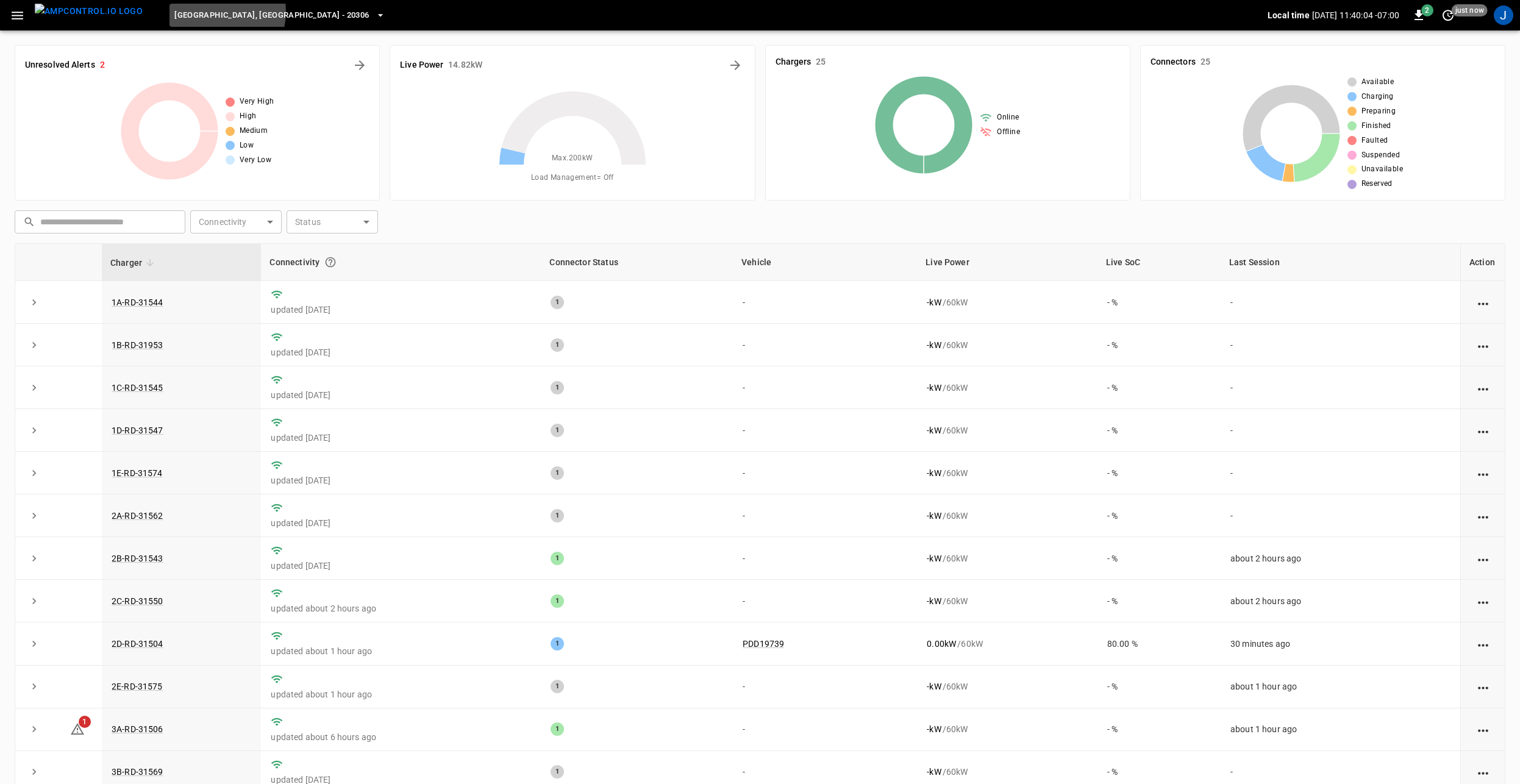
click at [198, 12] on span "[GEOGRAPHIC_DATA], [GEOGRAPHIC_DATA] - 20306" at bounding box center [271, 16] width 194 height 14
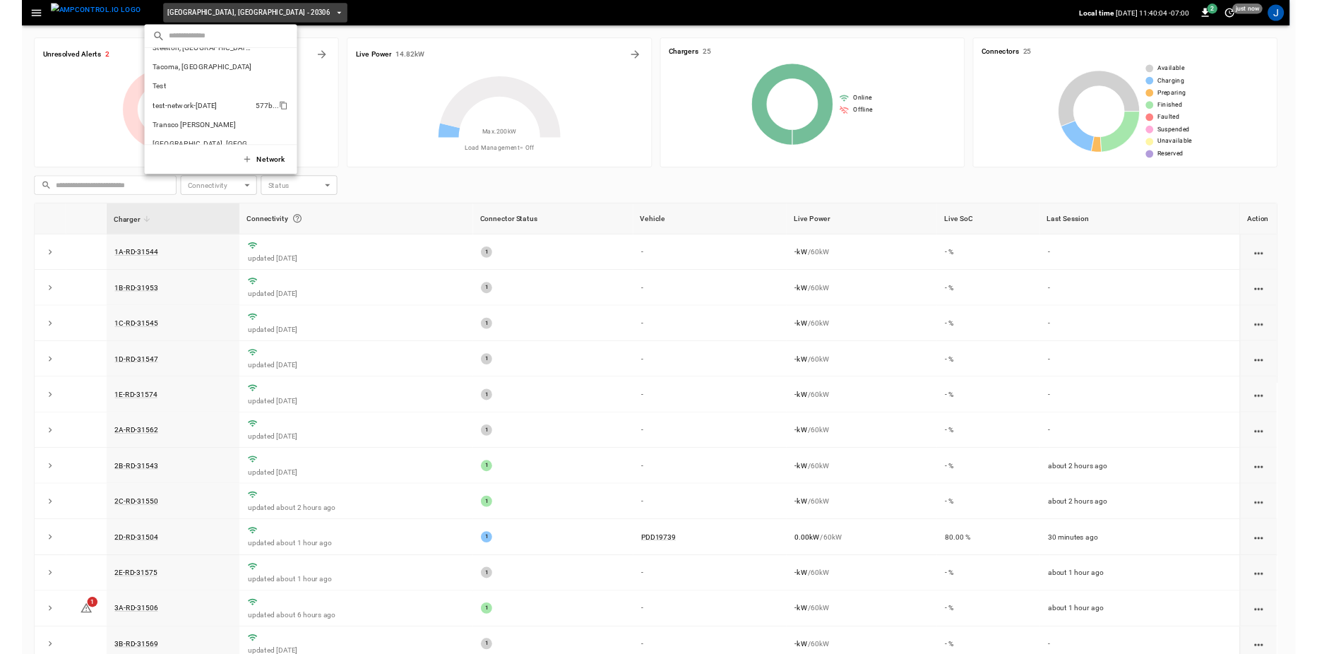
scroll to position [628, 0]
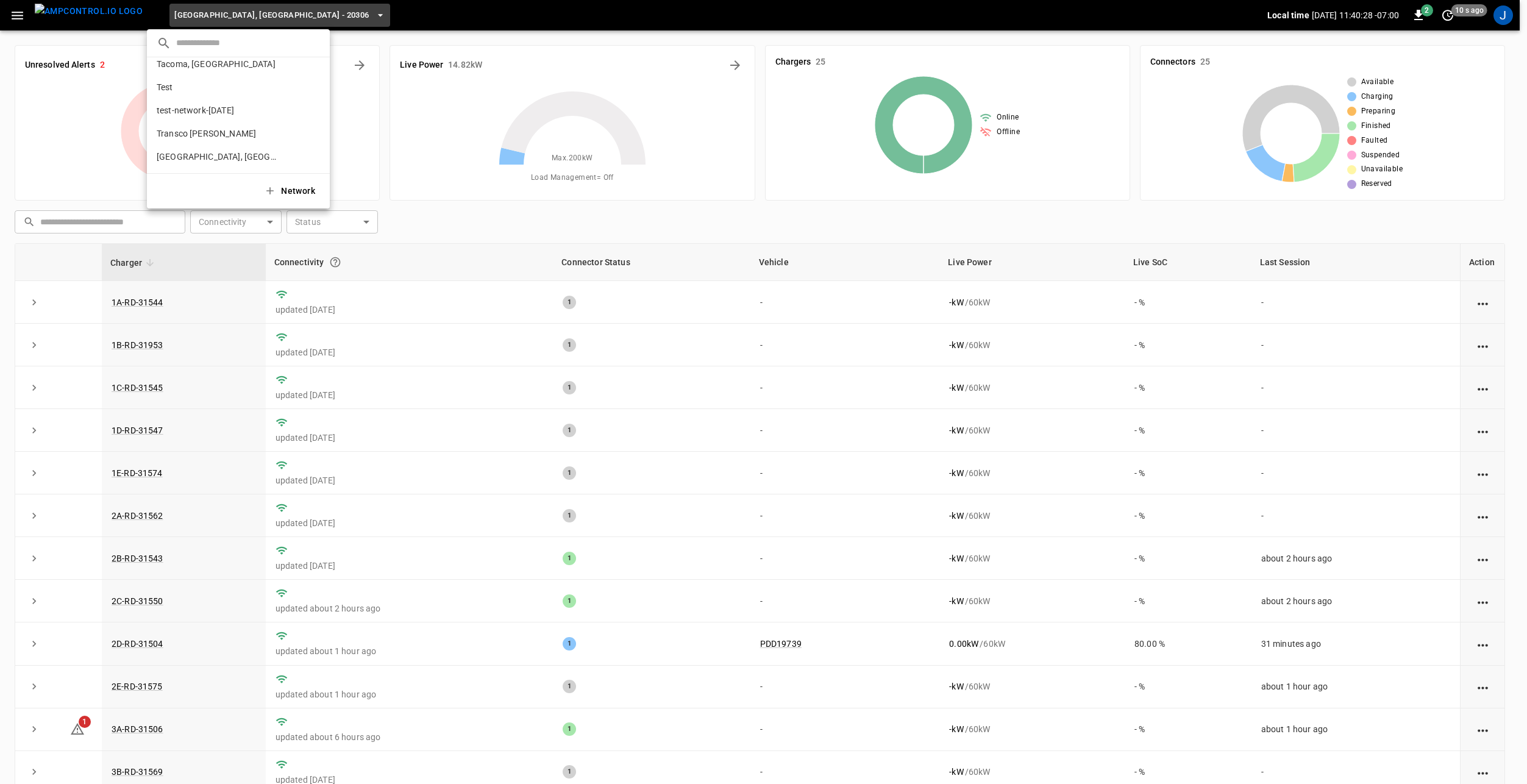
click at [233, 11] on div at bounding box center [764, 392] width 1527 height 784
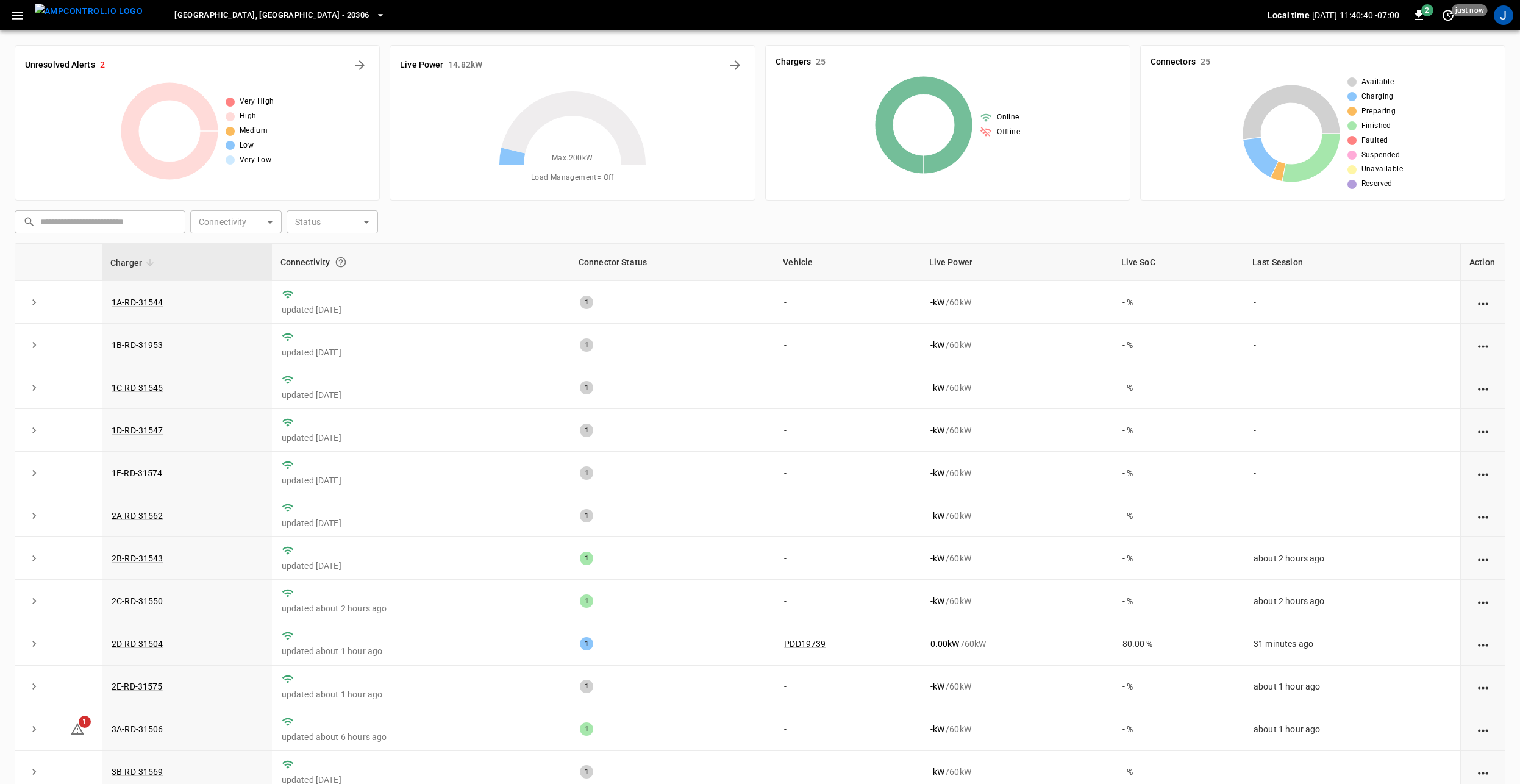
click at [297, 15] on div "[GEOGRAPHIC_DATA], [GEOGRAPHIC_DATA] - 20306" at bounding box center [709, 15] width 1115 height 28
click at [22, 14] on icon "button" at bounding box center [17, 16] width 16 height 16
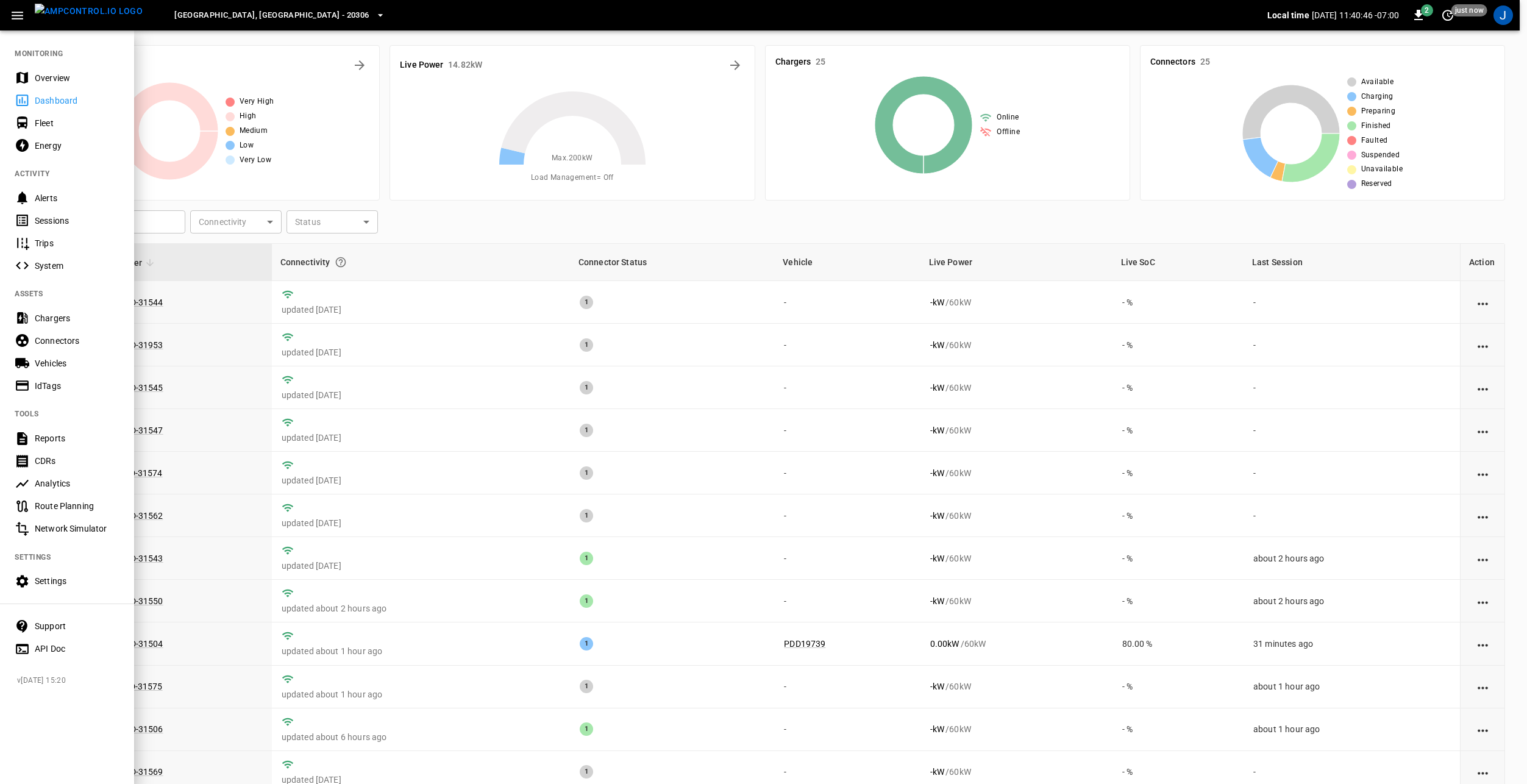
click at [381, 11] on div "[GEOGRAPHIC_DATA], [GEOGRAPHIC_DATA] - 20306" at bounding box center [709, 15] width 1115 height 28
click at [22, 12] on icon "button" at bounding box center [17, 16] width 16 height 16
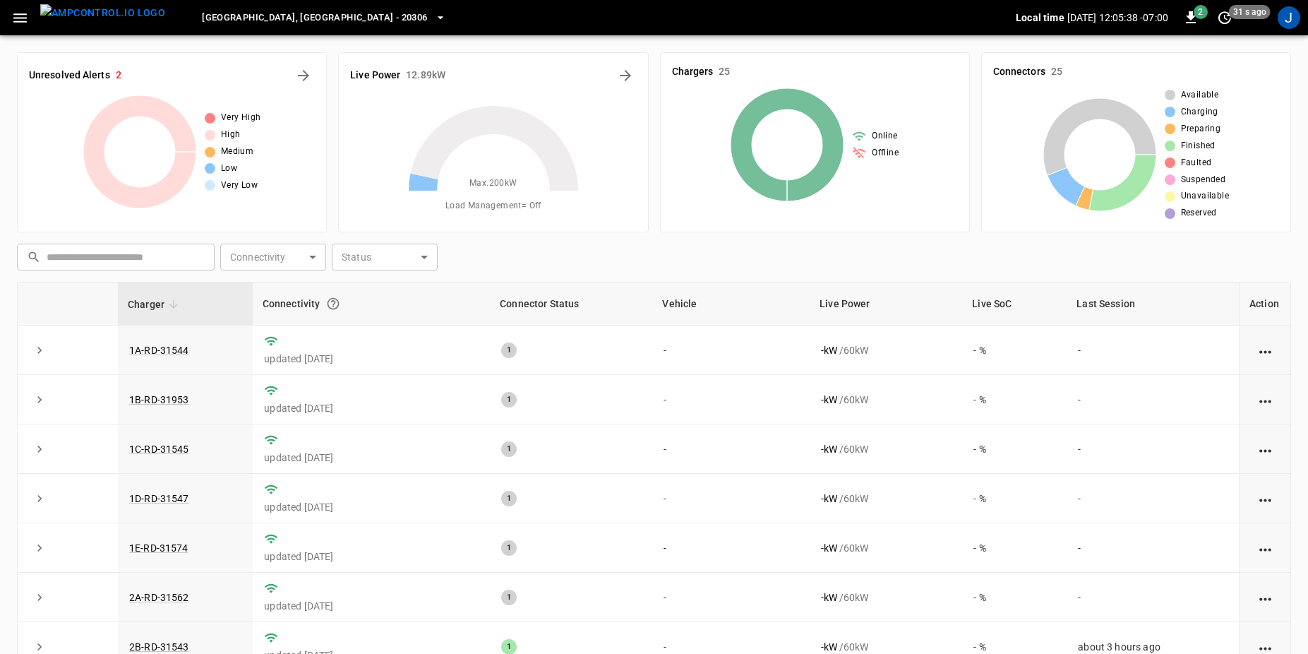
click at [20, 18] on icon "button" at bounding box center [19, 17] width 13 height 9
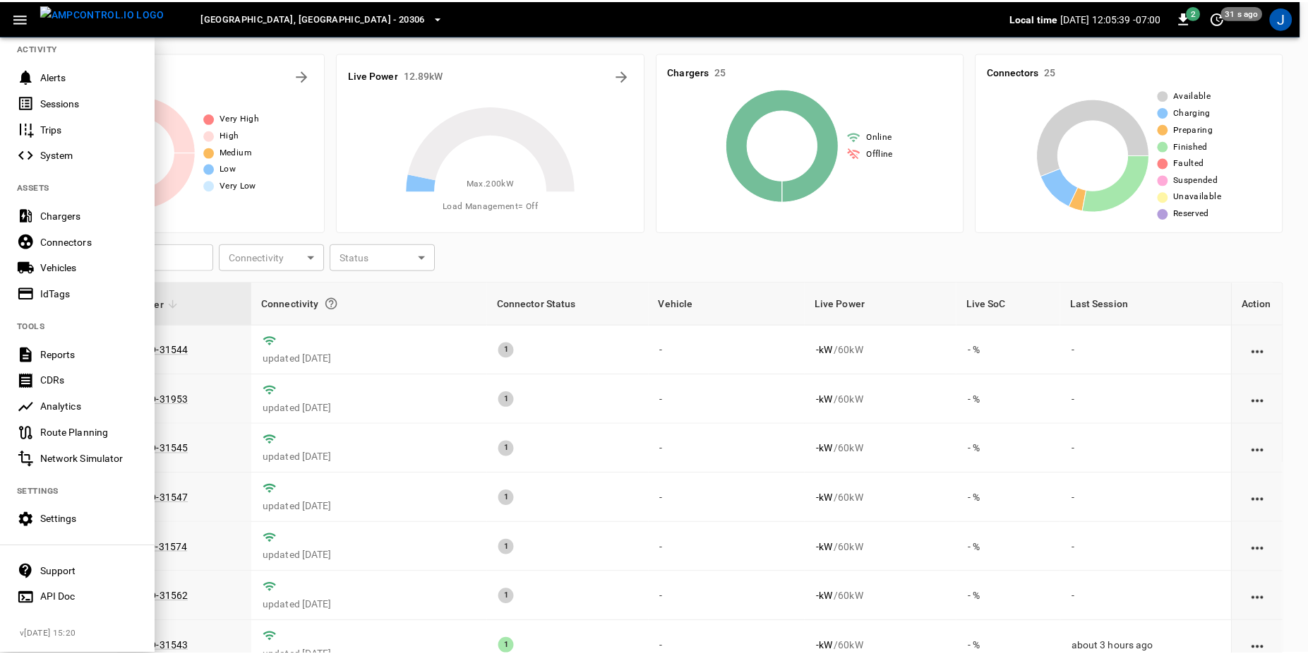
scroll to position [162, 0]
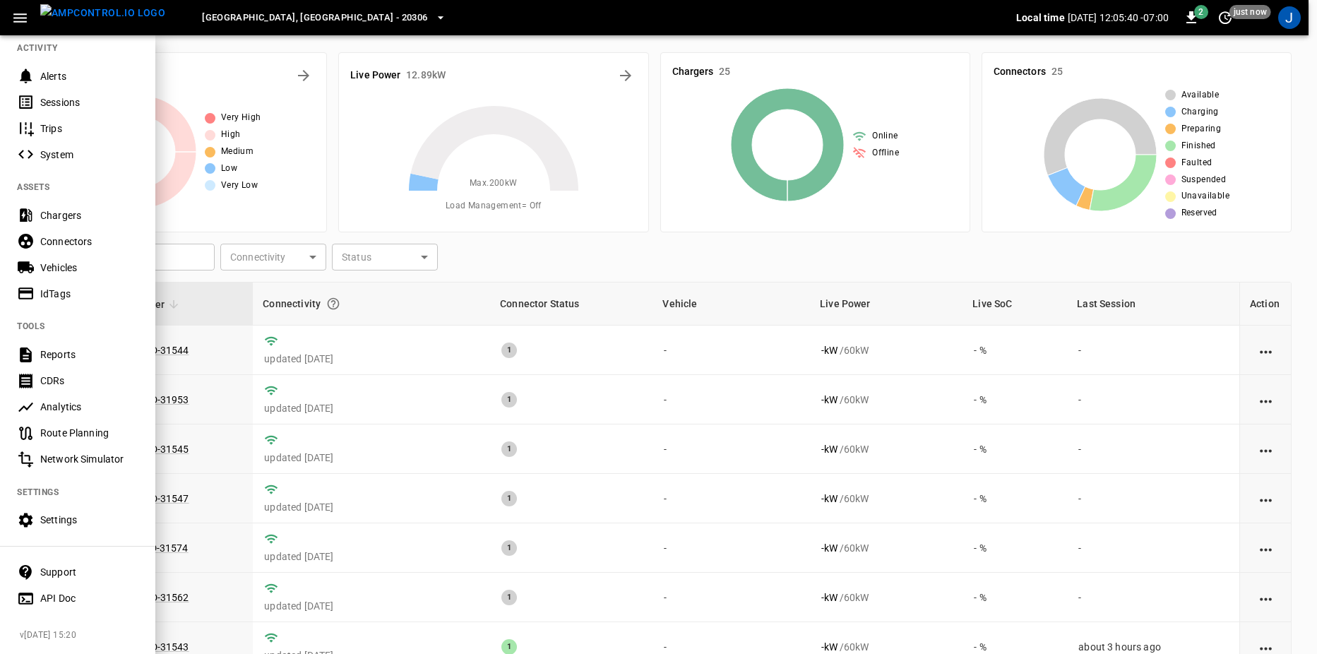
click at [64, 512] on div "Settings" at bounding box center [89, 519] width 98 height 14
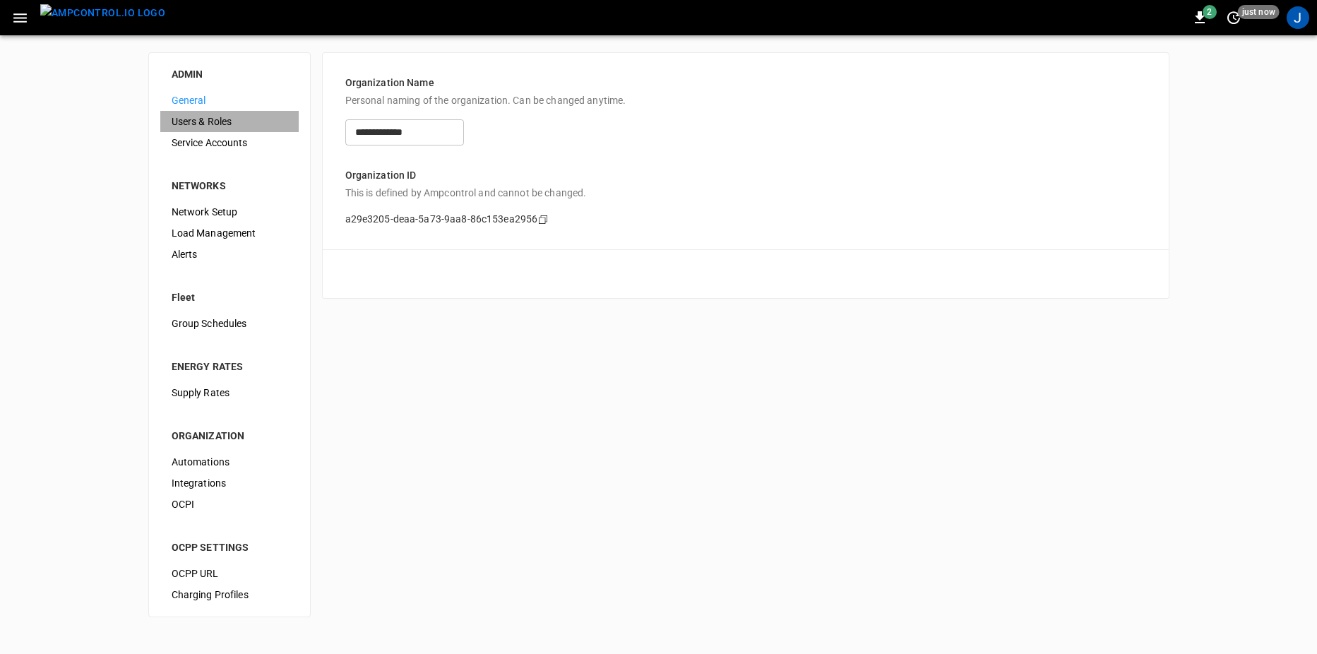
click at [231, 116] on span "Users & Roles" at bounding box center [230, 121] width 116 height 15
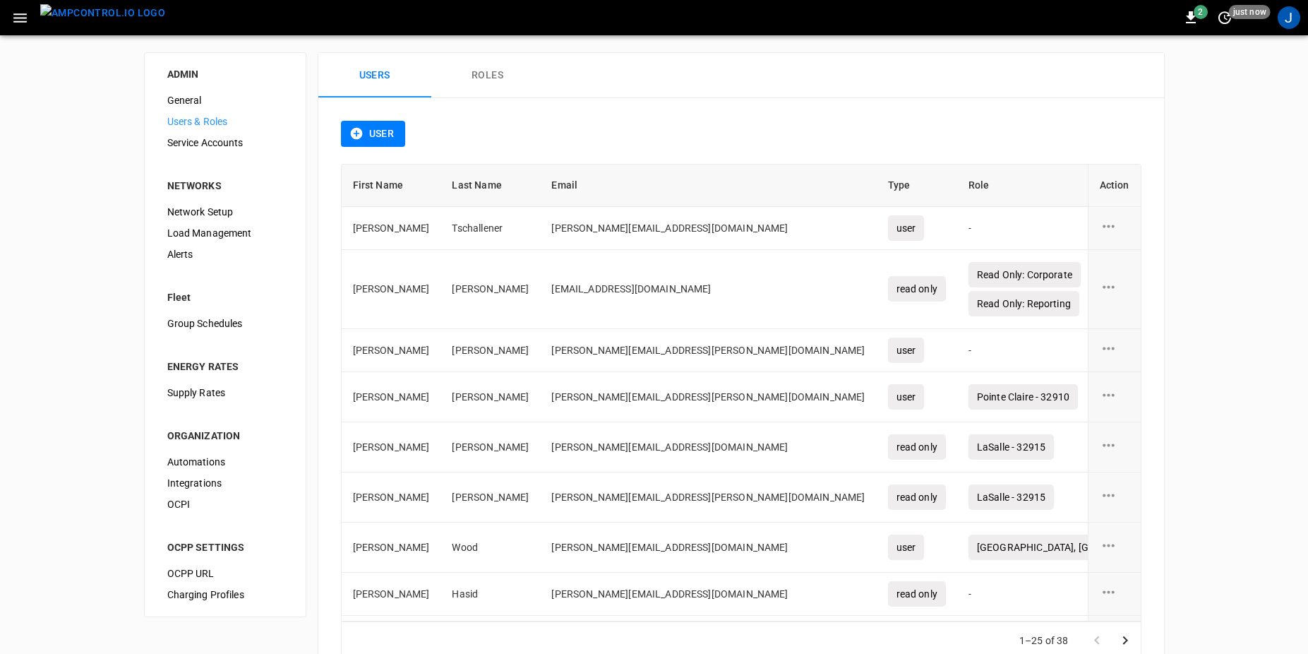
click at [242, 148] on span "Service Accounts" at bounding box center [225, 143] width 116 height 15
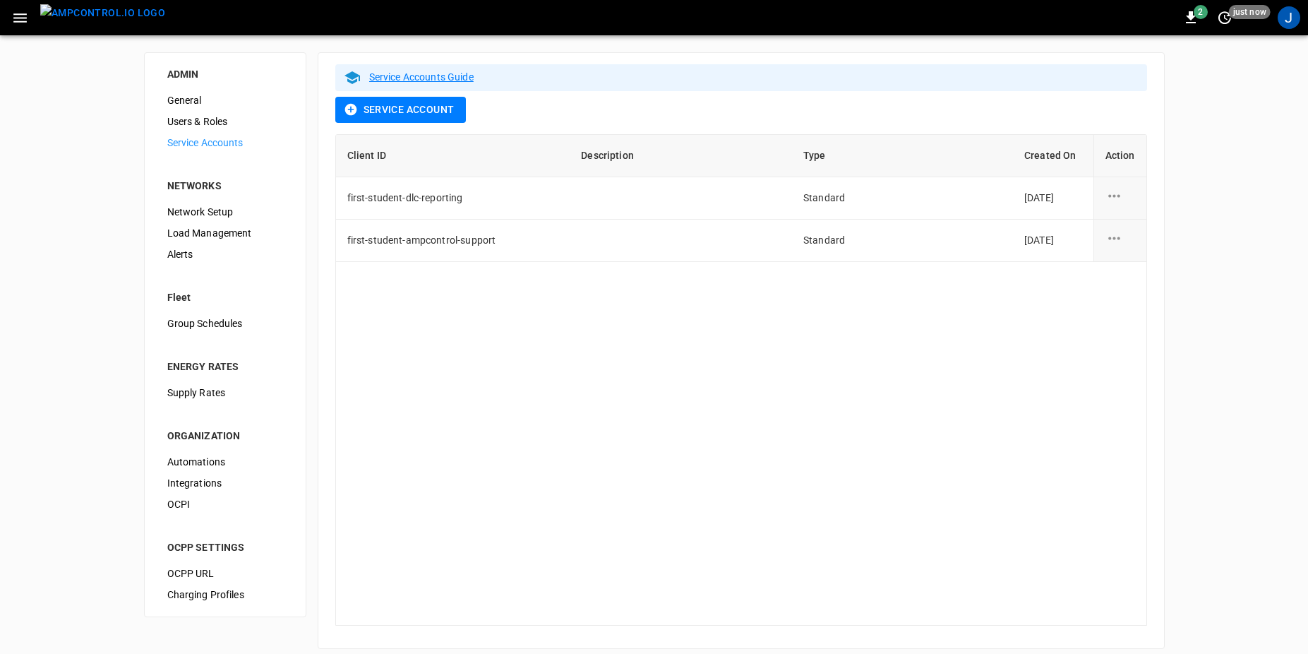
click at [414, 107] on button "Service Account" at bounding box center [400, 110] width 131 height 26
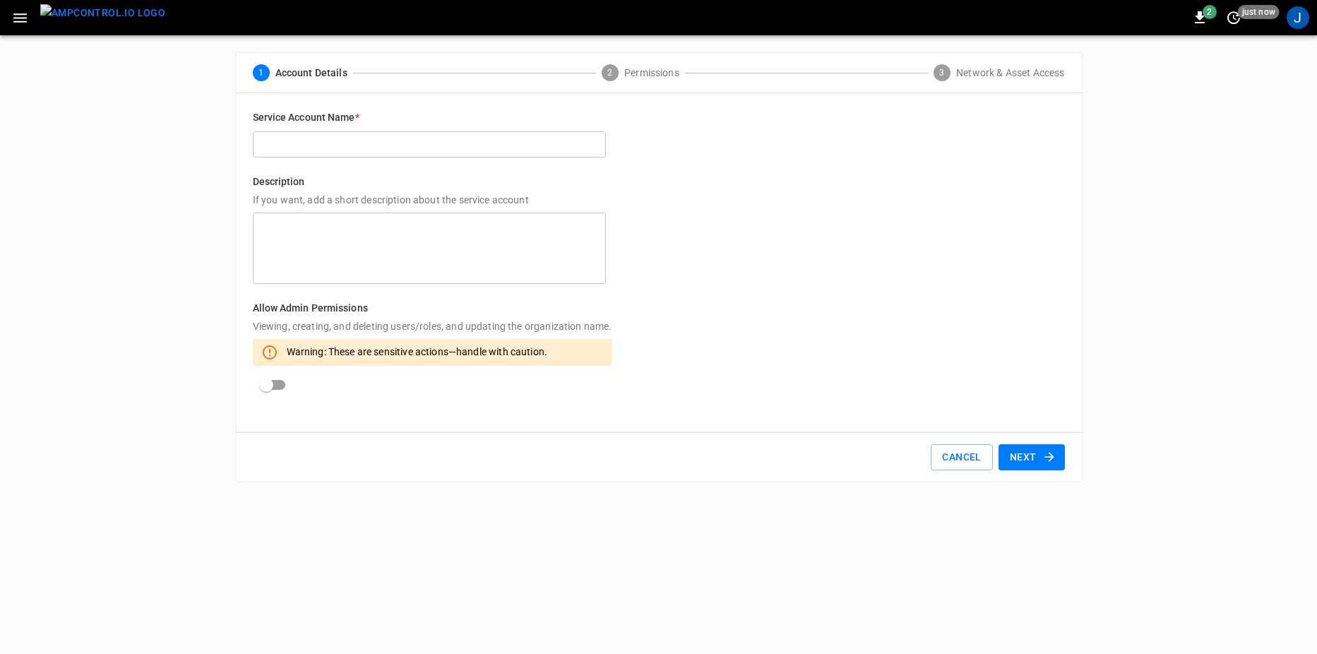
click at [356, 138] on input "text" at bounding box center [429, 144] width 353 height 26
click at [343, 146] on input "text" at bounding box center [429, 144] width 353 height 26
type input "**********"
click at [342, 246] on textarea at bounding box center [429, 248] width 333 height 59
click at [1026, 453] on button "Next" at bounding box center [1031, 457] width 66 height 26
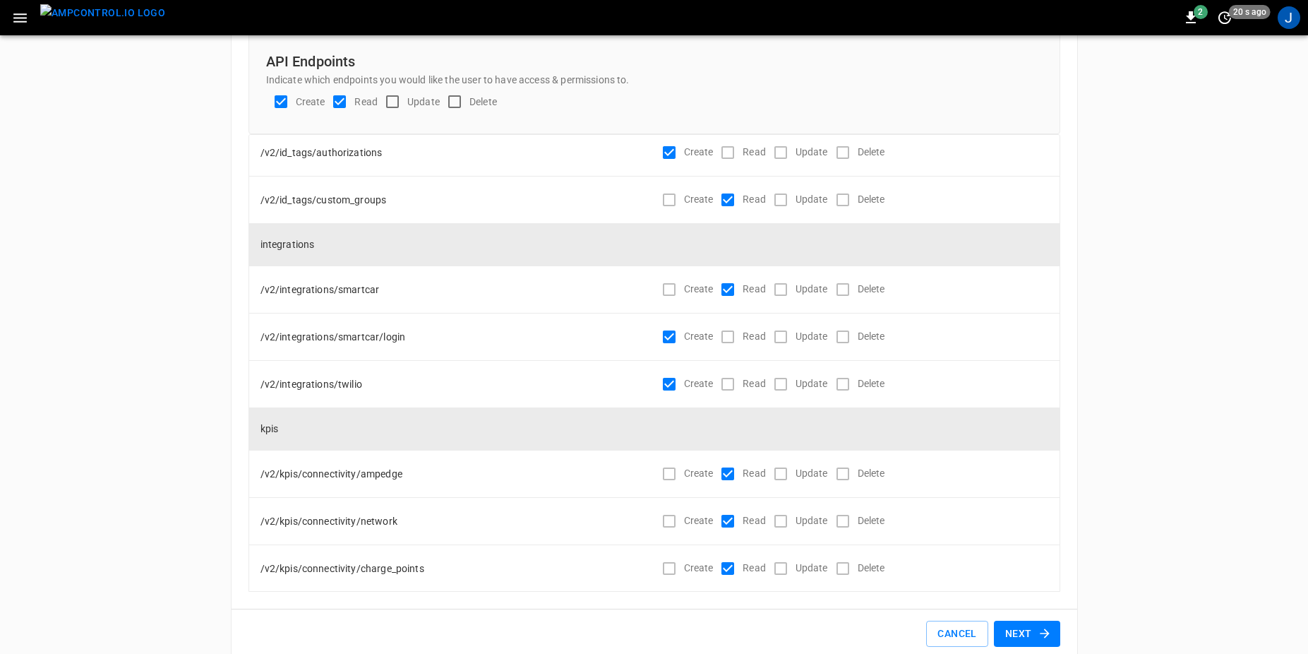
scroll to position [94, 0]
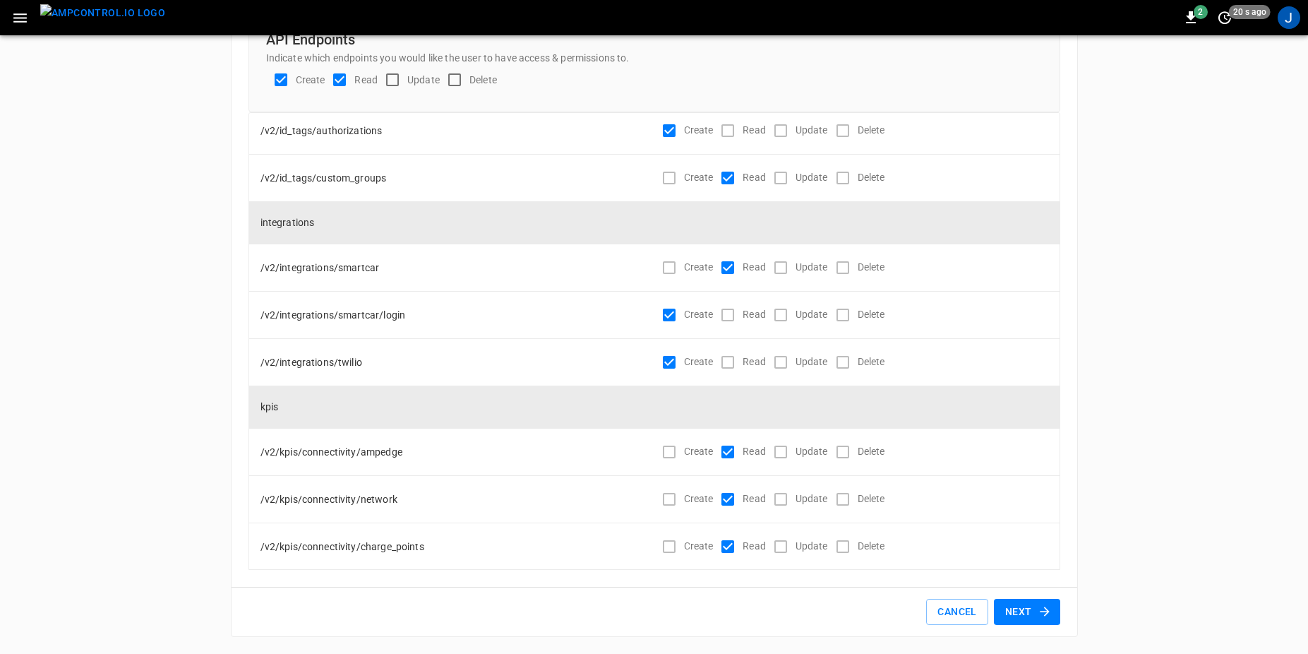
click at [1026, 616] on button "Next" at bounding box center [1027, 612] width 66 height 26
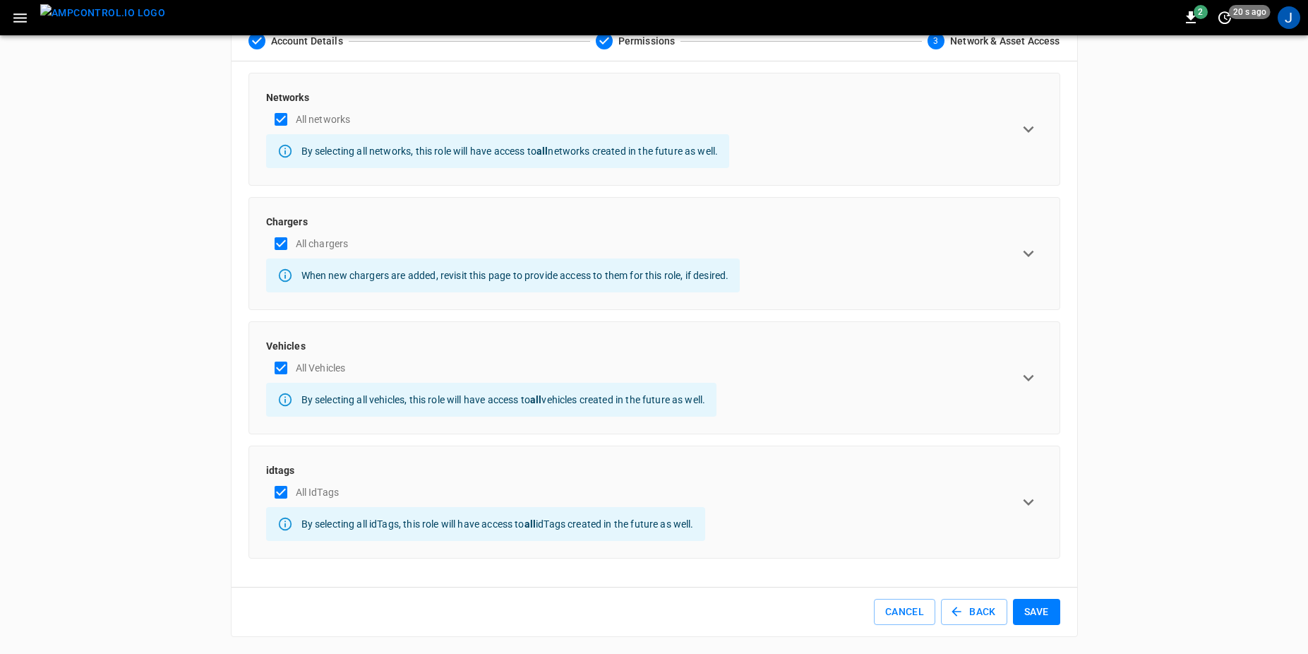
scroll to position [32, 0]
click at [1041, 611] on button "Save" at bounding box center [1036, 612] width 47 height 26
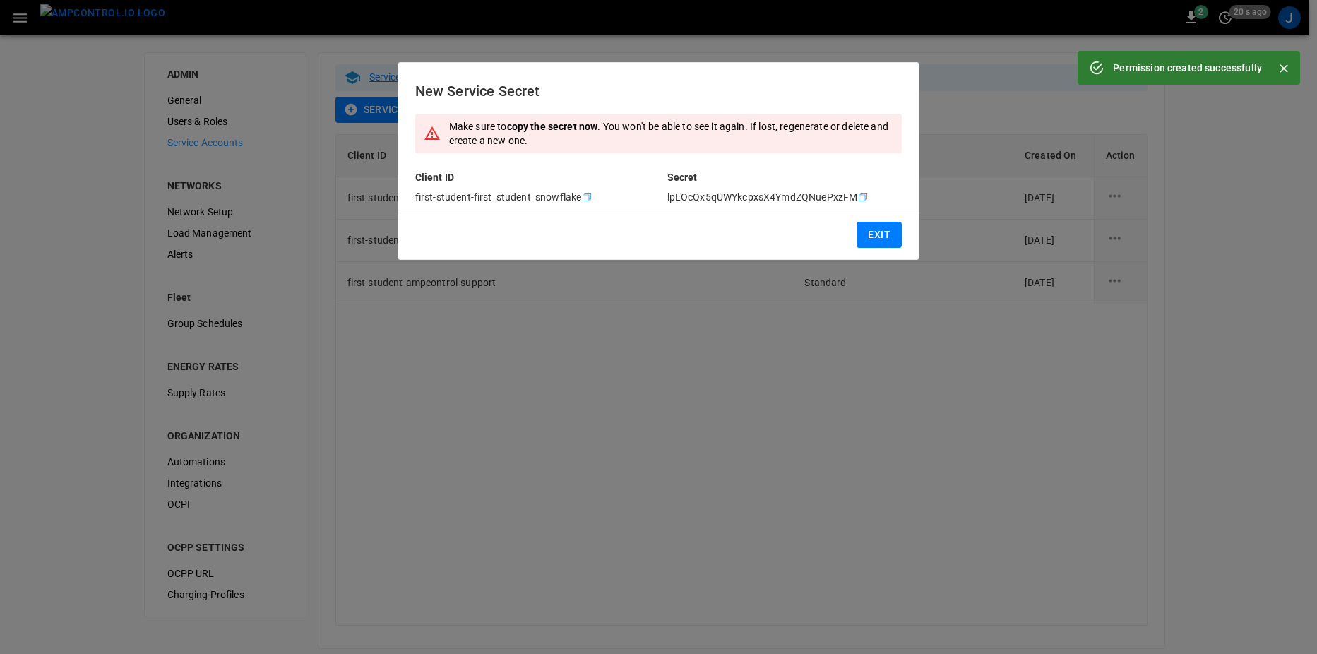
click at [584, 196] on icon "Copy" at bounding box center [586, 196] width 11 height 11
click at [588, 196] on icon "Copy" at bounding box center [586, 196] width 11 height 11
click at [857, 197] on icon "Copy" at bounding box center [862, 196] width 11 height 11
click at [859, 198] on icon "Copy" at bounding box center [862, 196] width 11 height 11
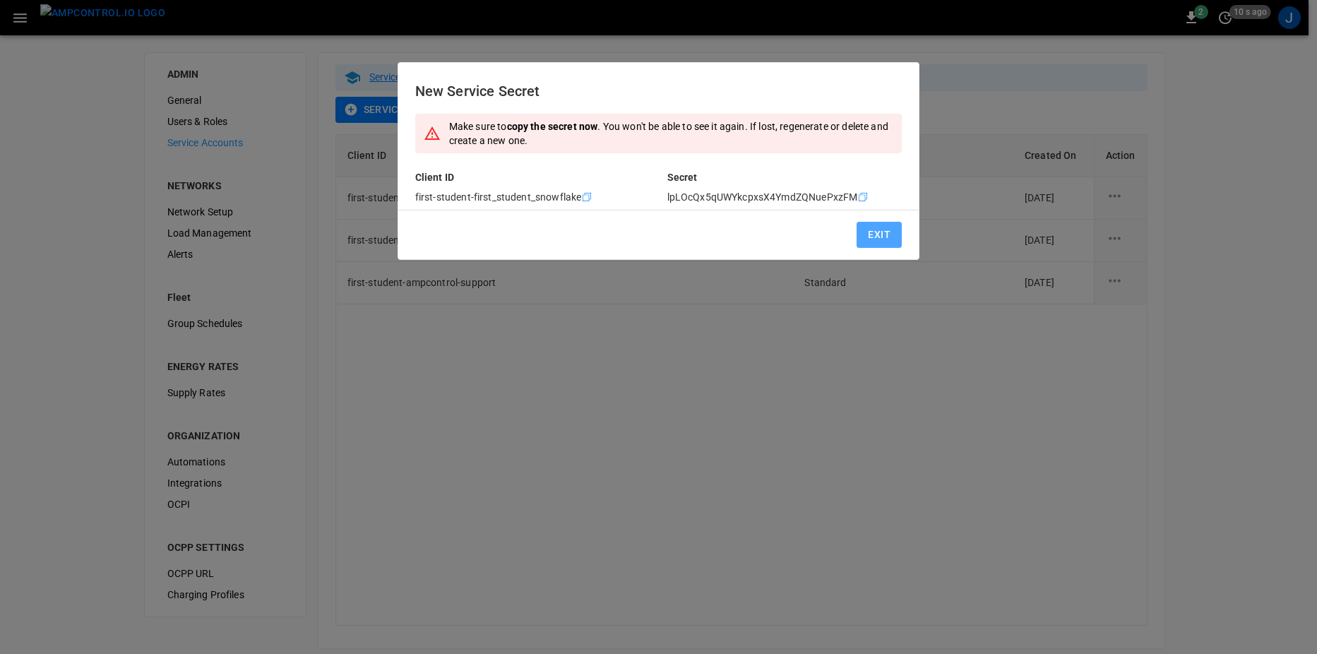
click at [870, 229] on button "Exit" at bounding box center [878, 235] width 45 height 26
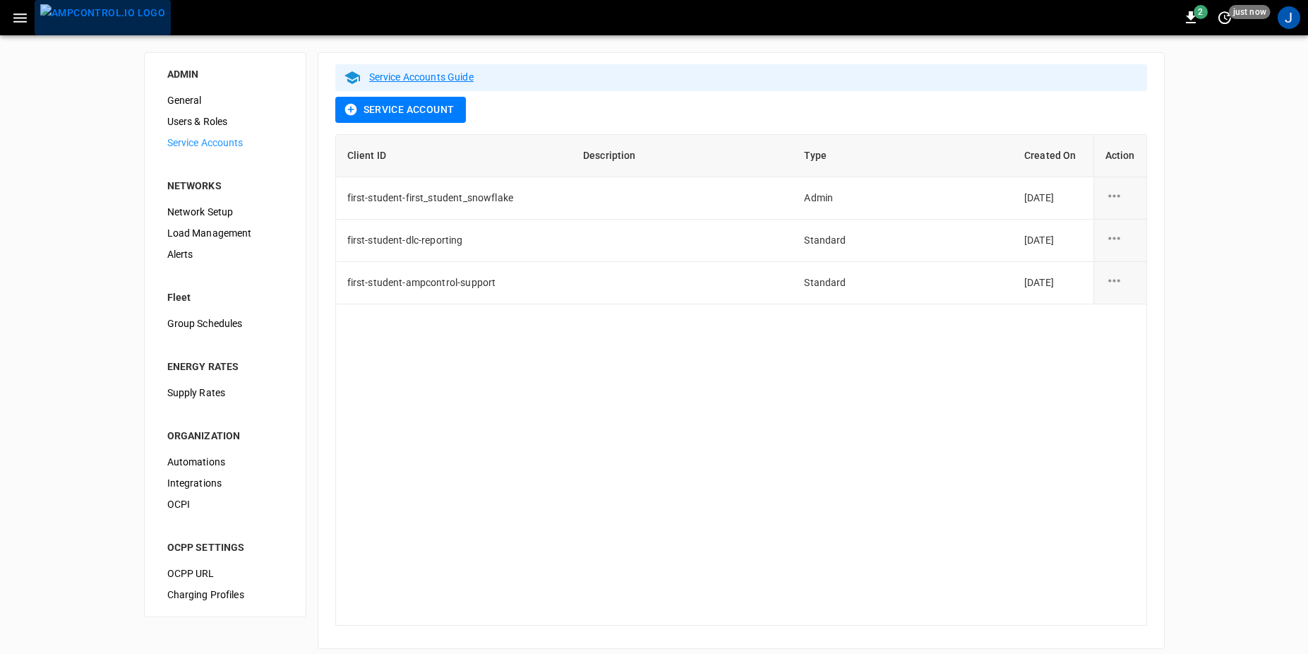
click at [104, 7] on img "menu" at bounding box center [102, 13] width 125 height 18
